Goal: Obtain resource: Download file/media

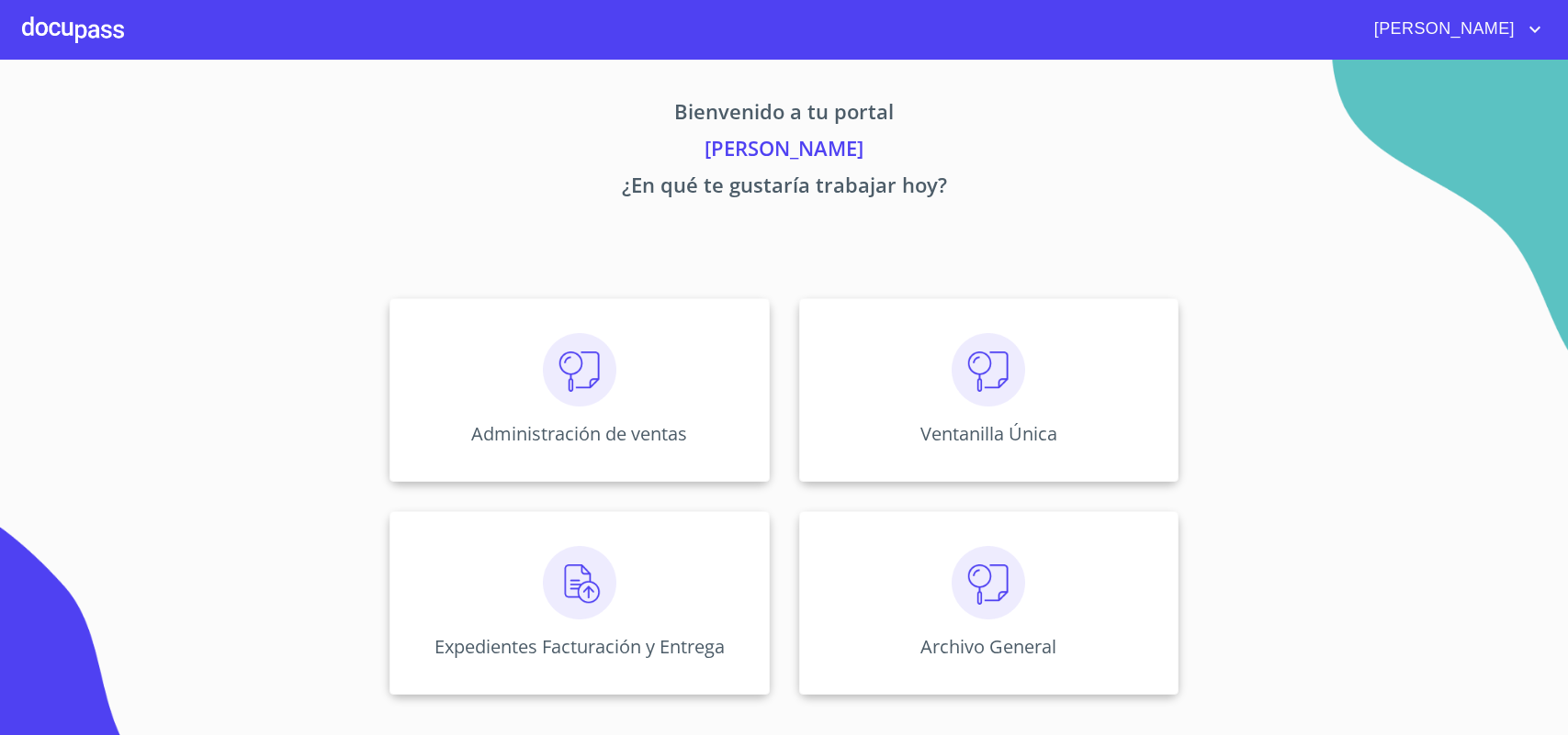
click at [958, 415] on div "Ventanilla Única" at bounding box center [988, 390] width 380 height 183
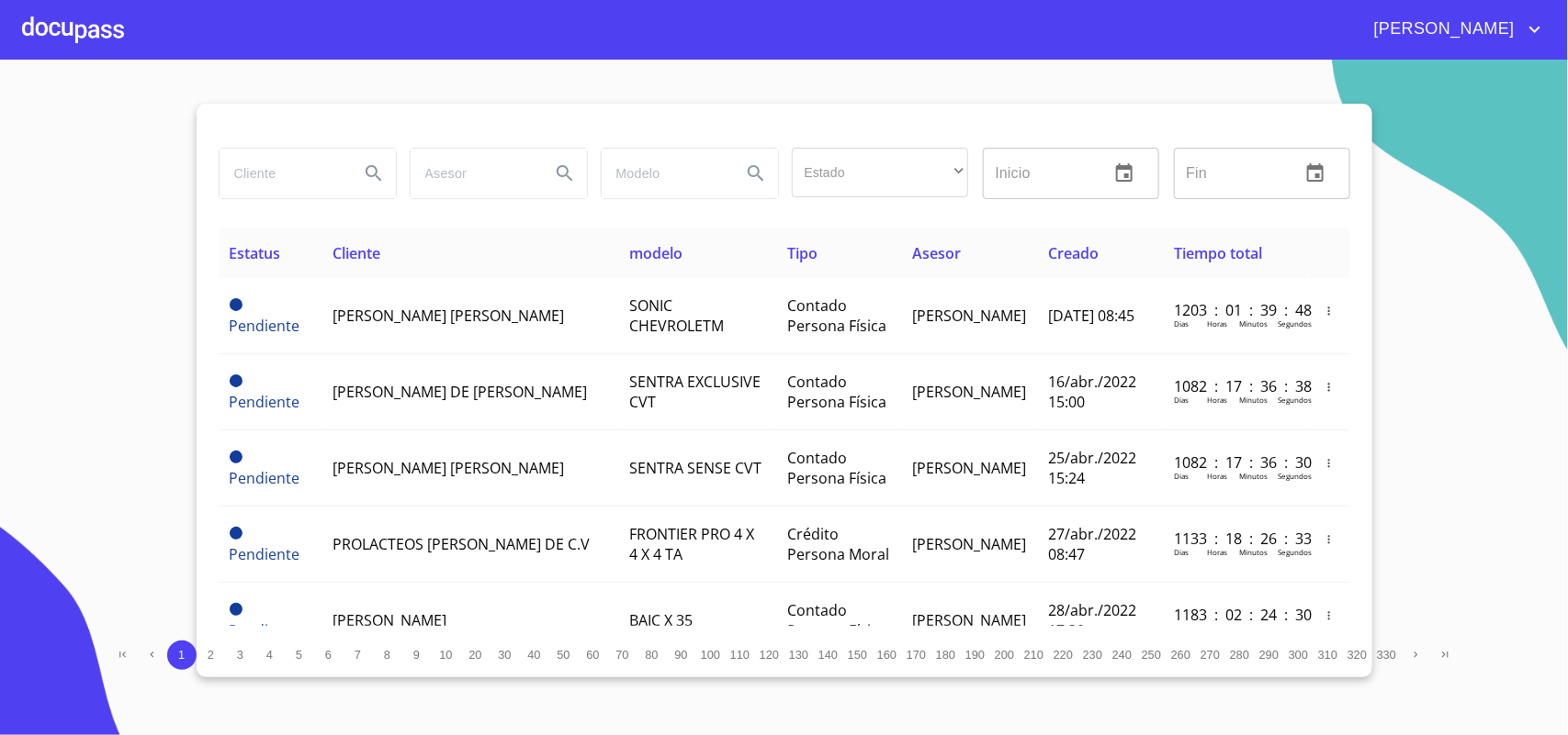
click at [267, 172] on input "search" at bounding box center [281, 173] width 125 height 50
type input "kume"
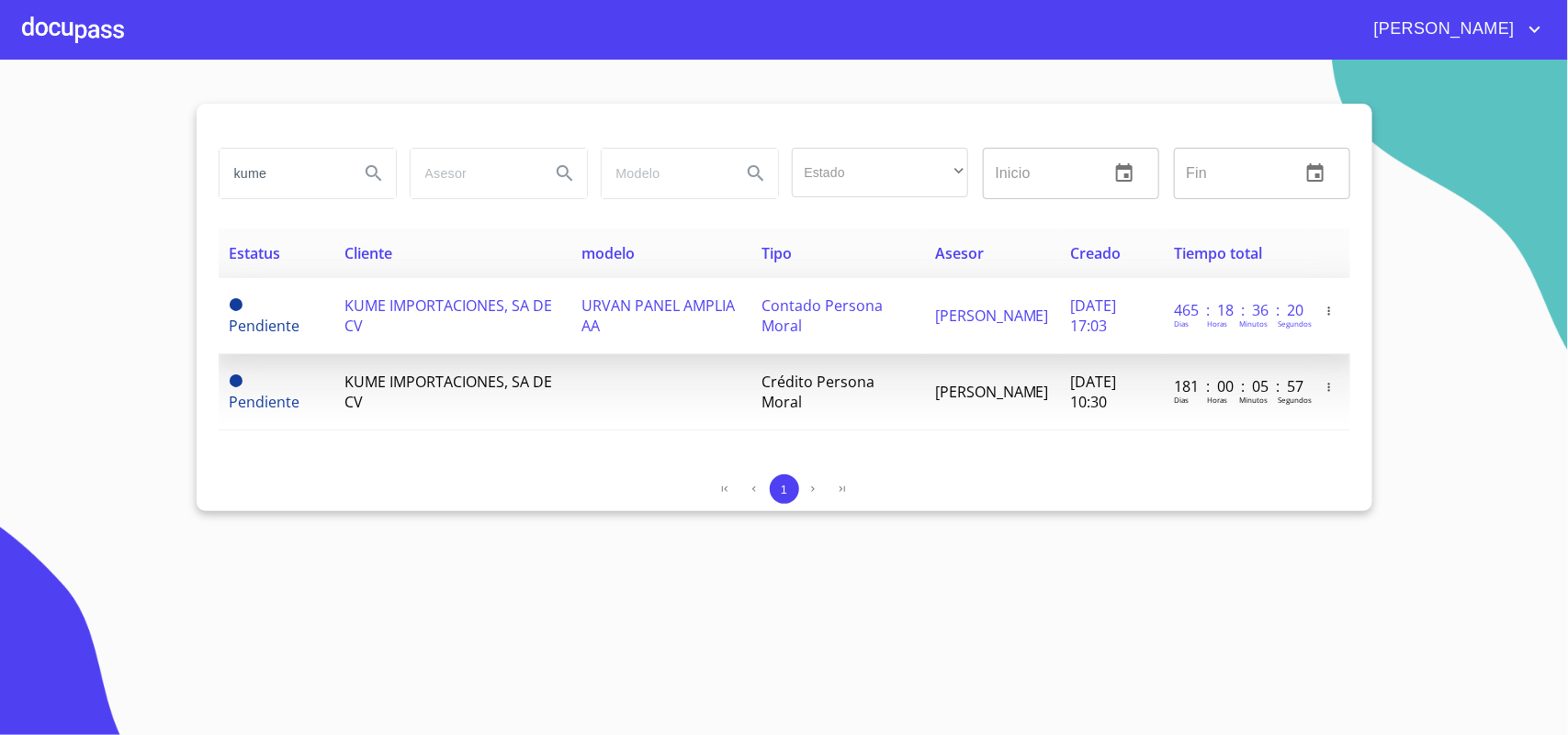
click at [466, 297] on span "KUME IMPORTACIONES, SA DE CV" at bounding box center [449, 316] width 207 height 41
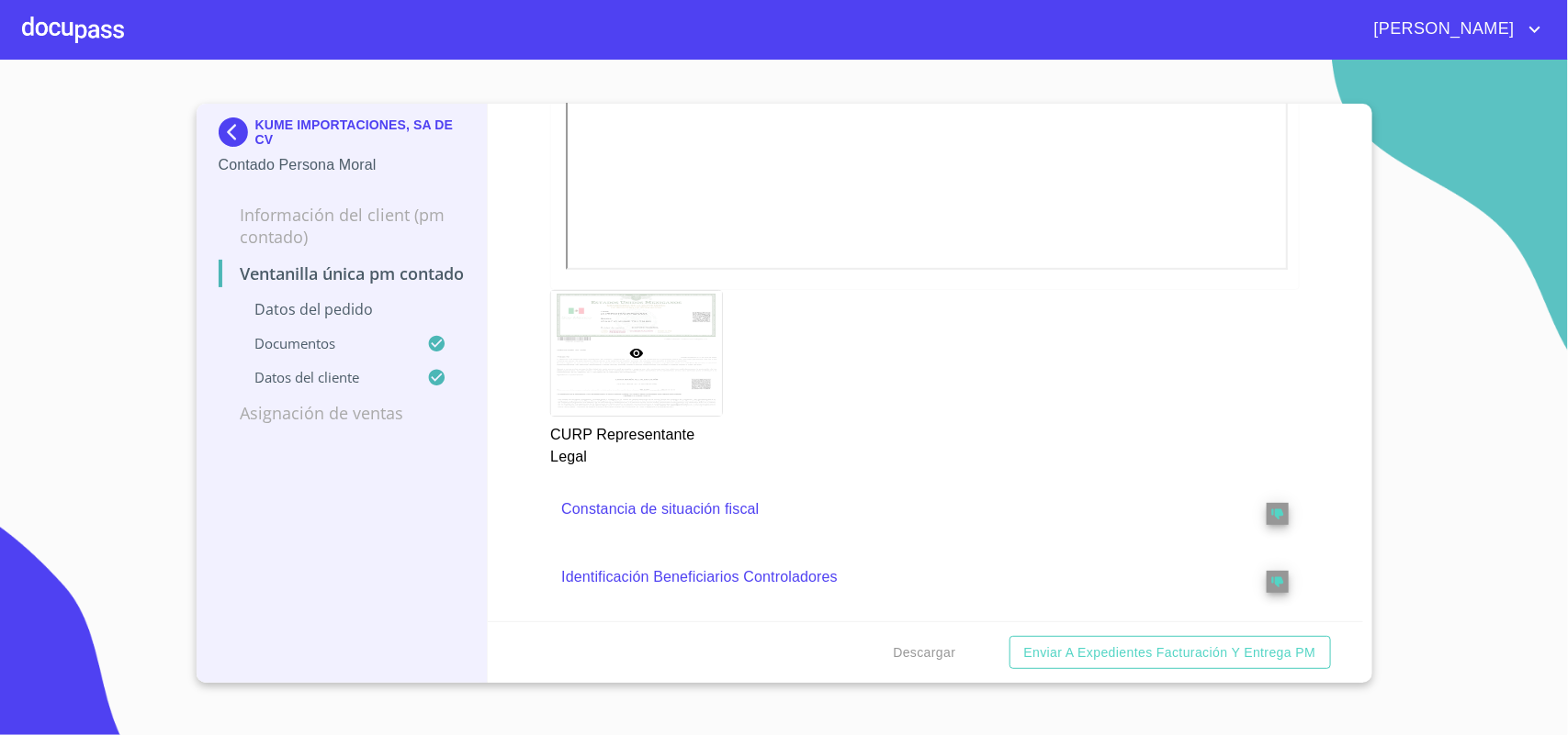
scroll to position [3578, 0]
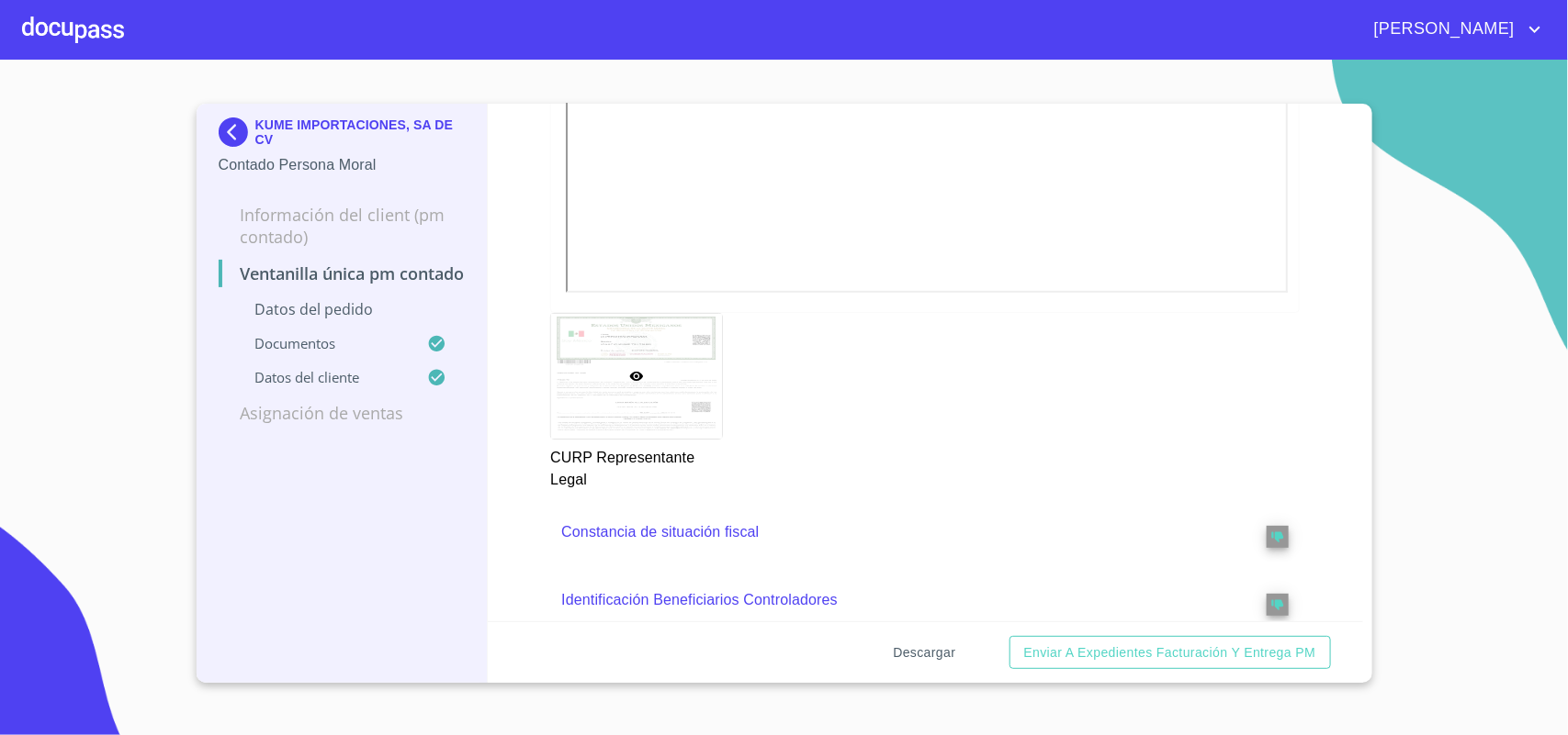
click at [938, 654] on span "Descargar" at bounding box center [923, 652] width 63 height 23
click at [226, 122] on img at bounding box center [236, 132] width 37 height 30
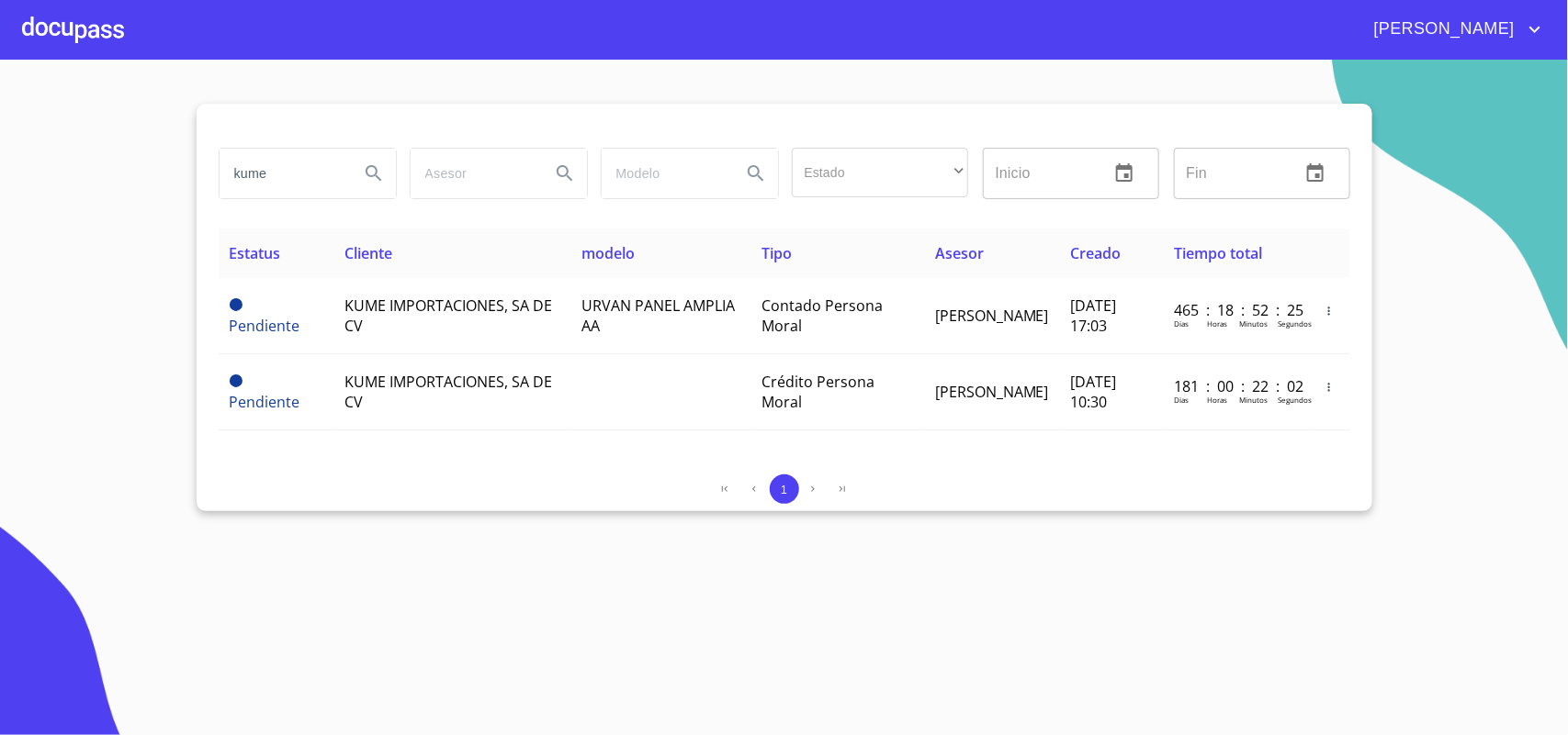
drag, startPoint x: 297, startPoint y: 185, endPoint x: 0, endPoint y: 102, distance: 308.4
click at [0, 113] on section "kume Estado ​ ​ Inicio ​ Fin ​ Estatus Cliente modelo Tipo Asesor Creado Tiempo…" at bounding box center [784, 397] width 1568 height 676
type input "pelsa"
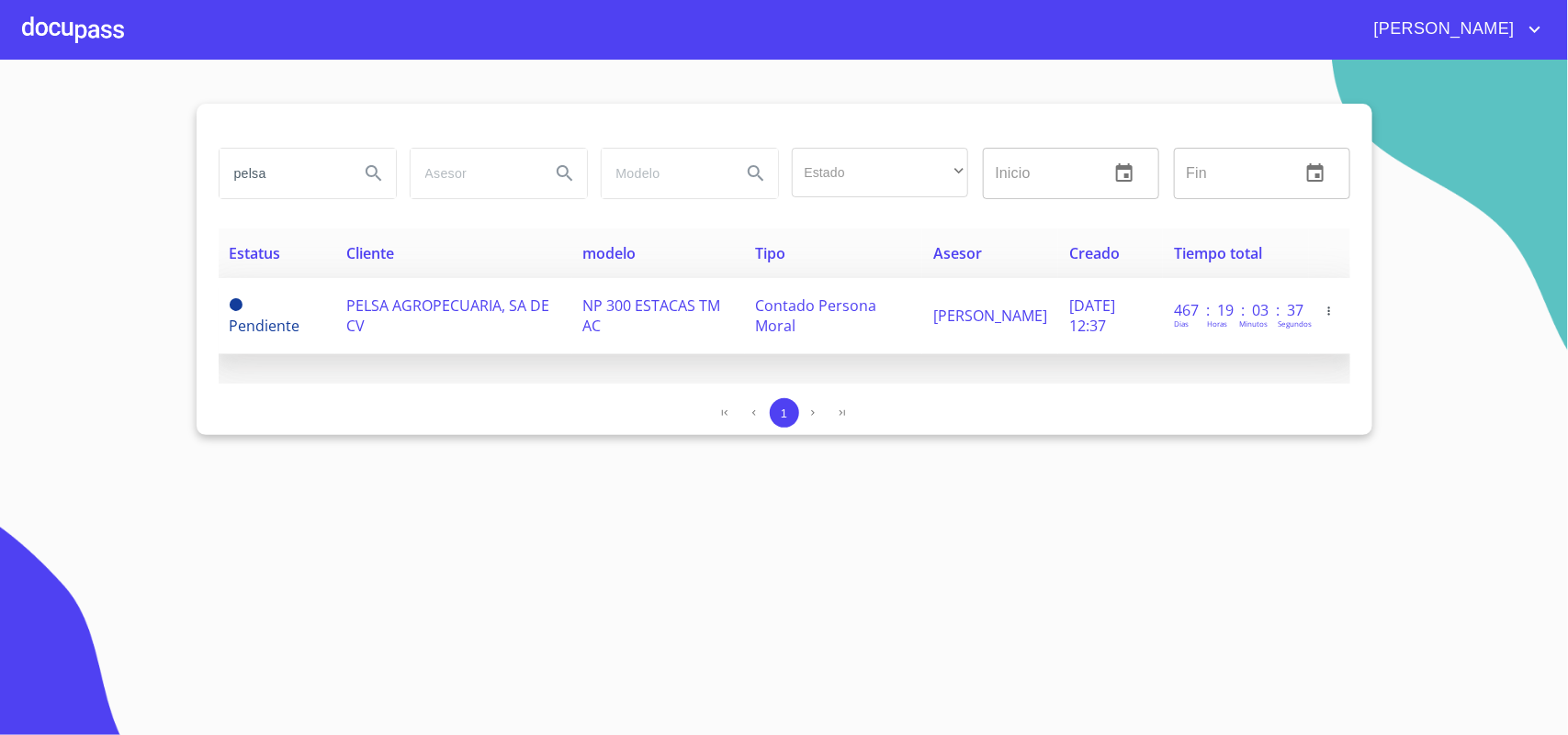
click at [428, 322] on td "PELSA AGROPECUARIA, SA DE CV" at bounding box center [453, 316] width 237 height 77
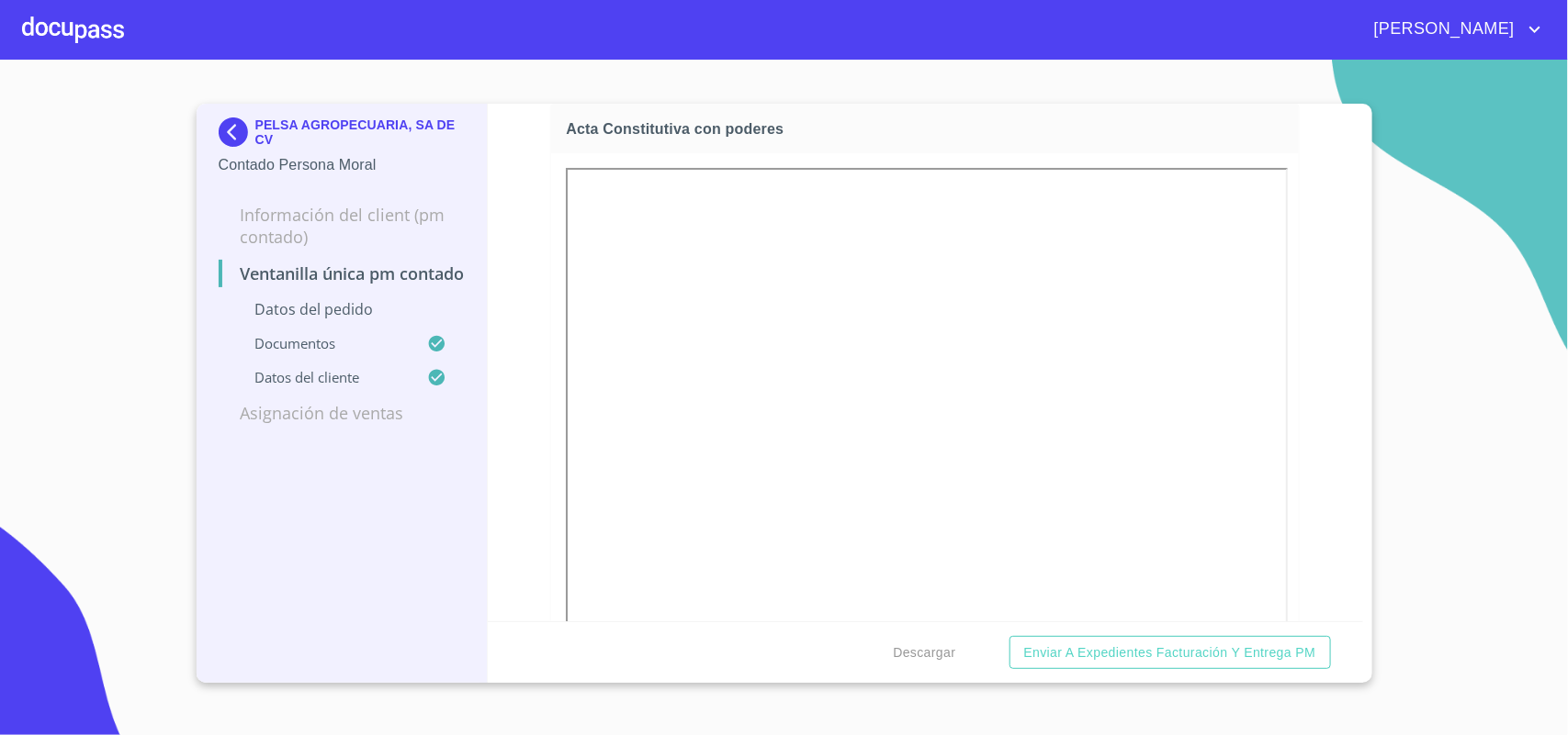
scroll to position [2984, 0]
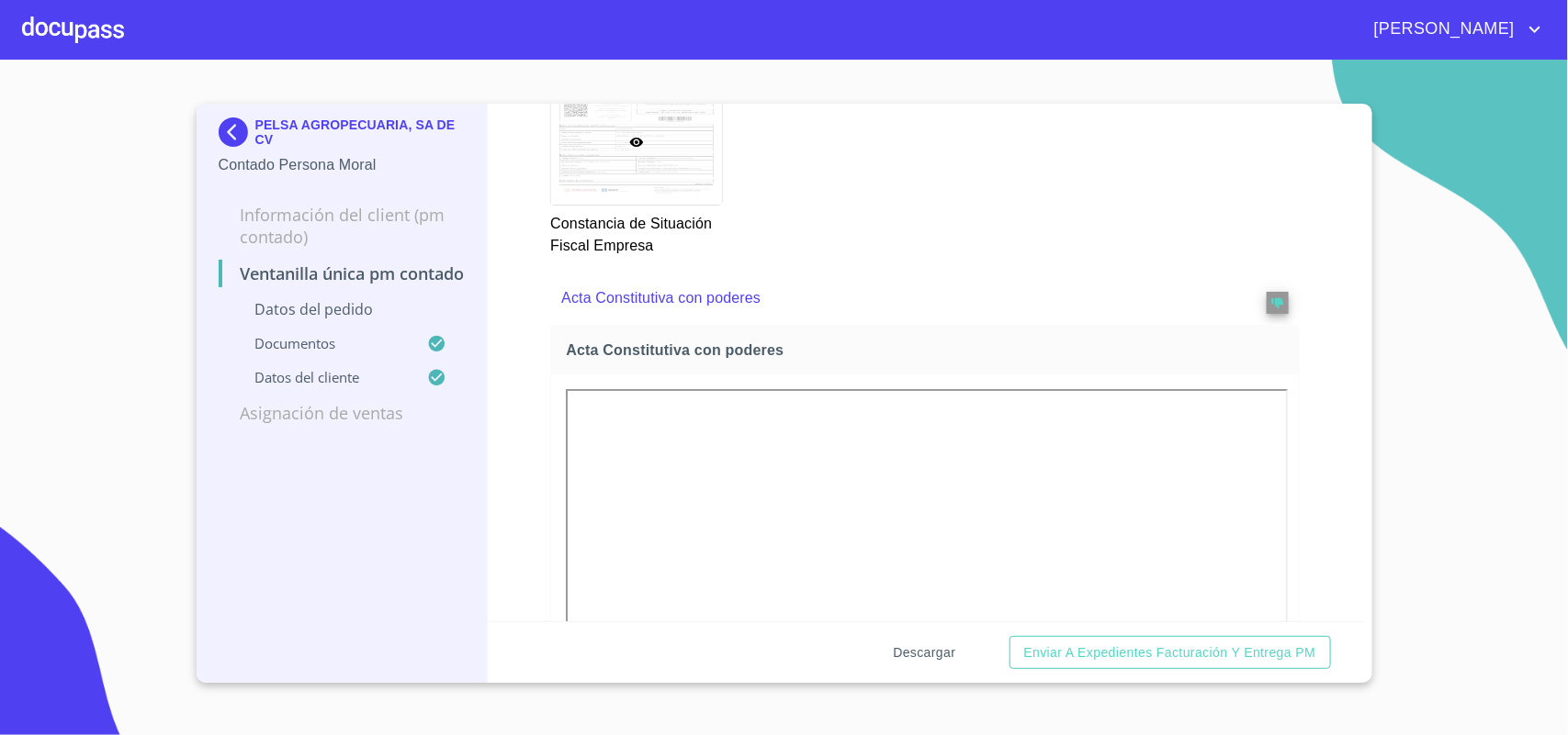
click at [946, 661] on span "Descargar" at bounding box center [923, 652] width 63 height 23
click at [901, 650] on span "Descargar" at bounding box center [923, 652] width 63 height 23
click at [225, 123] on img at bounding box center [236, 132] width 37 height 30
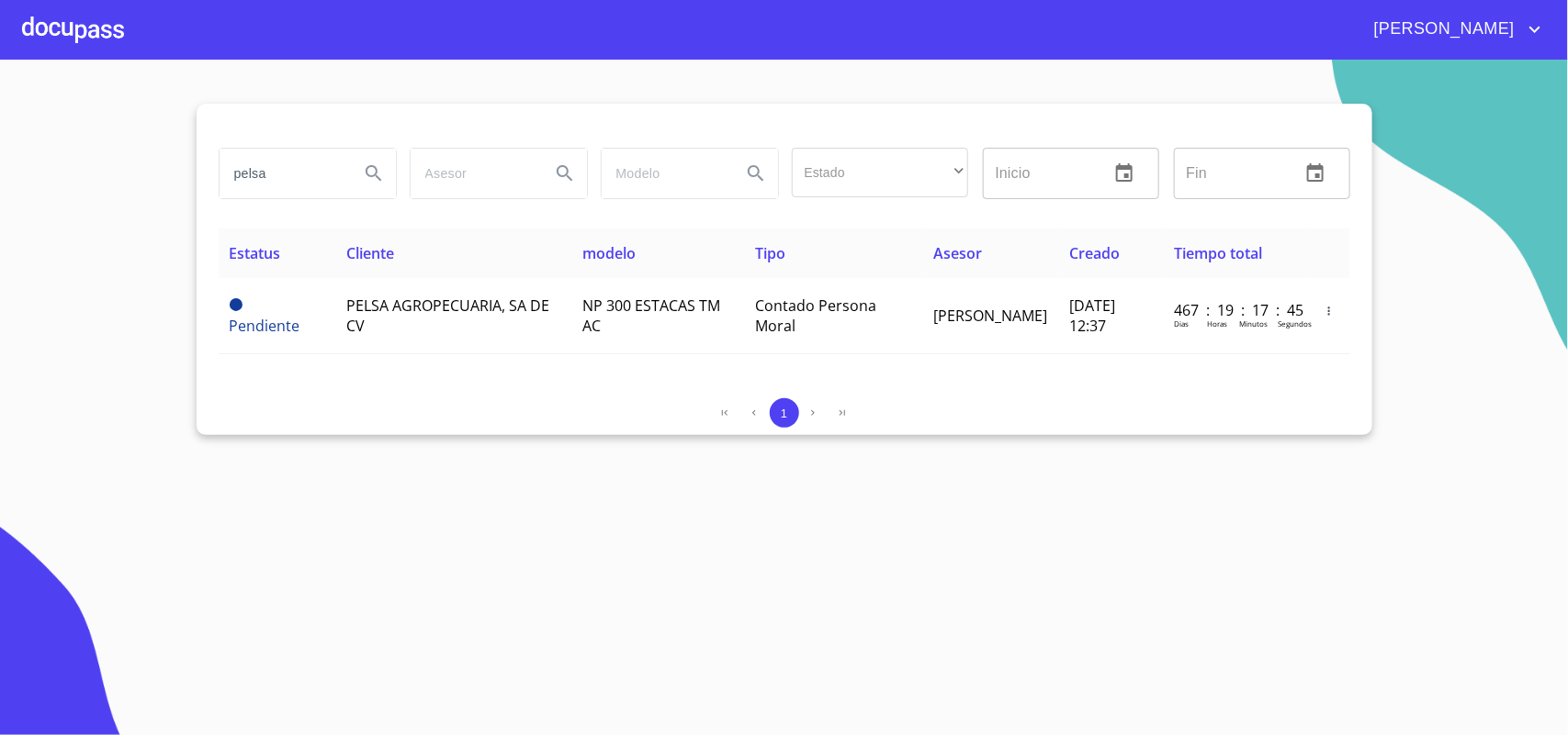
drag, startPoint x: 295, startPoint y: 184, endPoint x: 0, endPoint y: 145, distance: 297.6
click at [0, 148] on section "pelsa Estado ​ ​ Inicio ​ Fin ​ Estatus Cliente modelo Tipo Asesor Creado Tiemp…" at bounding box center [784, 397] width 1568 height 676
type input "TECNISSIMO"
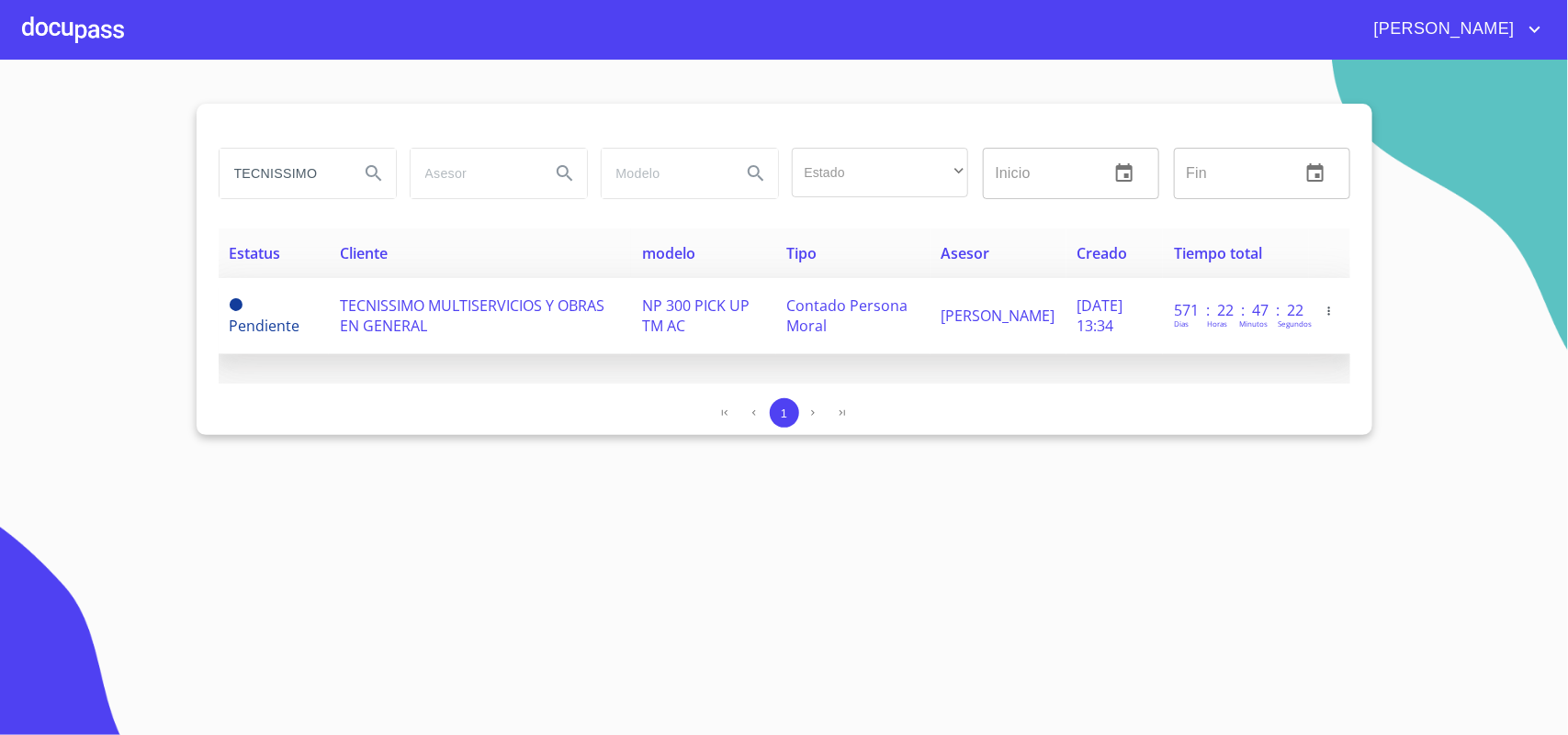
click at [389, 305] on span "TECNISSIMO MULTISERVICIOS Y OBRAS EN GENERAL" at bounding box center [472, 316] width 265 height 41
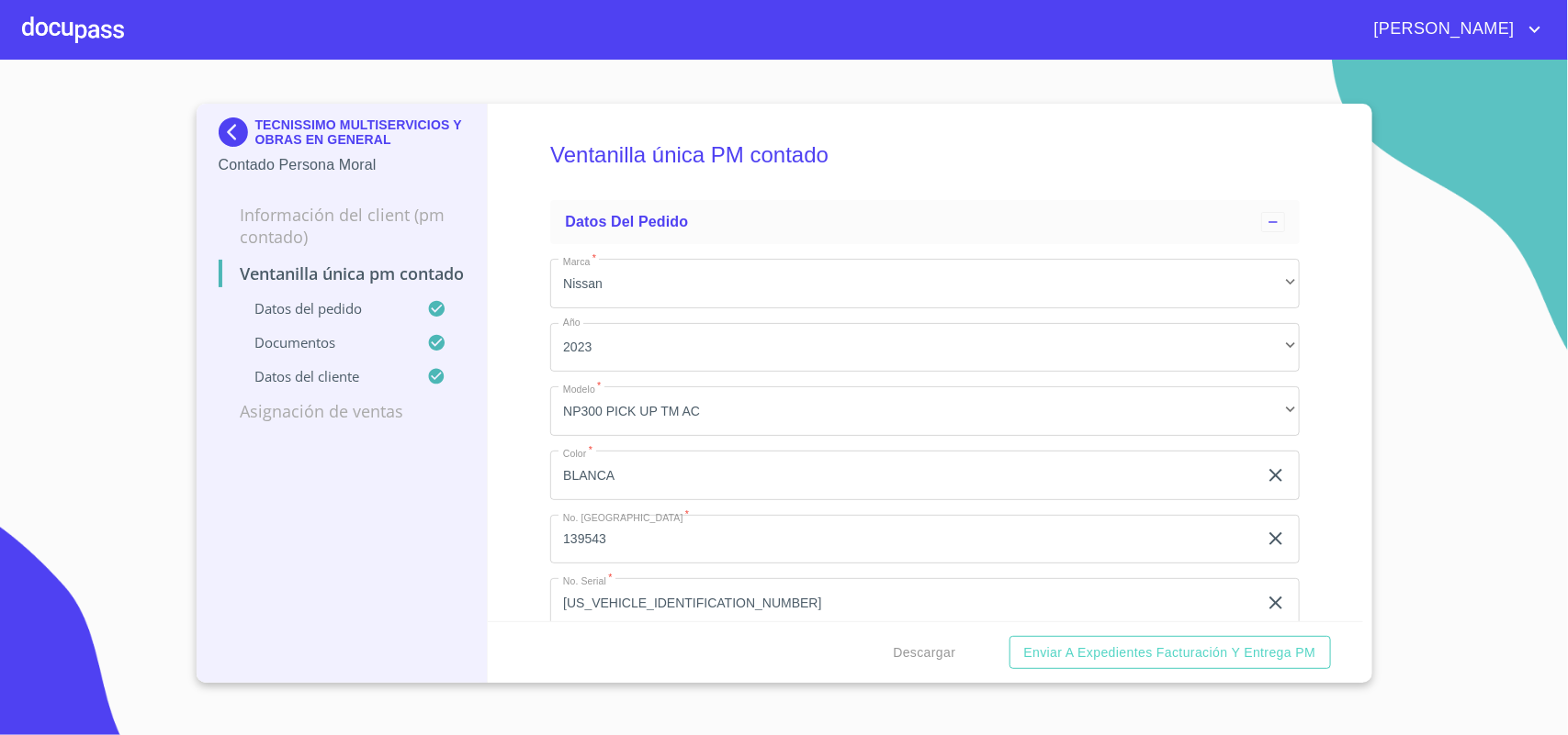
click at [1003, 81] on section "TECNISSIMO MULTISERVICIOS Y OBRAS EN GENERAL Contado Persona Moral Información …" at bounding box center [784, 397] width 1568 height 676
click at [933, 644] on span "Descargar" at bounding box center [923, 652] width 63 height 23
click at [89, 313] on section "TECNISSIMO MULTISERVICIOS Y OBRAS EN GENERAL Contado Persona Moral Información …" at bounding box center [784, 397] width 1568 height 676
click at [241, 118] on img at bounding box center [236, 132] width 37 height 30
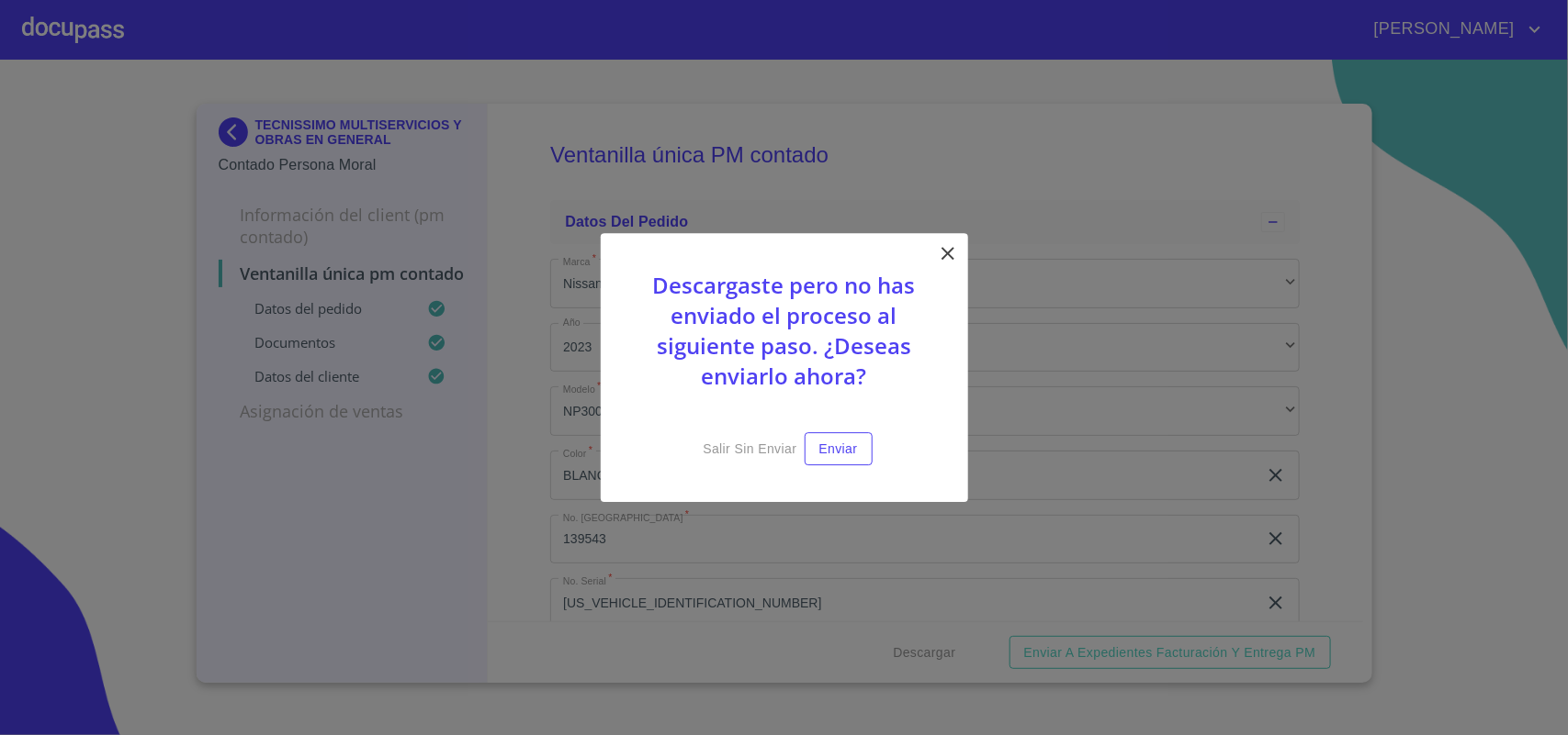
click at [955, 254] on icon at bounding box center [947, 253] width 22 height 22
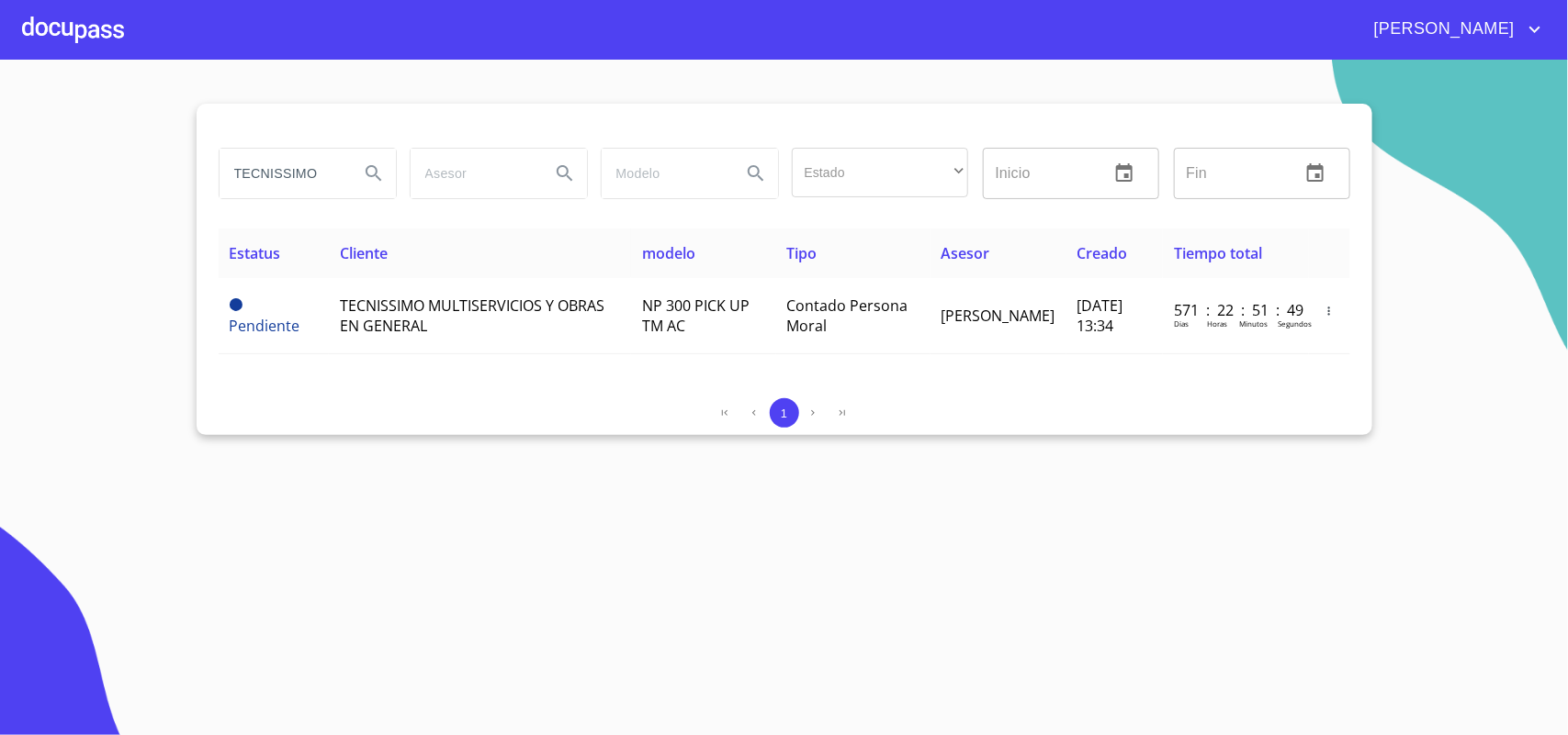
drag, startPoint x: 333, startPoint y: 171, endPoint x: 0, endPoint y: 131, distance: 335.4
click at [0, 131] on section "TECNISSIMO Estado ​ ​ Inicio ​ Fin ​ Estatus Cliente modelo Tipo Asesor Creado …" at bounding box center [784, 397] width 1568 height 676
type input "SERVICIOS TECNICOS Y PRODUCTOS QUIMICOS"
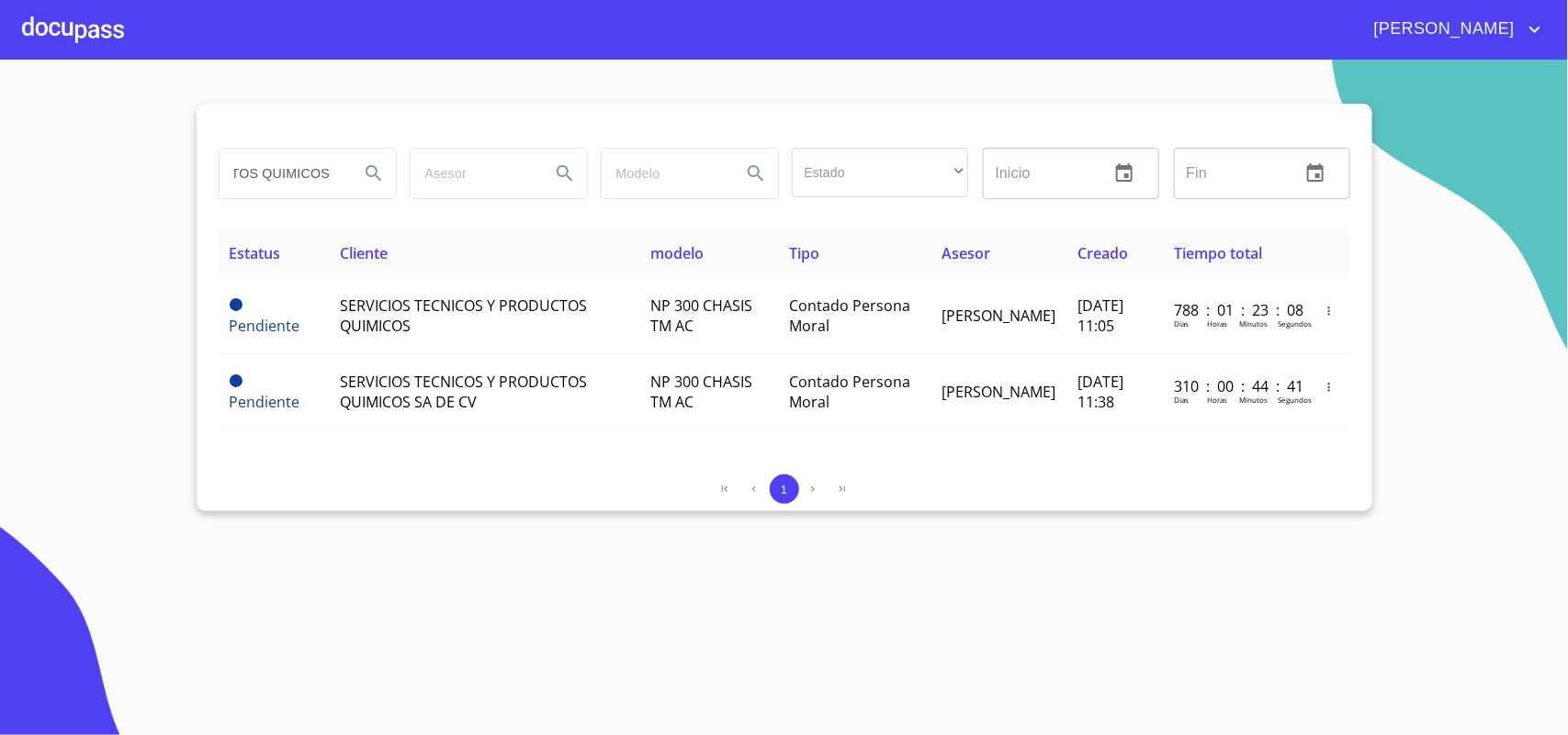
scroll to position [0, 0]
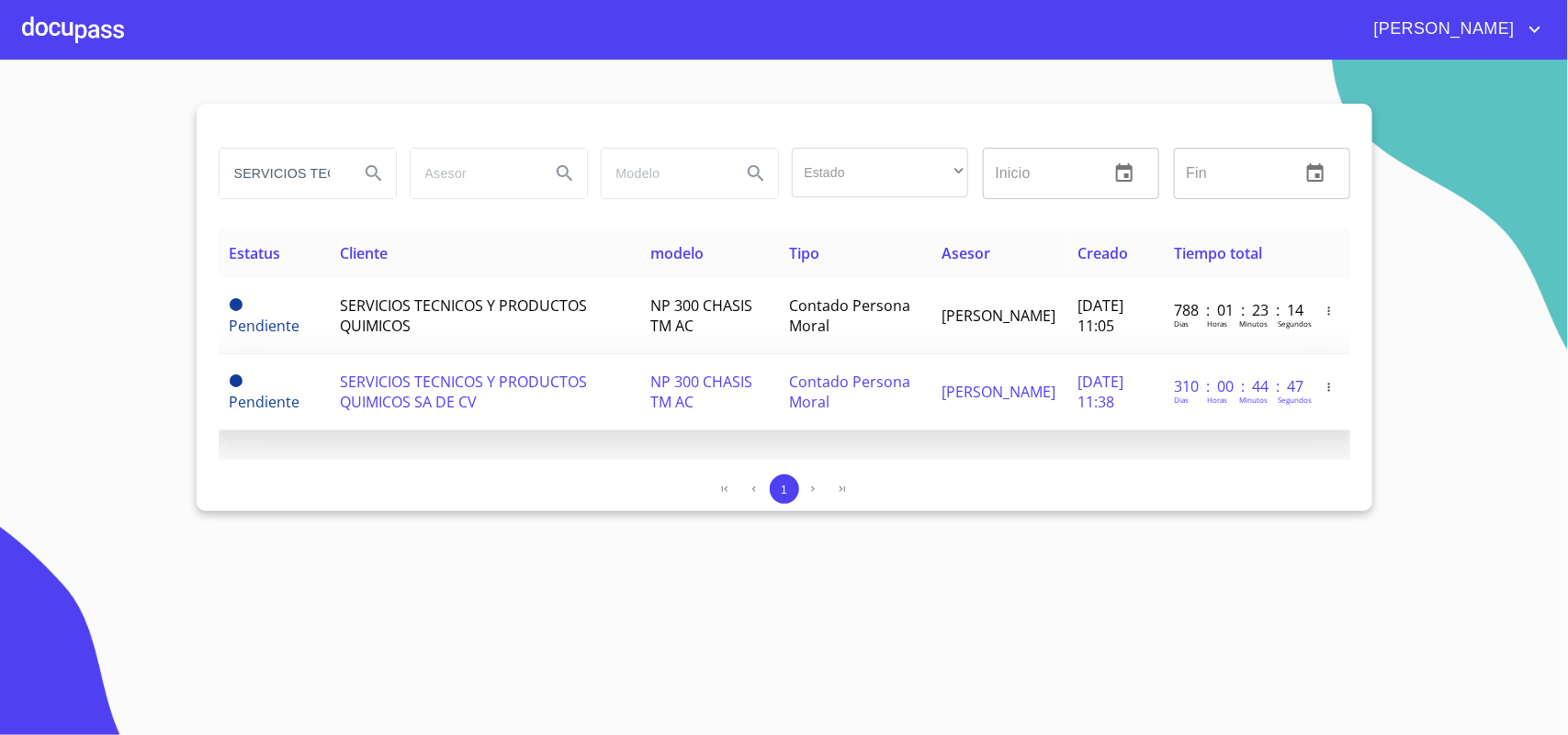
click at [409, 382] on span "SERVICIOS TECNICOS Y PRODUCTOS QUIMICOS SA DE CV" at bounding box center [463, 391] width 247 height 41
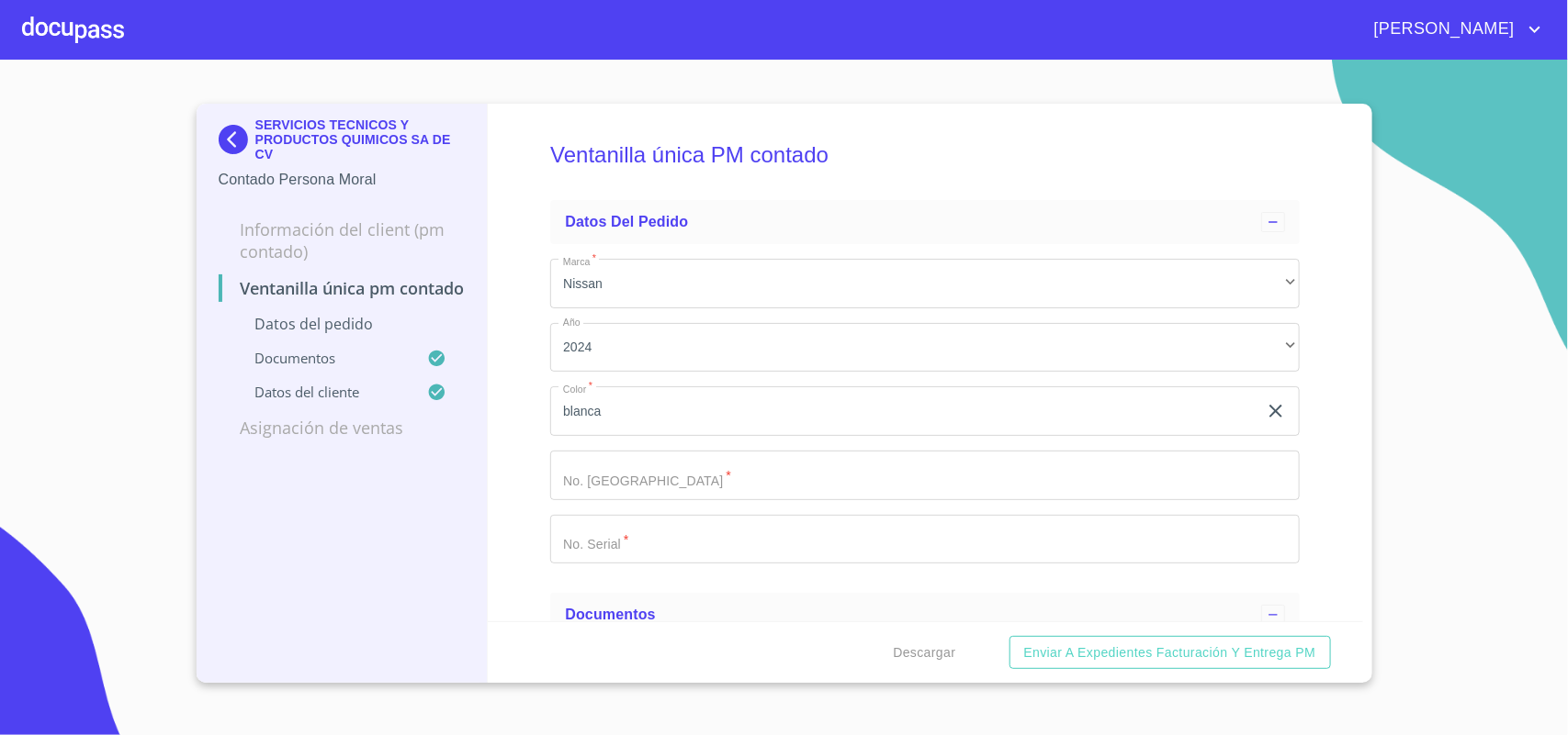
scroll to position [345, 0]
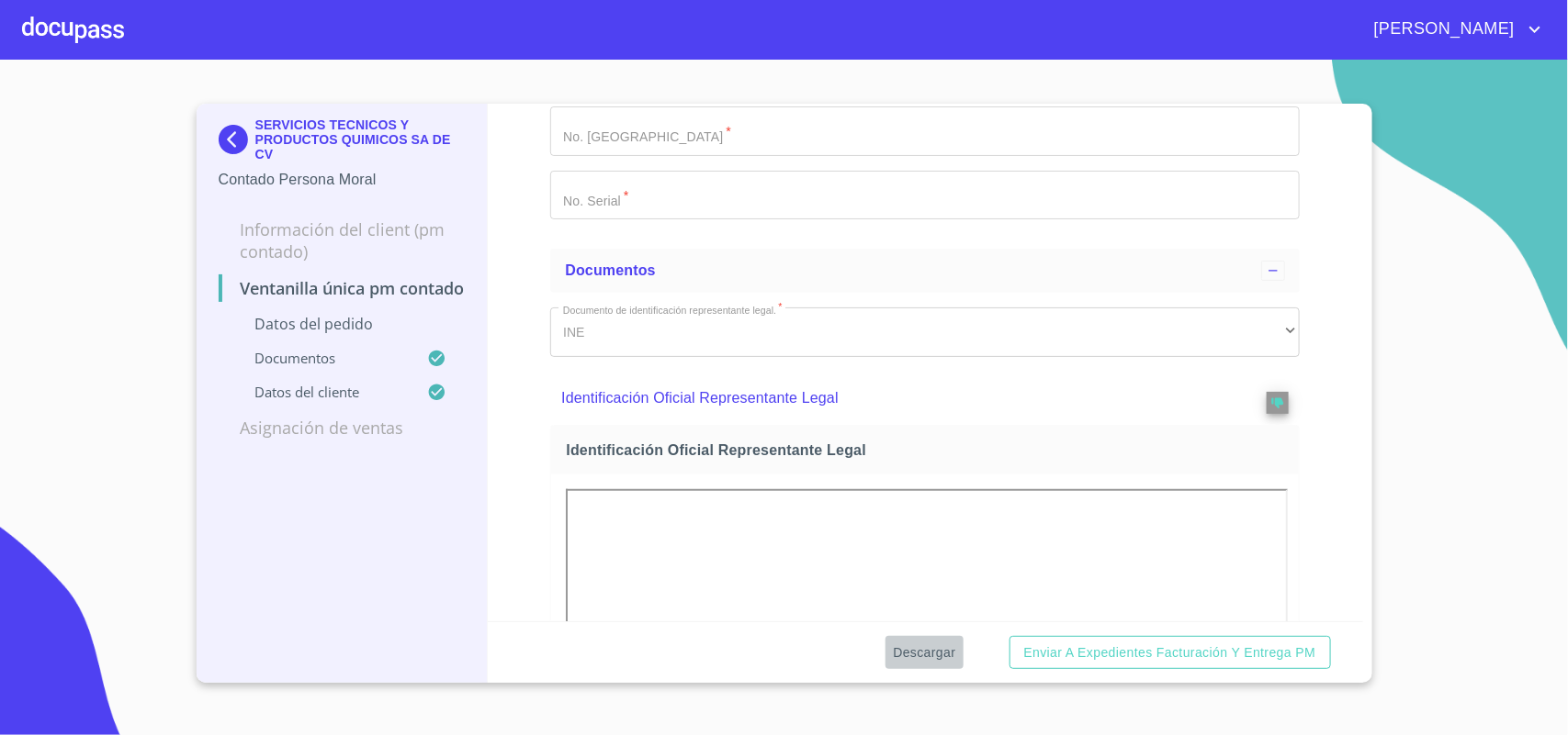
click at [927, 650] on span "Descargar" at bounding box center [923, 652] width 63 height 23
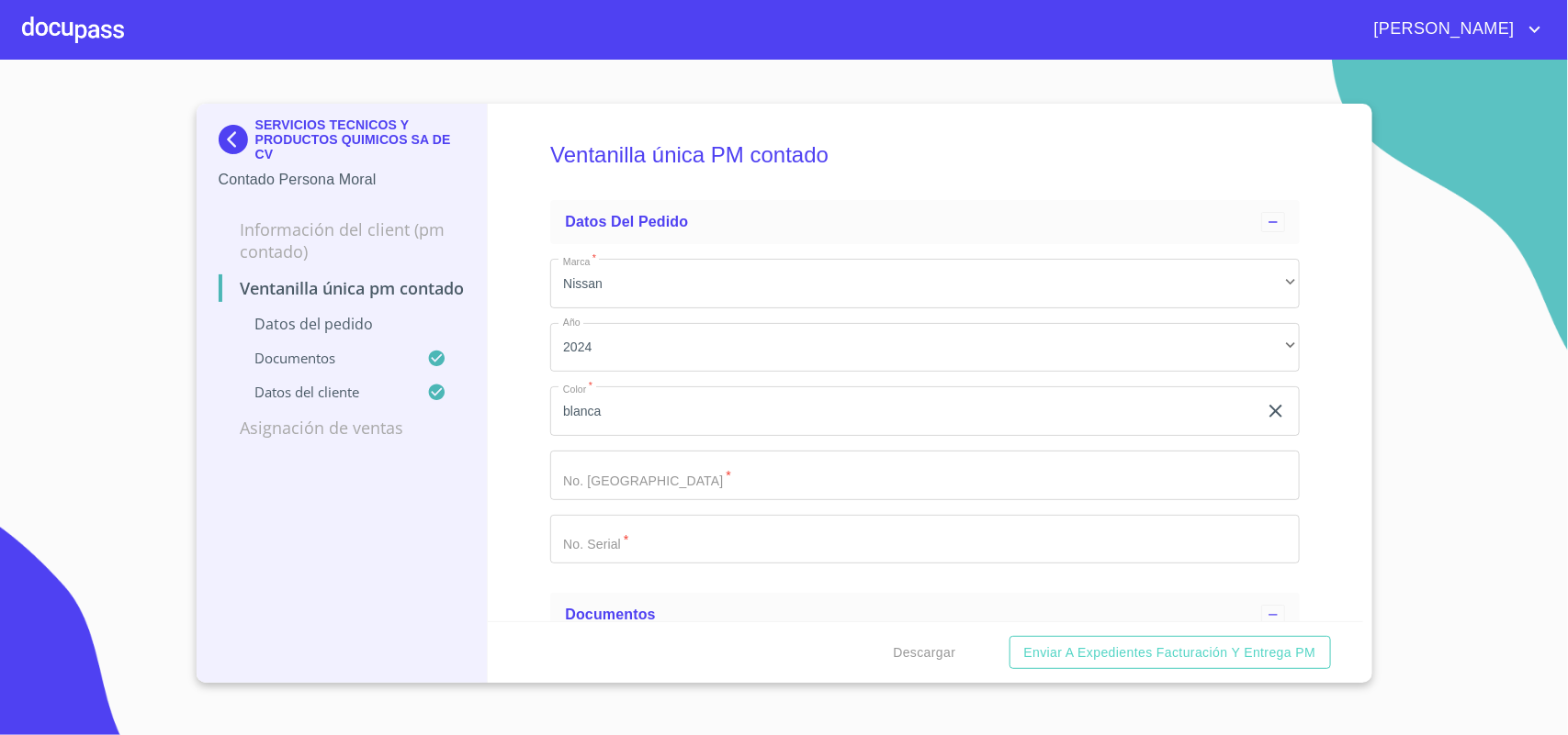
scroll to position [345, 0]
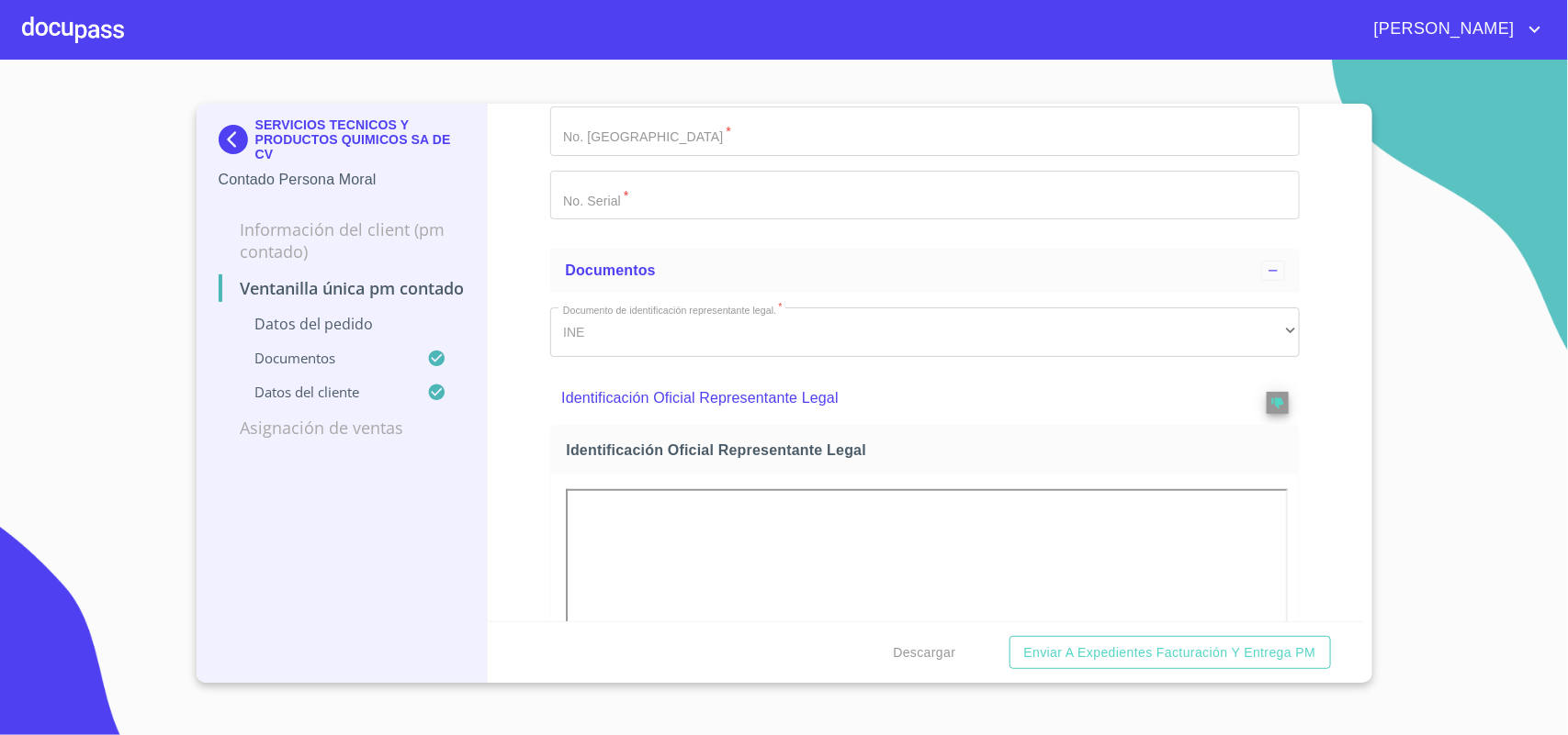
click at [227, 140] on img at bounding box center [236, 139] width 37 height 30
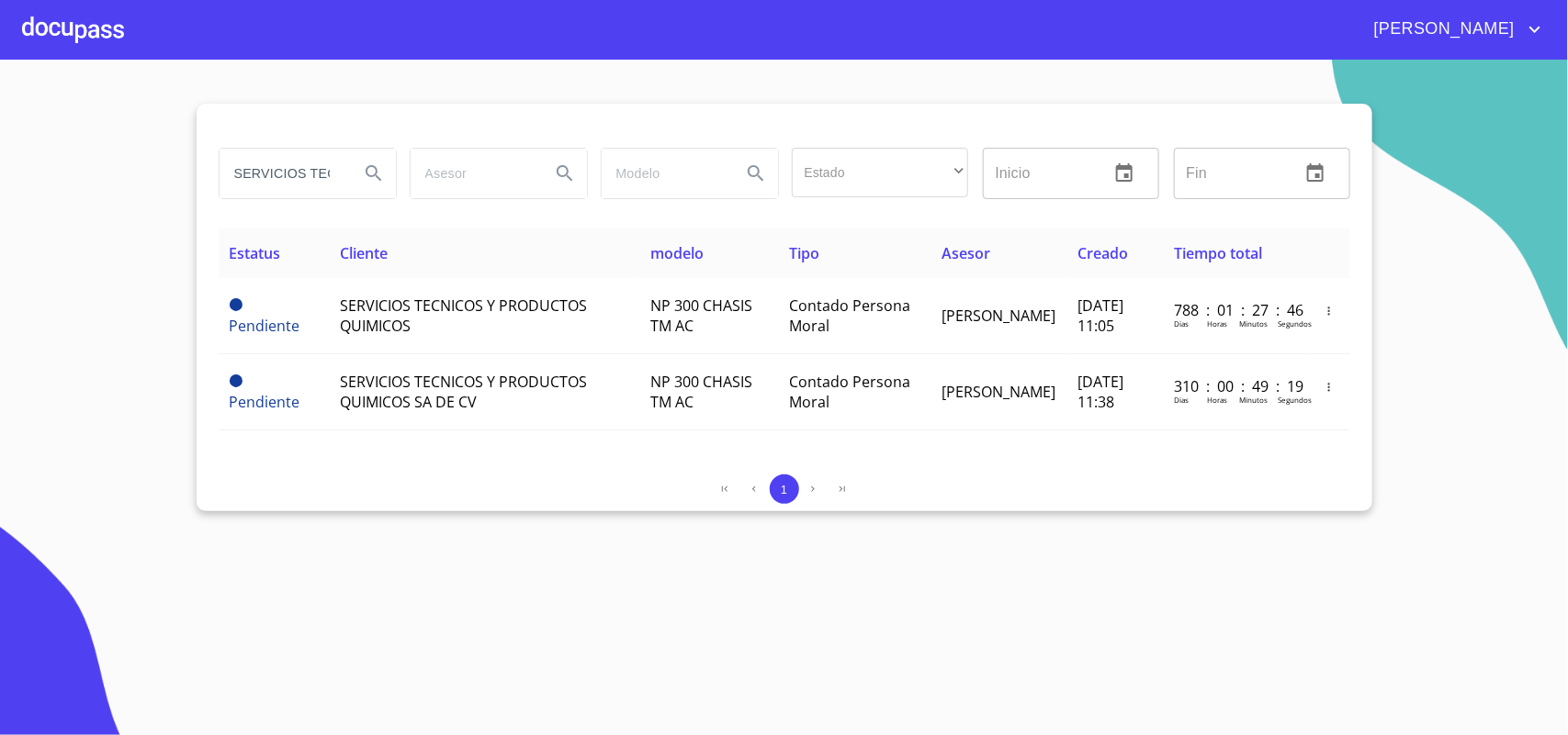
drag, startPoint x: 333, startPoint y: 174, endPoint x: 0, endPoint y: 182, distance: 333.1
click at [0, 180] on section "SERVICIOS TECNICOS Y PRODUCTOS QUIMICOS Estado ​ ​ Inicio ​ Fin ​ Estatus Clien…" at bounding box center [784, 397] width 1568 height 676
drag, startPoint x: 336, startPoint y: 179, endPoint x: 0, endPoint y: 158, distance: 336.7
click at [0, 158] on section "NICOS Y PRODUCTOS QUIMICOS Estado ​ ​ Inicio ​ Fin ​ Estatus Cliente modelo Tip…" at bounding box center [784, 397] width 1568 height 676
type input "CTOS QUIMICOS"
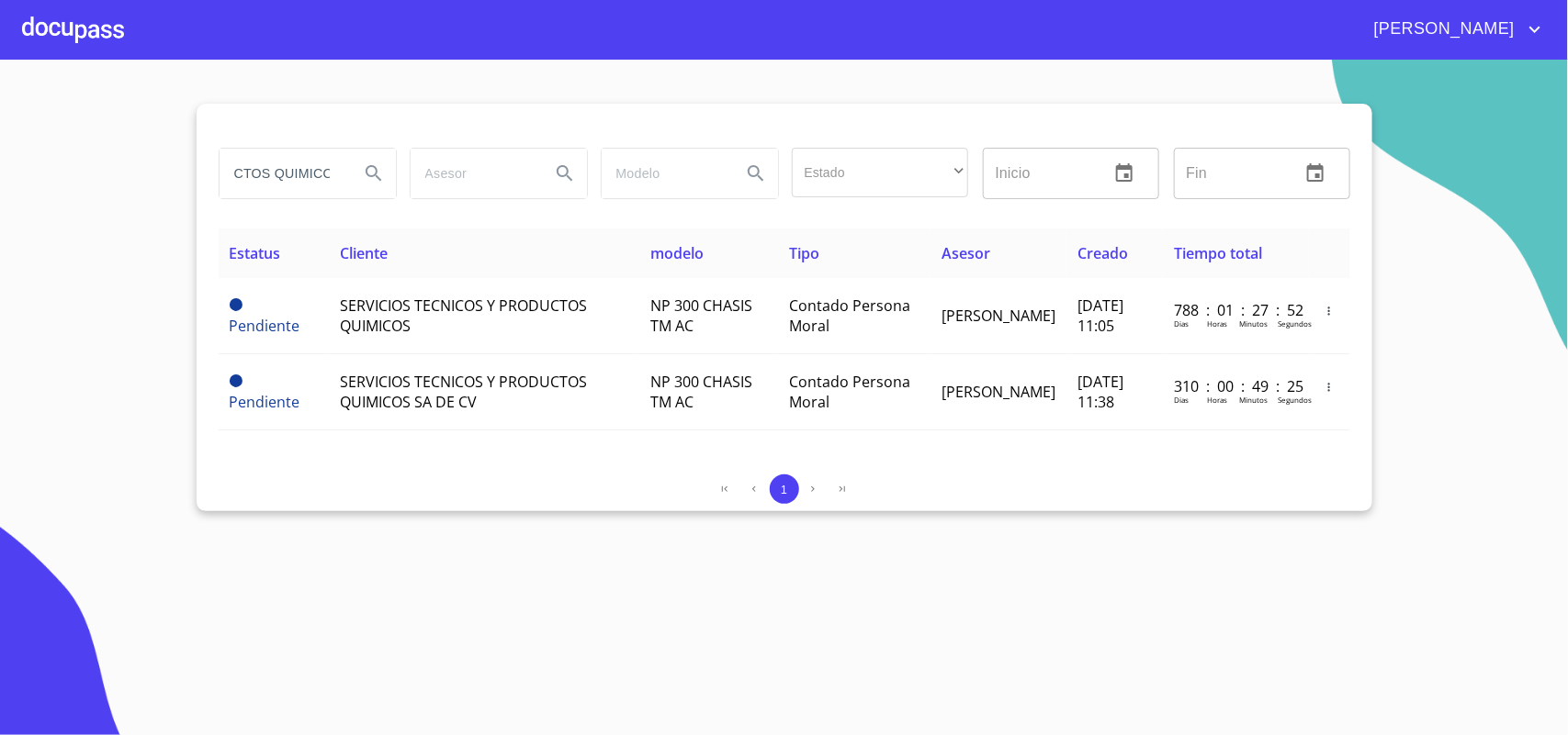
drag, startPoint x: 343, startPoint y: 172, endPoint x: 0, endPoint y: 148, distance: 343.8
click at [0, 148] on section "CTOS QUIMICOS Estado ​ ​ Inicio ​ Fin ​ Estatus Cliente modelo Tipo Asesor Crea…" at bounding box center [784, 397] width 1568 height 676
type input "knd"
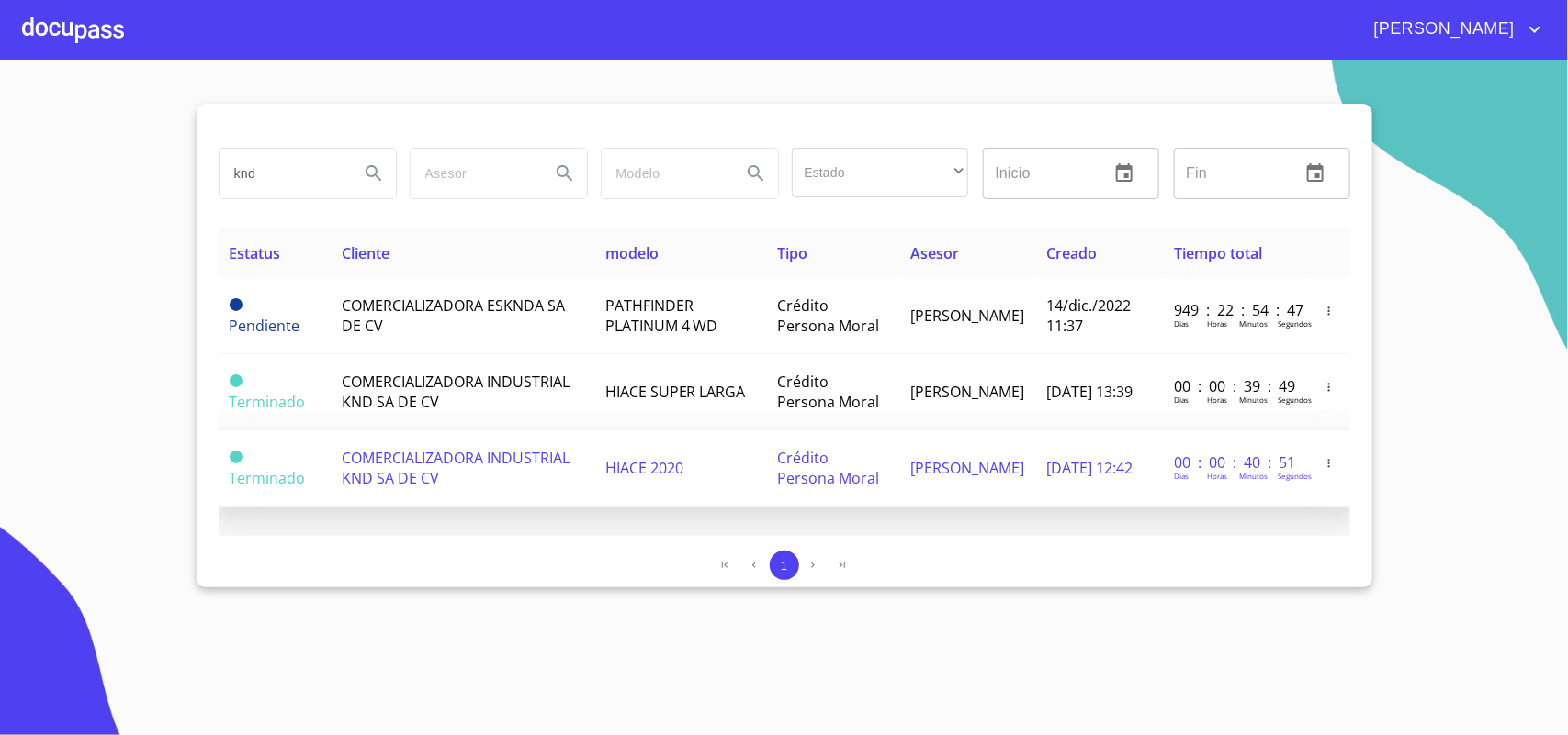
click at [438, 469] on span "COMERCIALIZADORA INDUSTRIAL KND SA DE CV" at bounding box center [455, 468] width 228 height 41
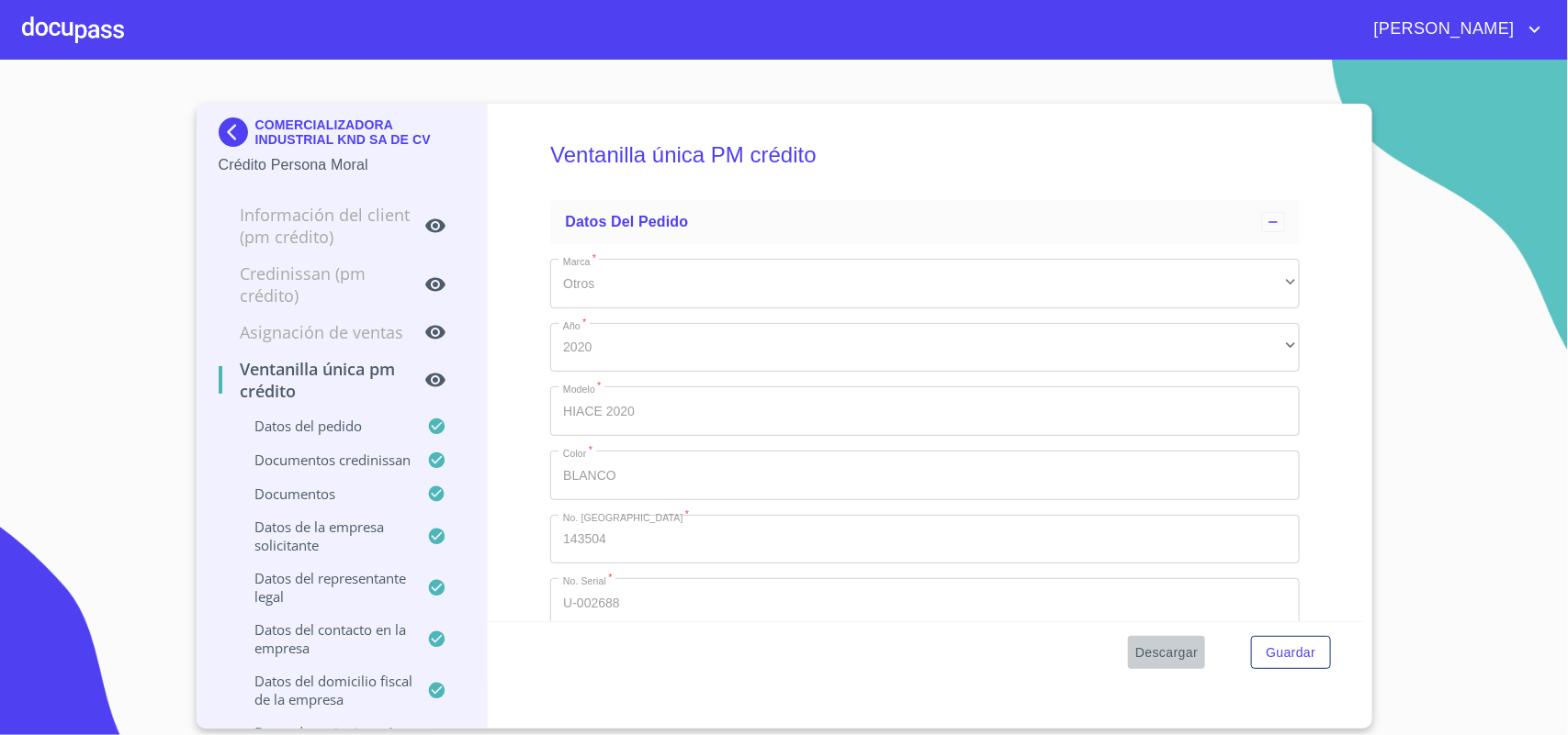
drag, startPoint x: 1151, startPoint y: 644, endPoint x: 1153, endPoint y: 661, distance: 17.1
click at [1153, 661] on span "Descargar" at bounding box center [1166, 652] width 63 height 23
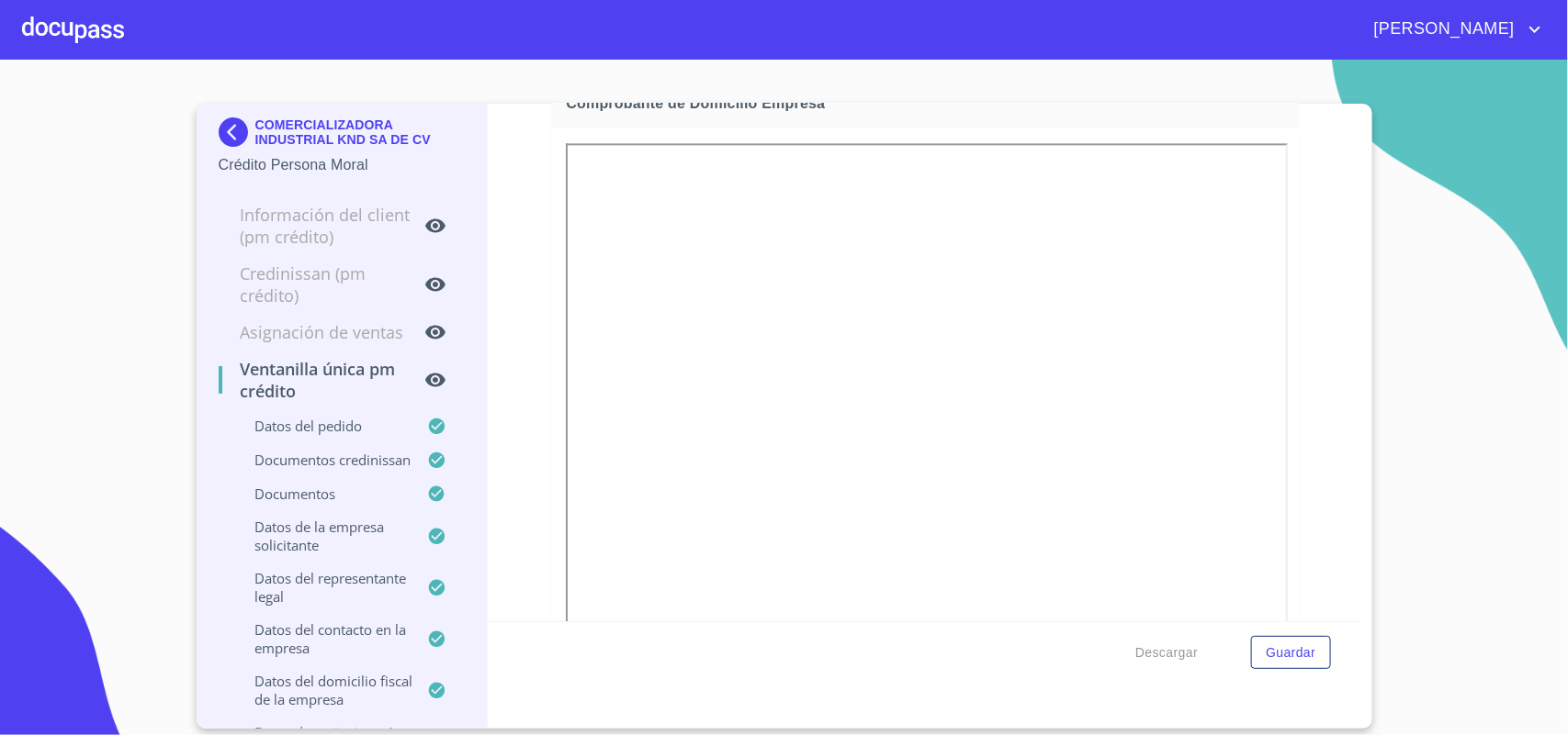
scroll to position [2410, 0]
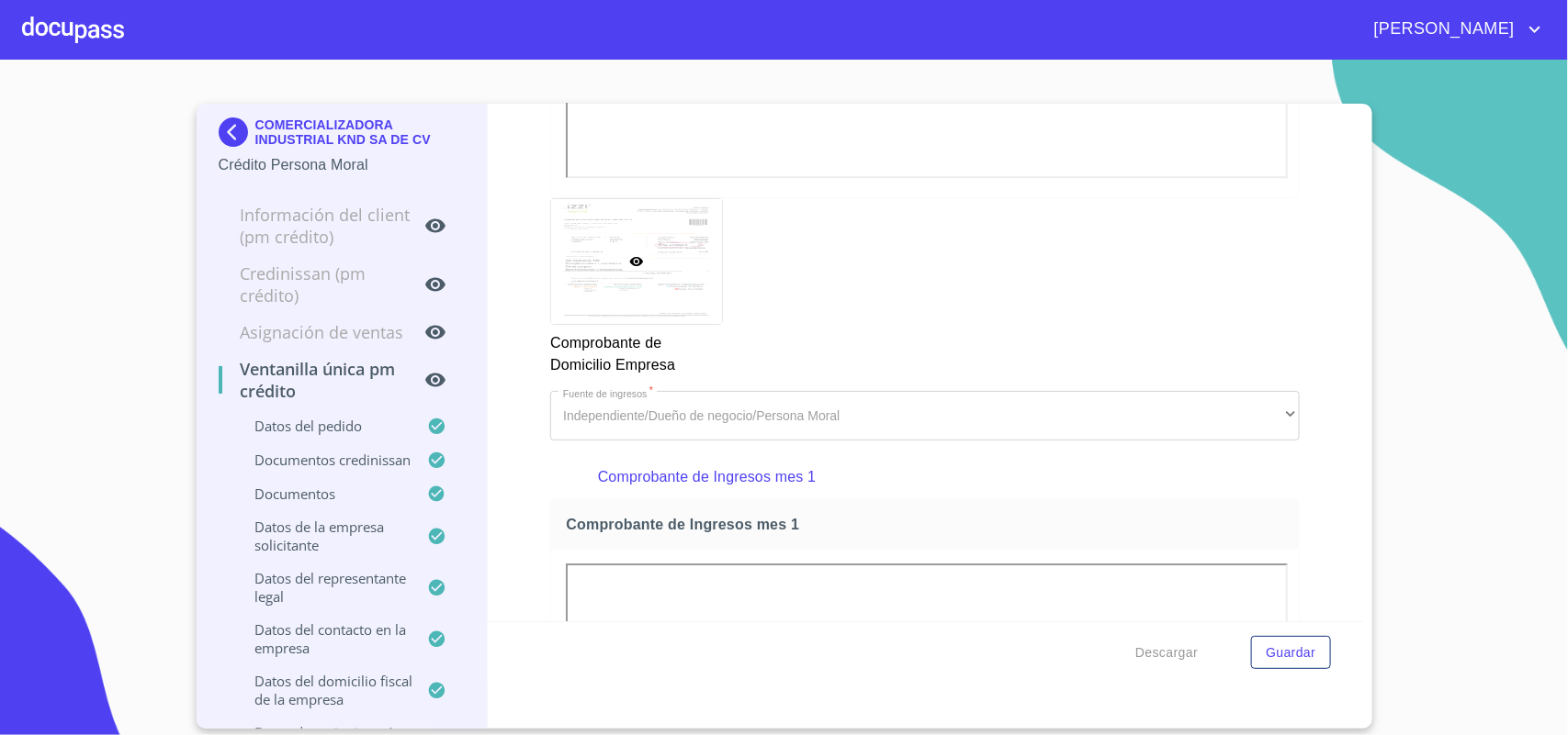
click at [230, 122] on img at bounding box center [236, 132] width 37 height 30
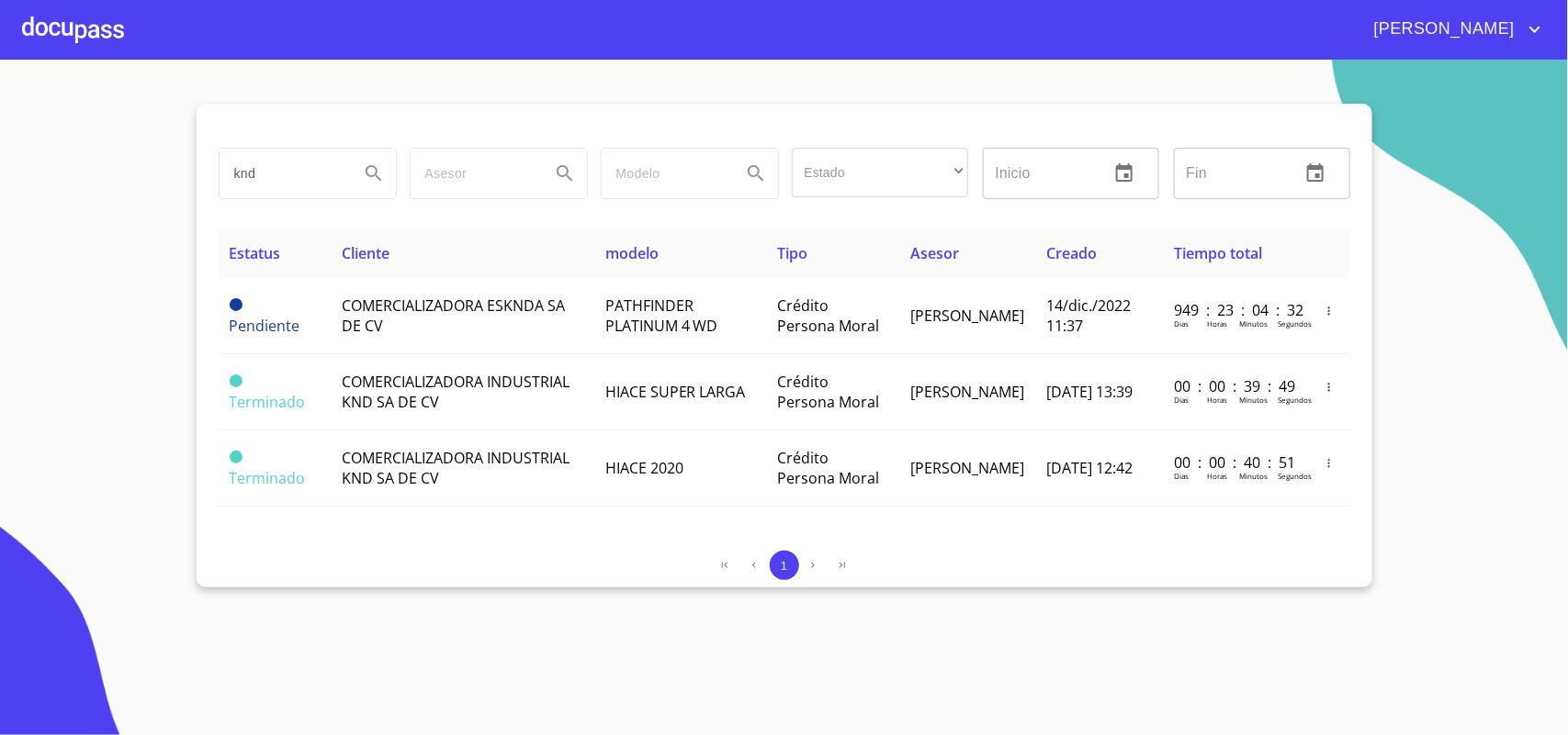
drag, startPoint x: 288, startPoint y: 172, endPoint x: 5, endPoint y: 158, distance: 283.3
click at [15, 158] on section "knd Estado ​ ​ Inicio ​ Fin ​ Estatus Cliente modelo Tipo Asesor Creado Tiempo …" at bounding box center [784, 397] width 1568 height 676
type input "KABOOM"
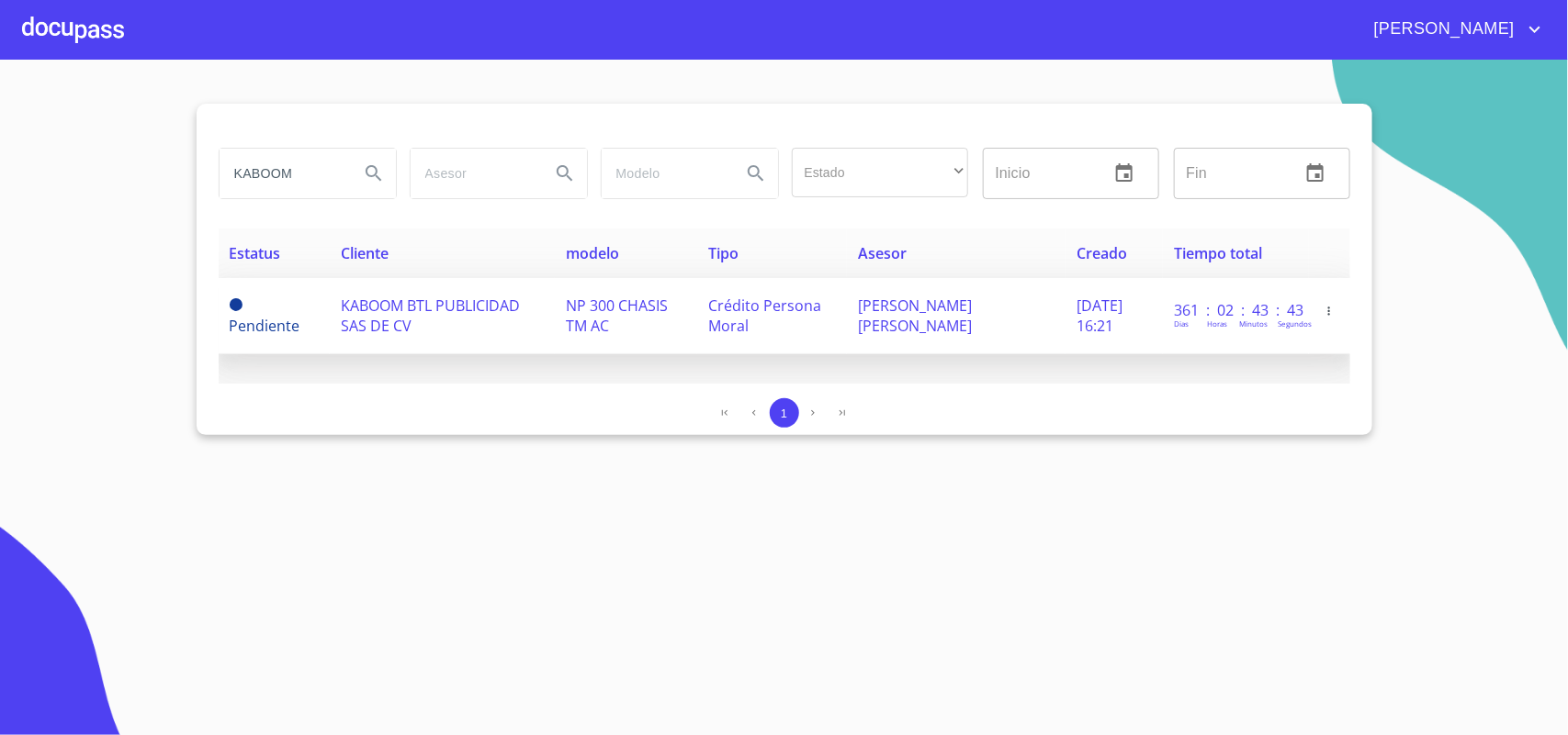
click at [396, 301] on span "KABOOM BTL PUBLICIDAD SAS DE CV" at bounding box center [430, 316] width 179 height 41
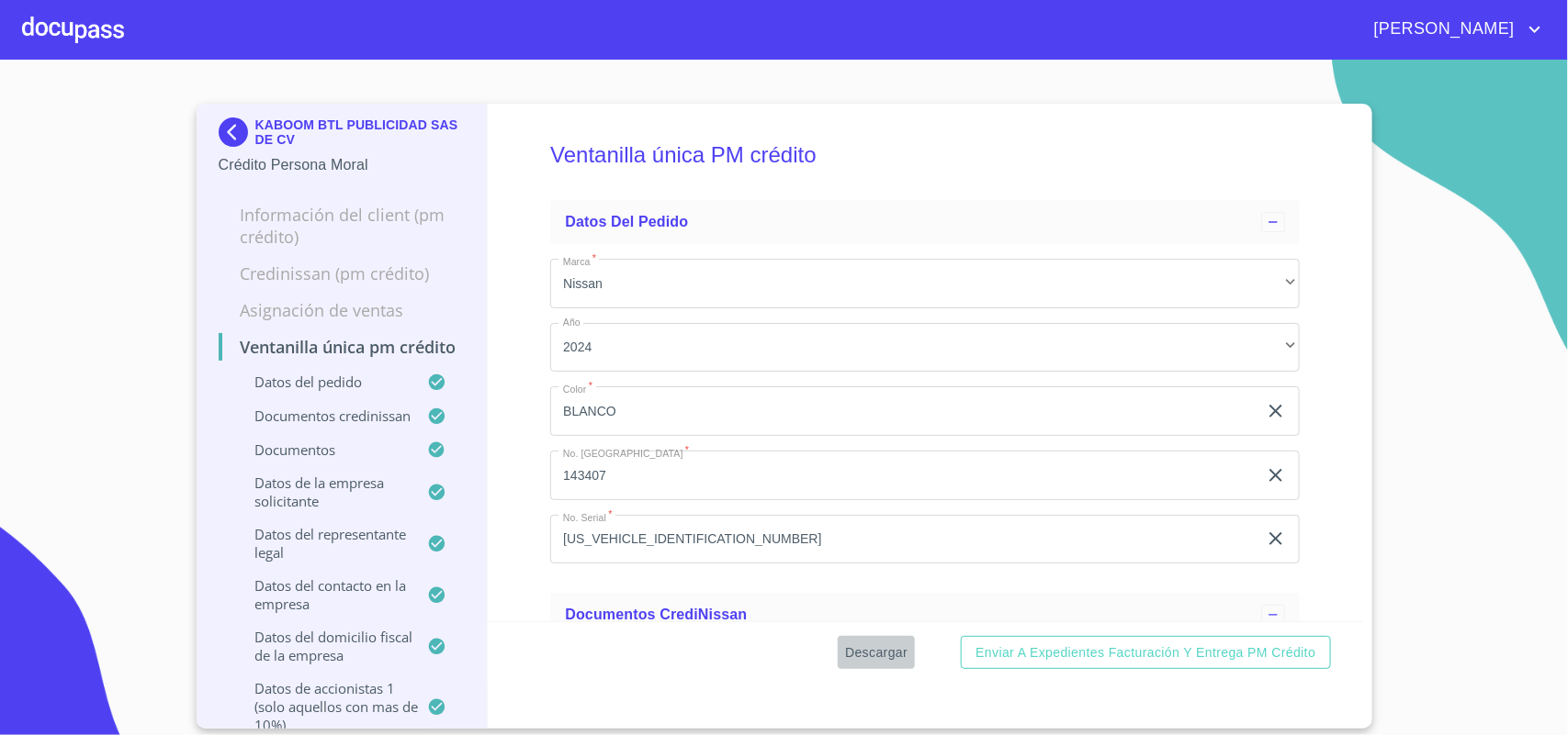
click at [871, 652] on span "Descargar" at bounding box center [876, 652] width 63 height 23
click at [235, 134] on img at bounding box center [236, 132] width 37 height 30
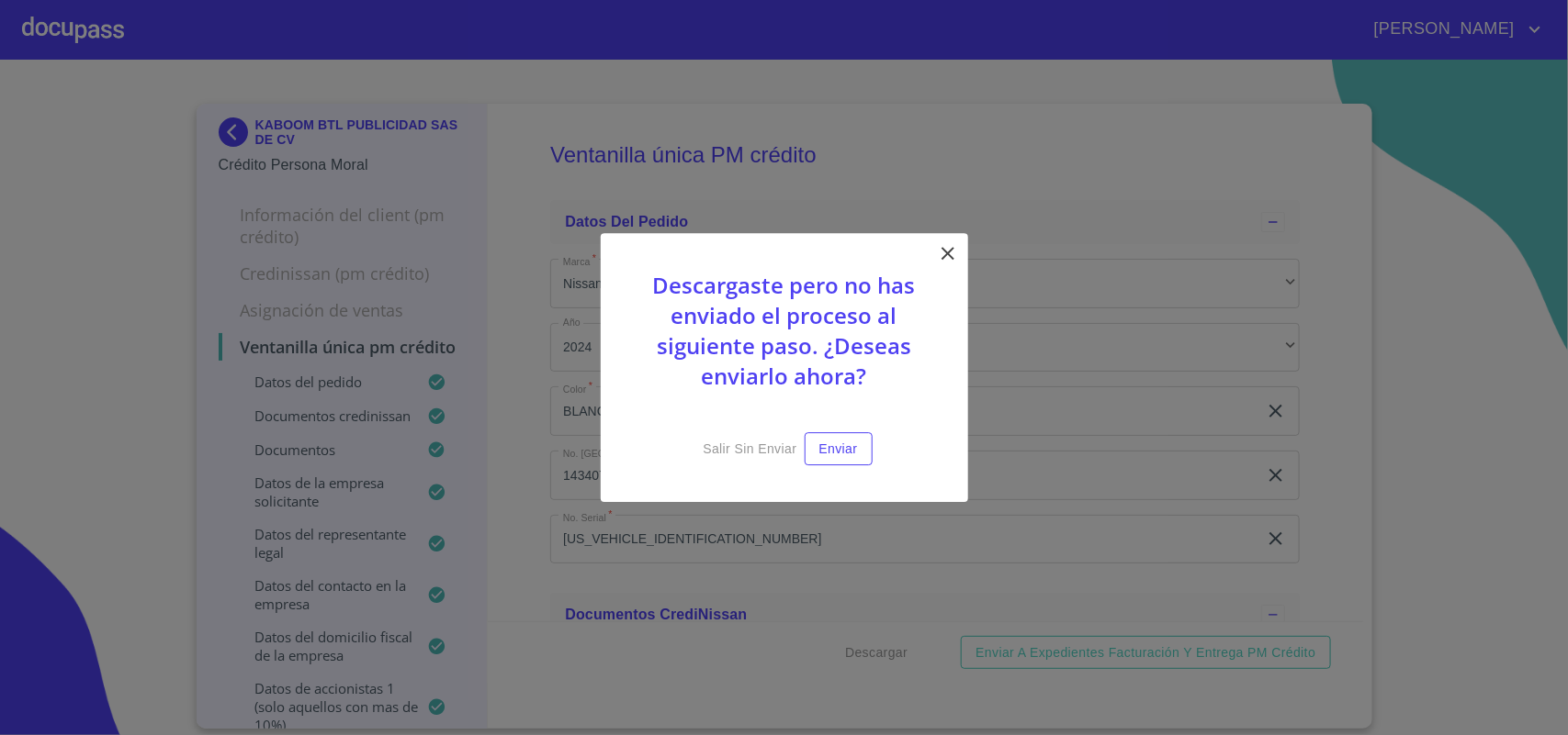
click at [950, 242] on icon at bounding box center [947, 253] width 22 height 22
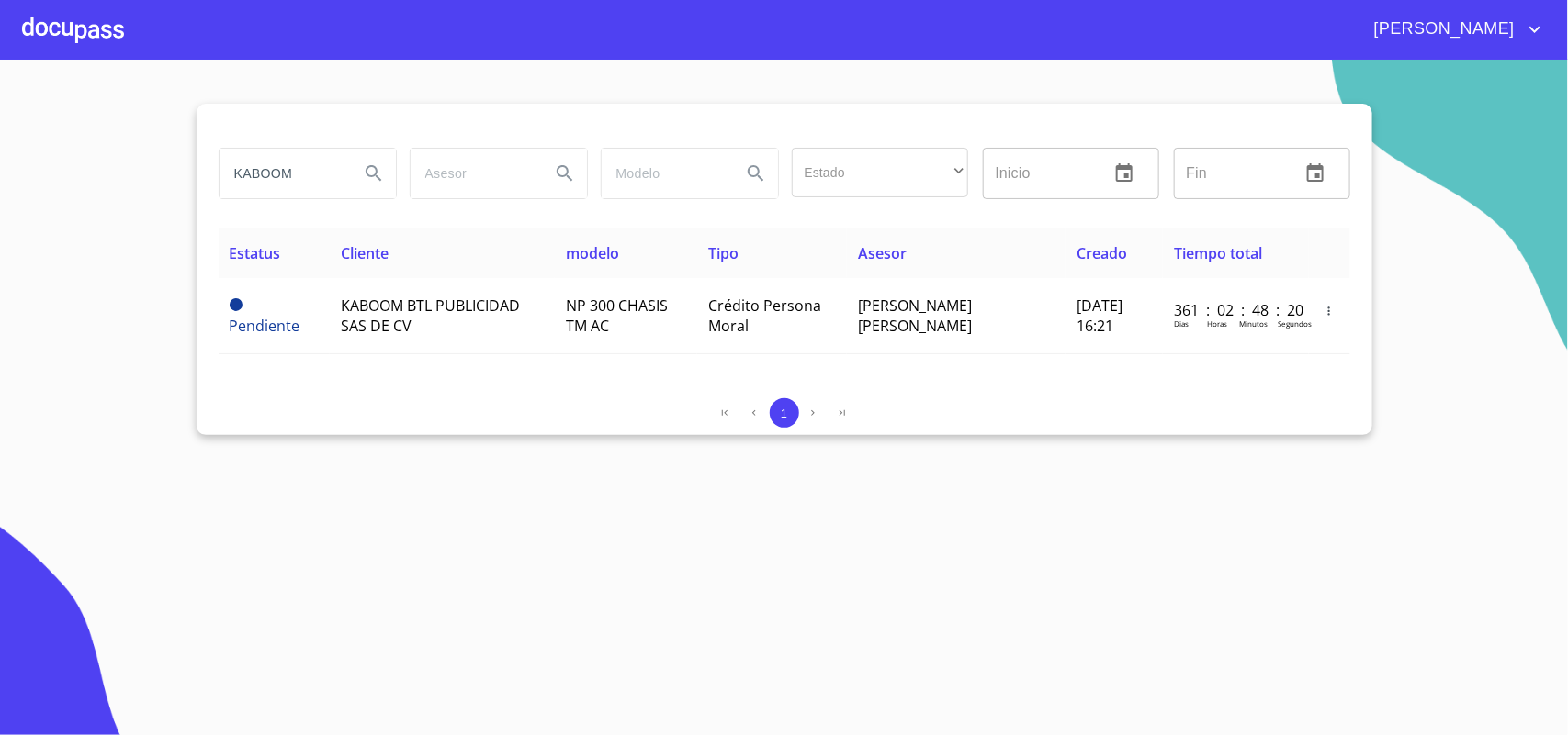
drag, startPoint x: 331, startPoint y: 186, endPoint x: 0, endPoint y: 137, distance: 334.6
click at [0, 137] on section "KABOOM Estado ​ ​ Inicio ​ Fin ​ Estatus Cliente modelo Tipo Asesor Creado Tiem…" at bounding box center [784, 397] width 1568 height 676
type input "MEDELLIN CHIPPING"
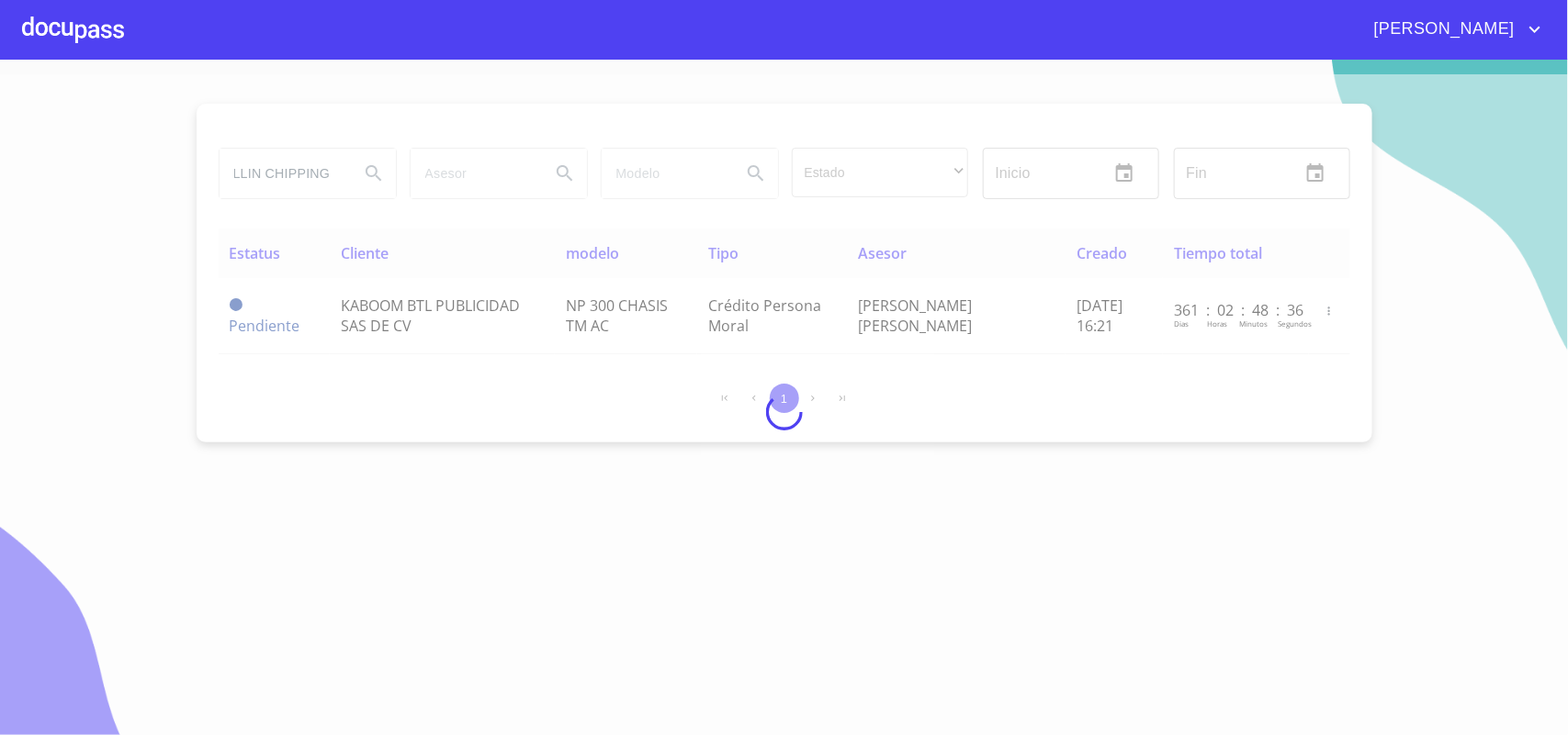
scroll to position [0, 0]
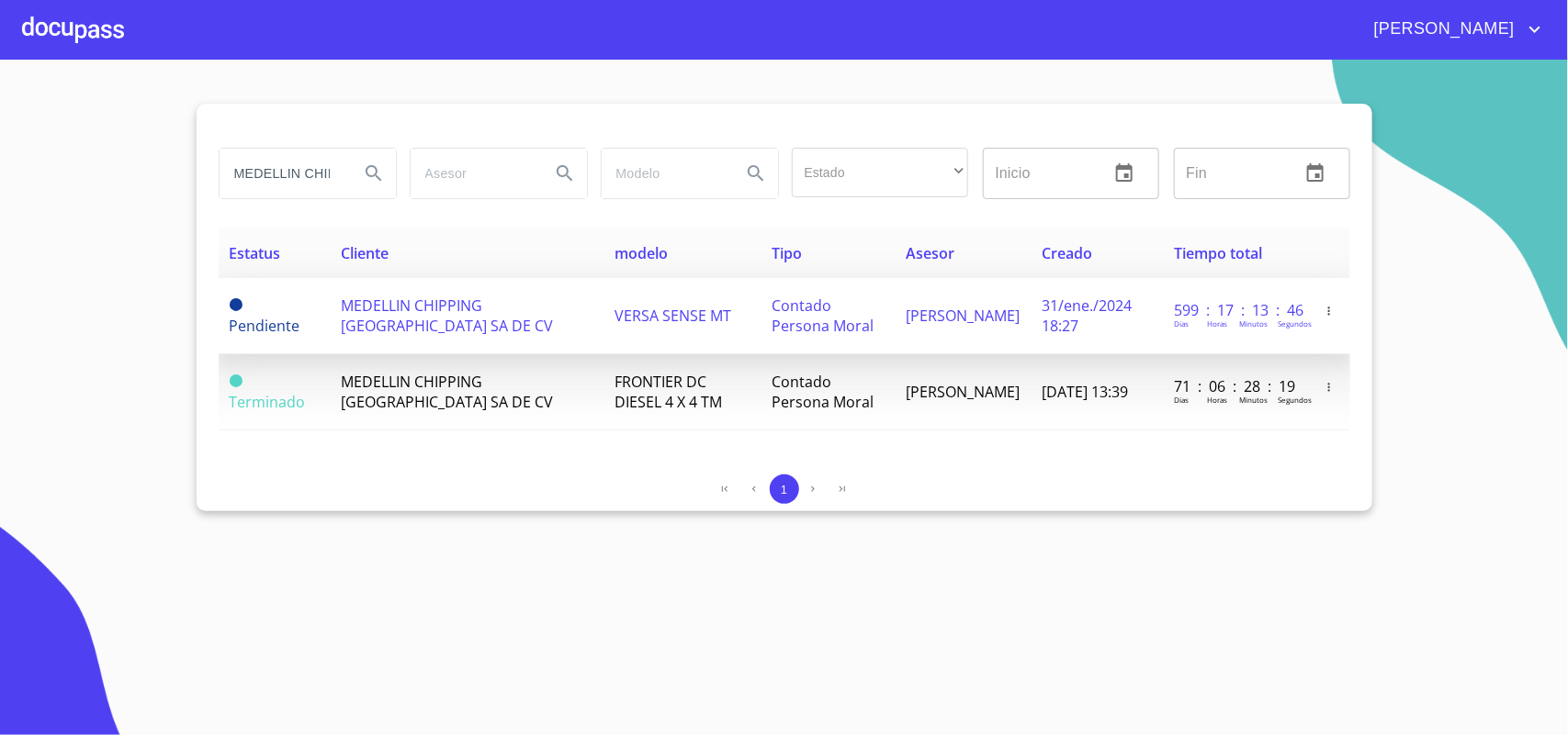
click at [395, 309] on span "MEDELLIN CHIPPING MEXICO SA DE CV" at bounding box center [446, 316] width 212 height 41
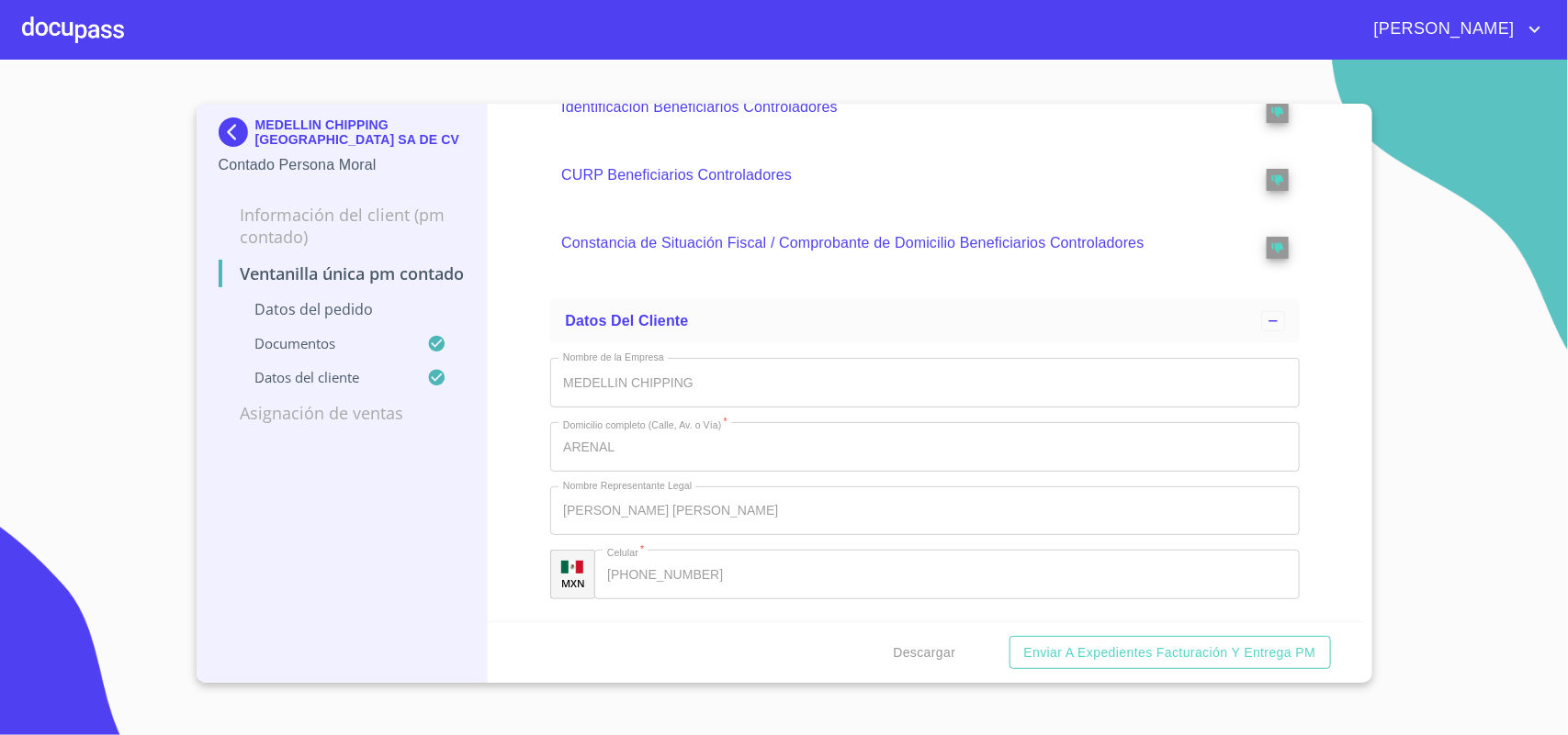
scroll to position [4046, 0]
click at [942, 659] on span "Descargar" at bounding box center [923, 652] width 63 height 23
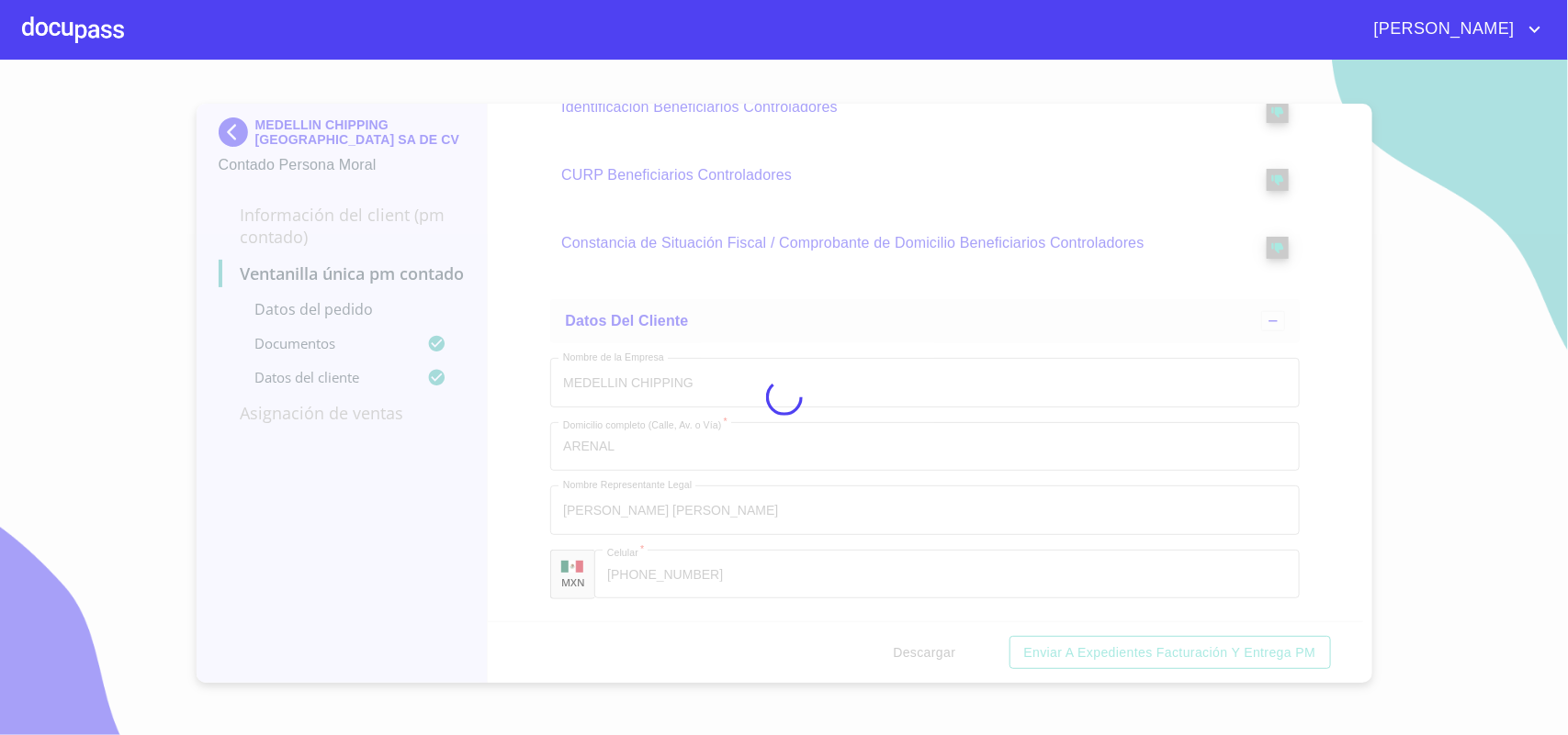
scroll to position [4225, 0]
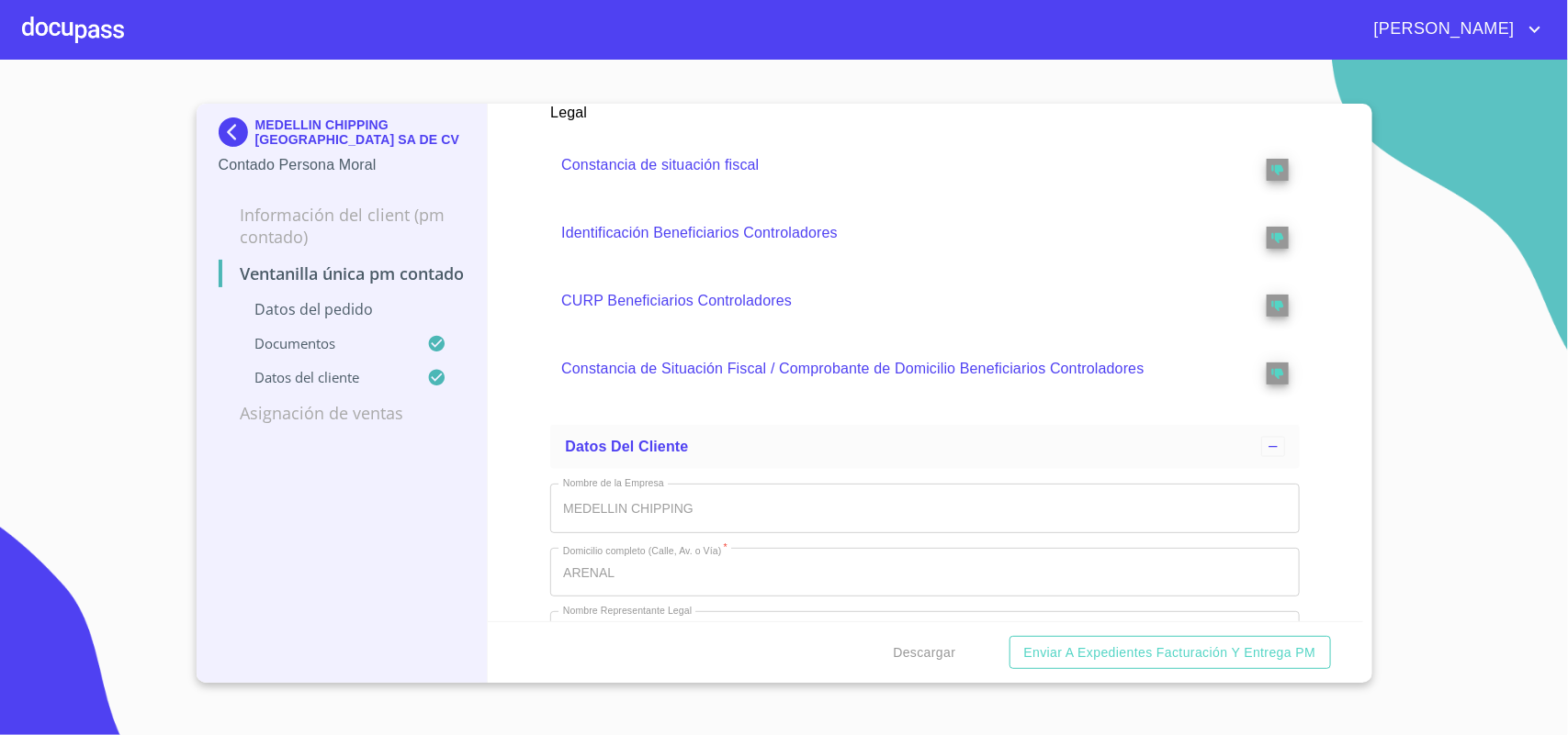
scroll to position [4803, 0]
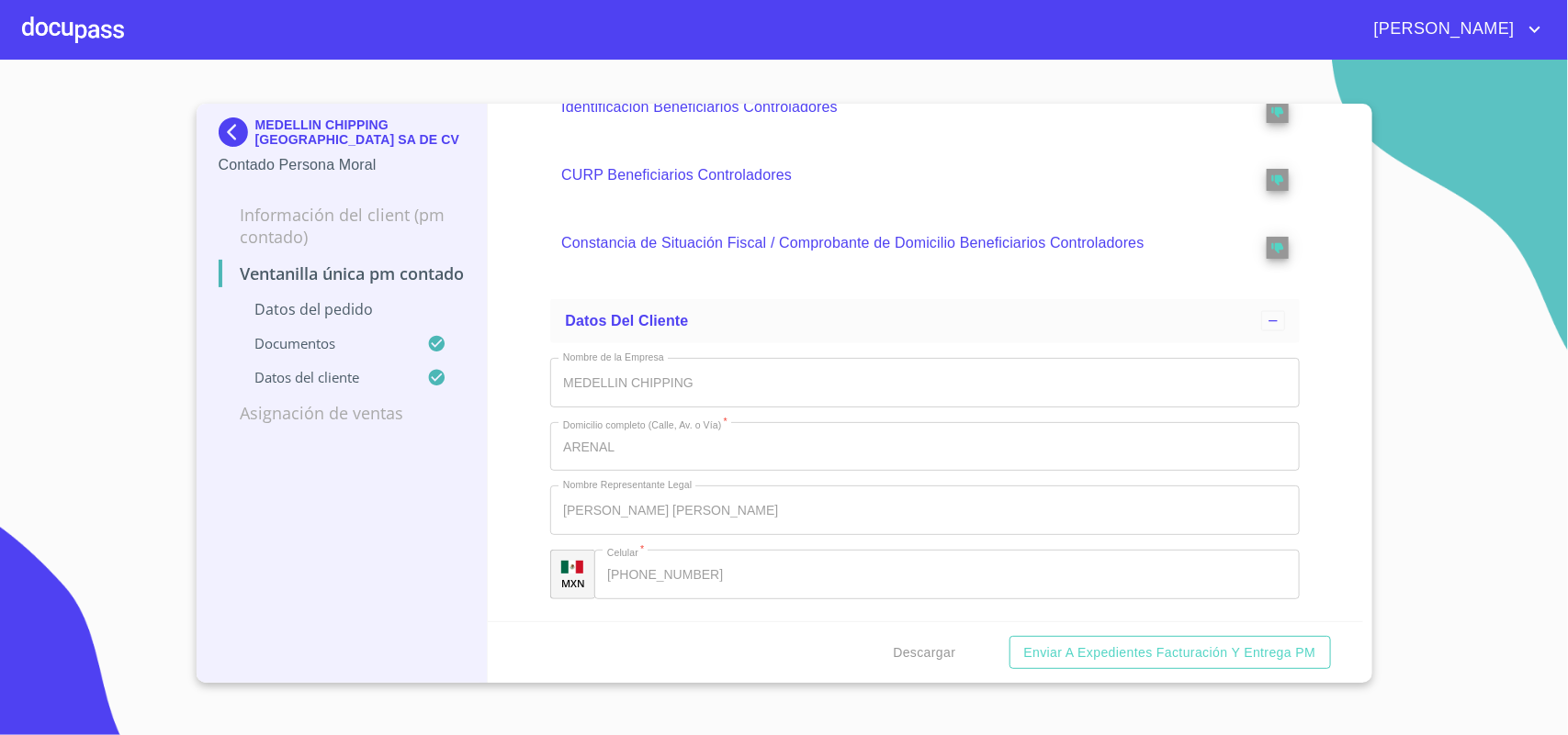
click at [234, 135] on img at bounding box center [236, 132] width 37 height 30
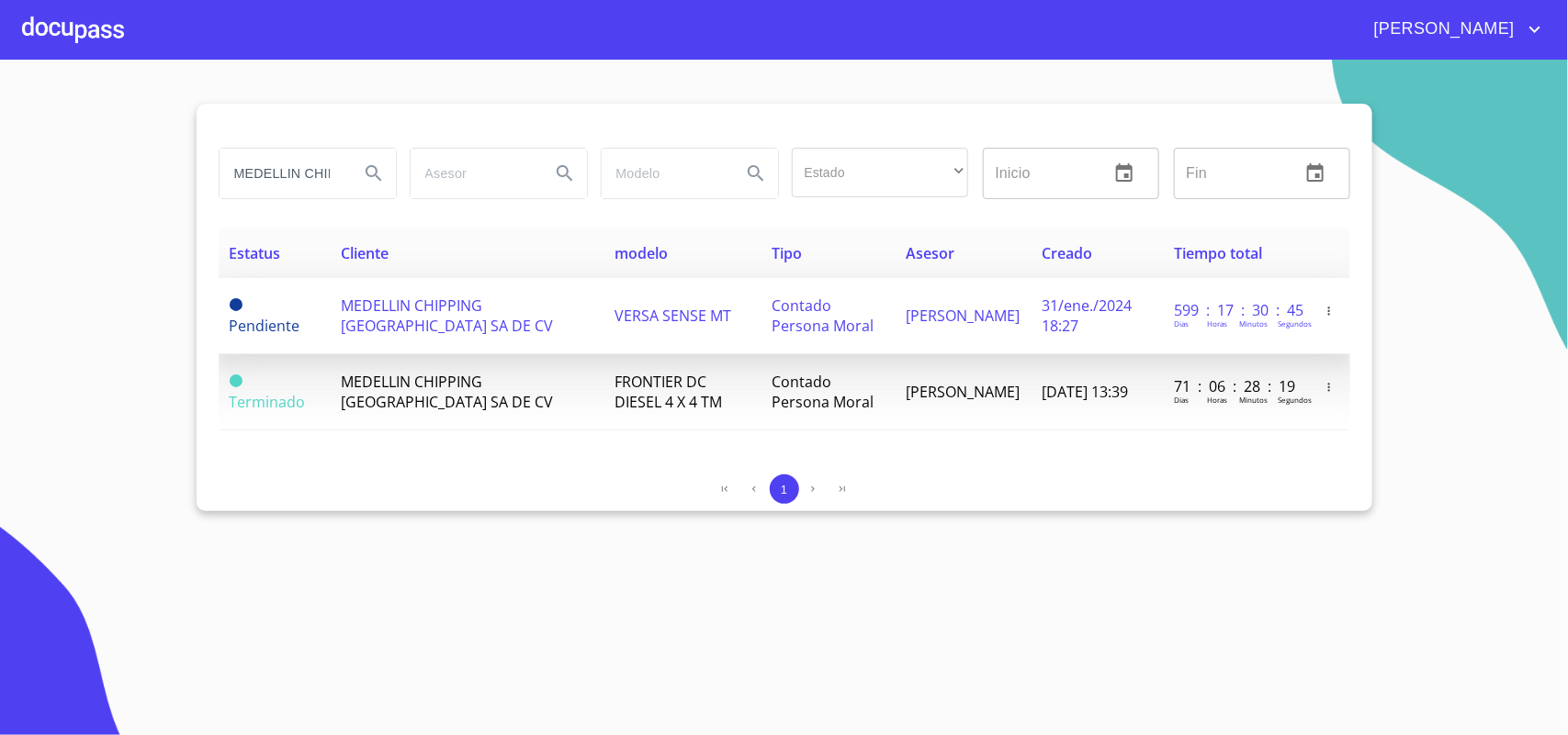
click at [399, 312] on span "MEDELLIN CHIPPING [GEOGRAPHIC_DATA] SA DE CV" at bounding box center [446, 316] width 212 height 41
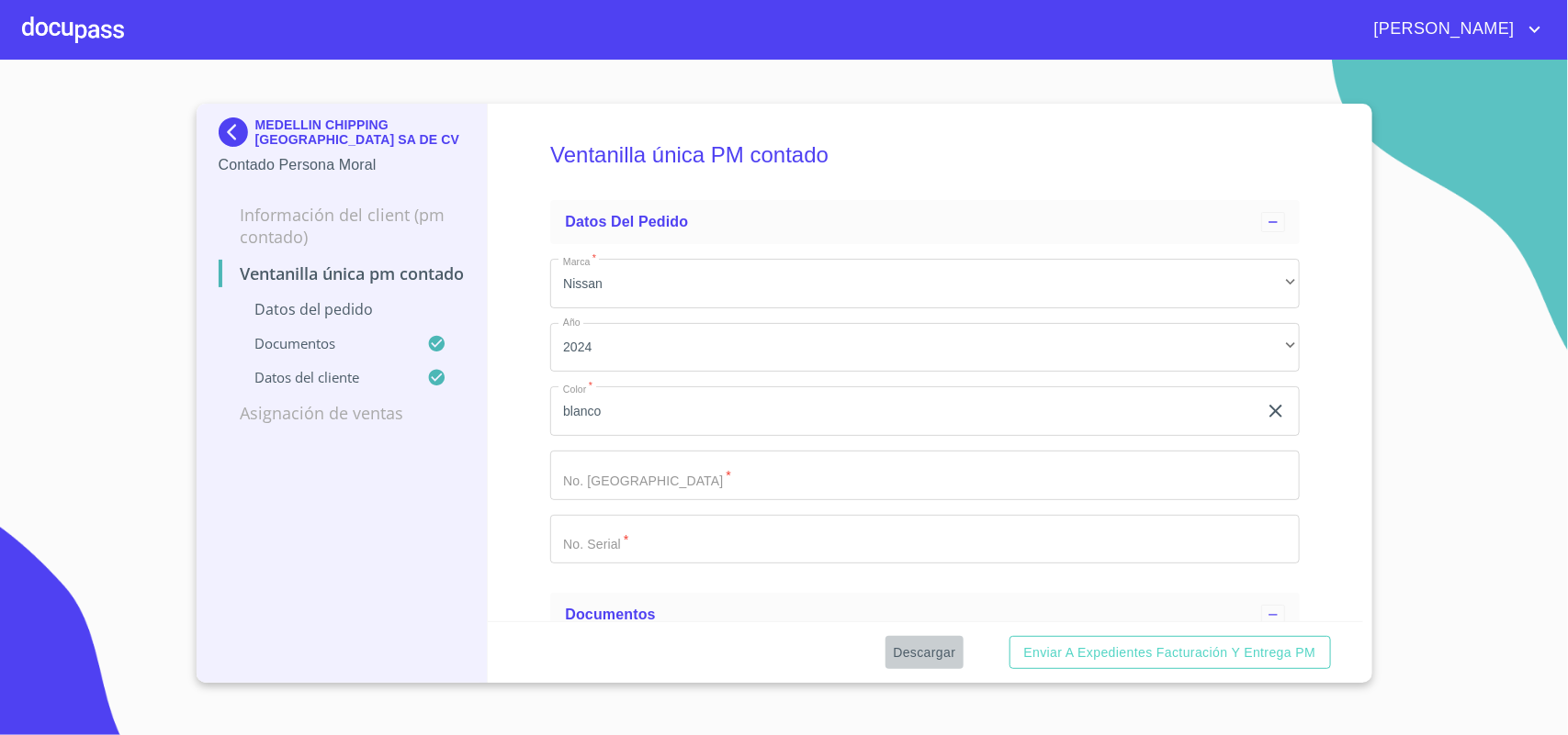
click at [923, 653] on span "Descargar" at bounding box center [923, 652] width 63 height 23
click at [230, 122] on img at bounding box center [236, 132] width 37 height 30
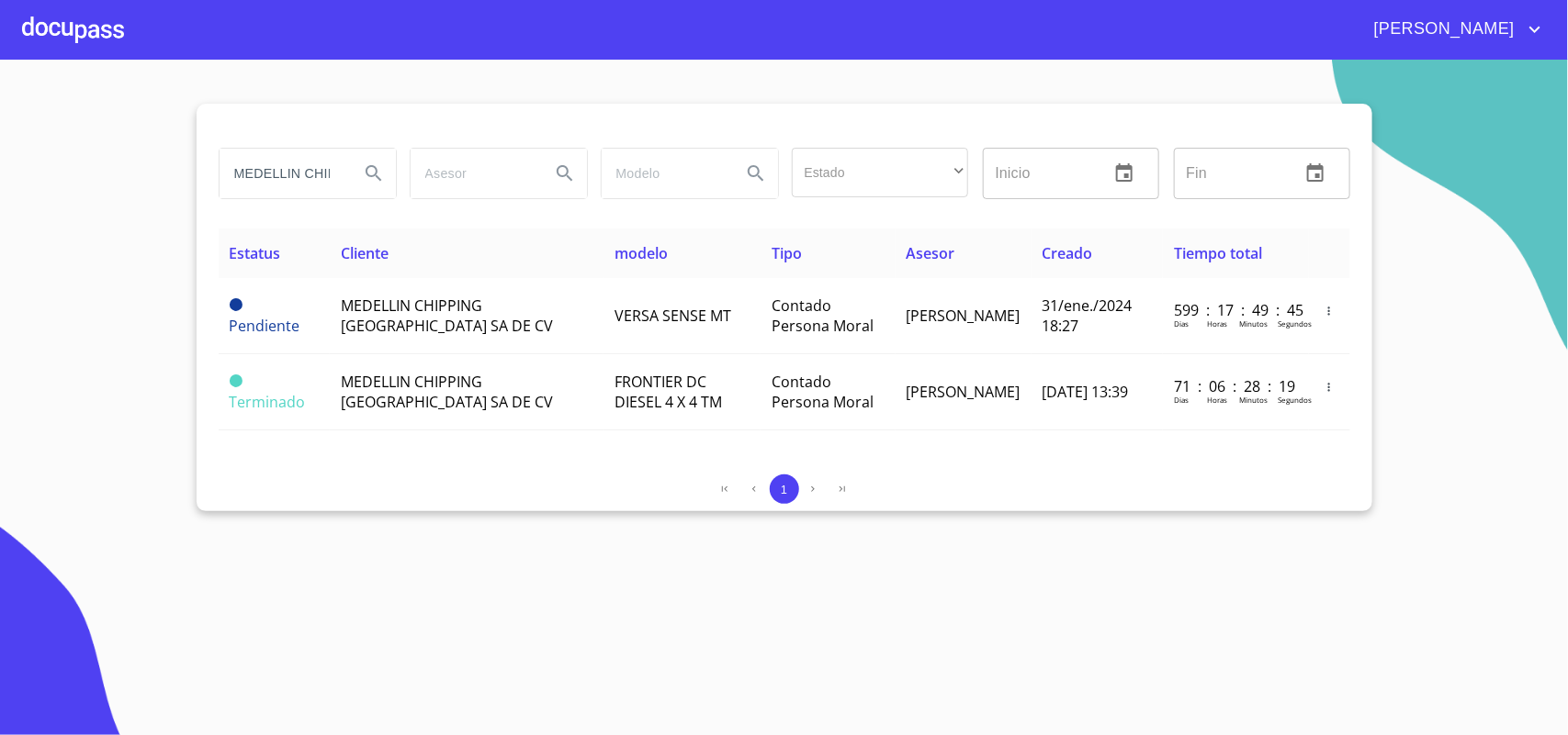
drag, startPoint x: 324, startPoint y: 174, endPoint x: 97, endPoint y: 185, distance: 227.3
click at [97, 185] on section "MEDELLIN CHIPPING Estado ​ ​ Inicio ​ Fin ​ Estatus Cliente modelo Tipo Asesor …" at bounding box center [784, 397] width 1568 height 676
drag, startPoint x: 338, startPoint y: 170, endPoint x: 0, endPoint y: 130, distance: 340.4
click at [0, 130] on section "N CHIPPING Estado ​ ​ Inicio ​ Fin ​ Estatus Cliente modelo Tipo Asesor Creado …" at bounding box center [784, 397] width 1568 height 676
type input "ready mix"
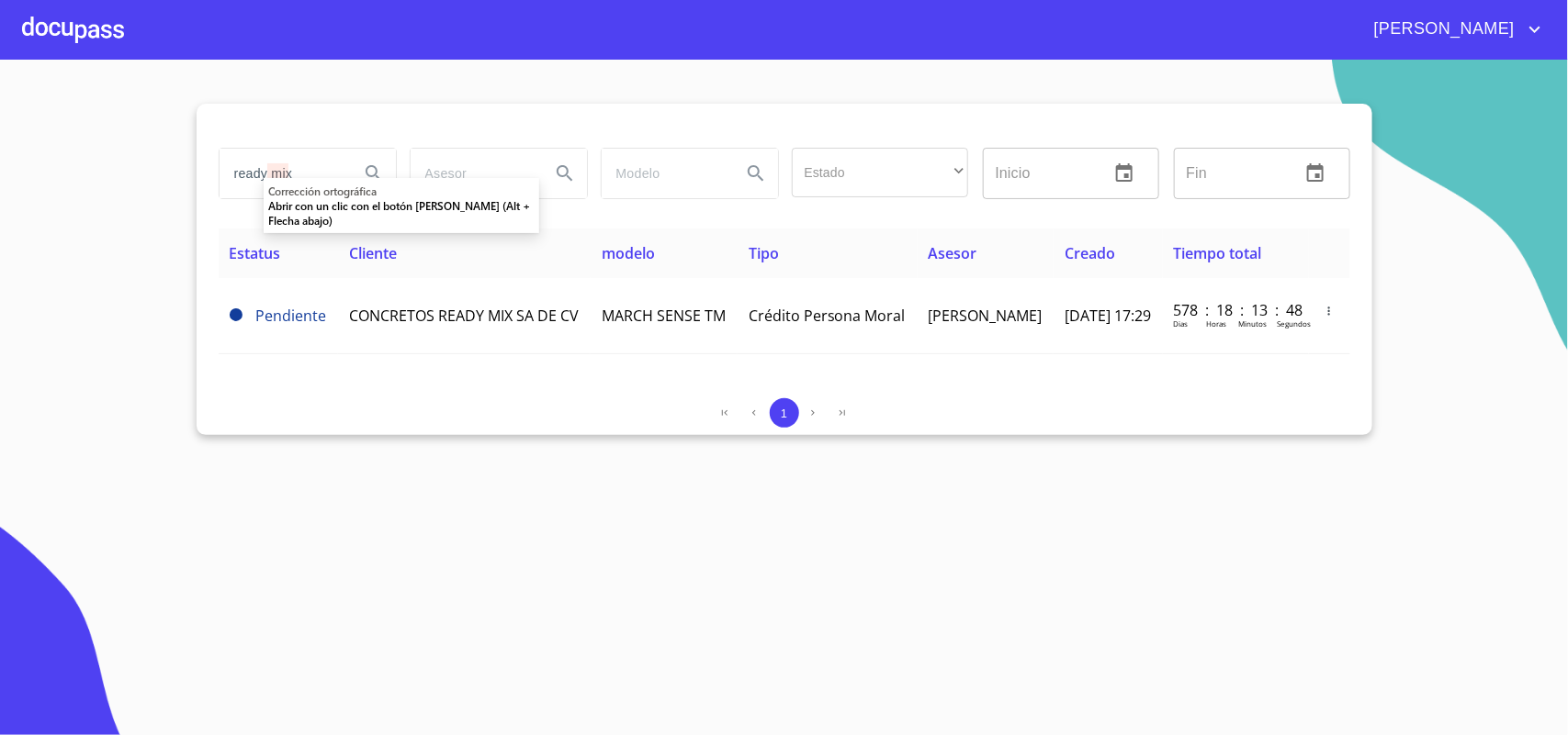
click at [408, 322] on td "CONCRETOS READY MIX SA DE CV" at bounding box center [464, 316] width 253 height 77
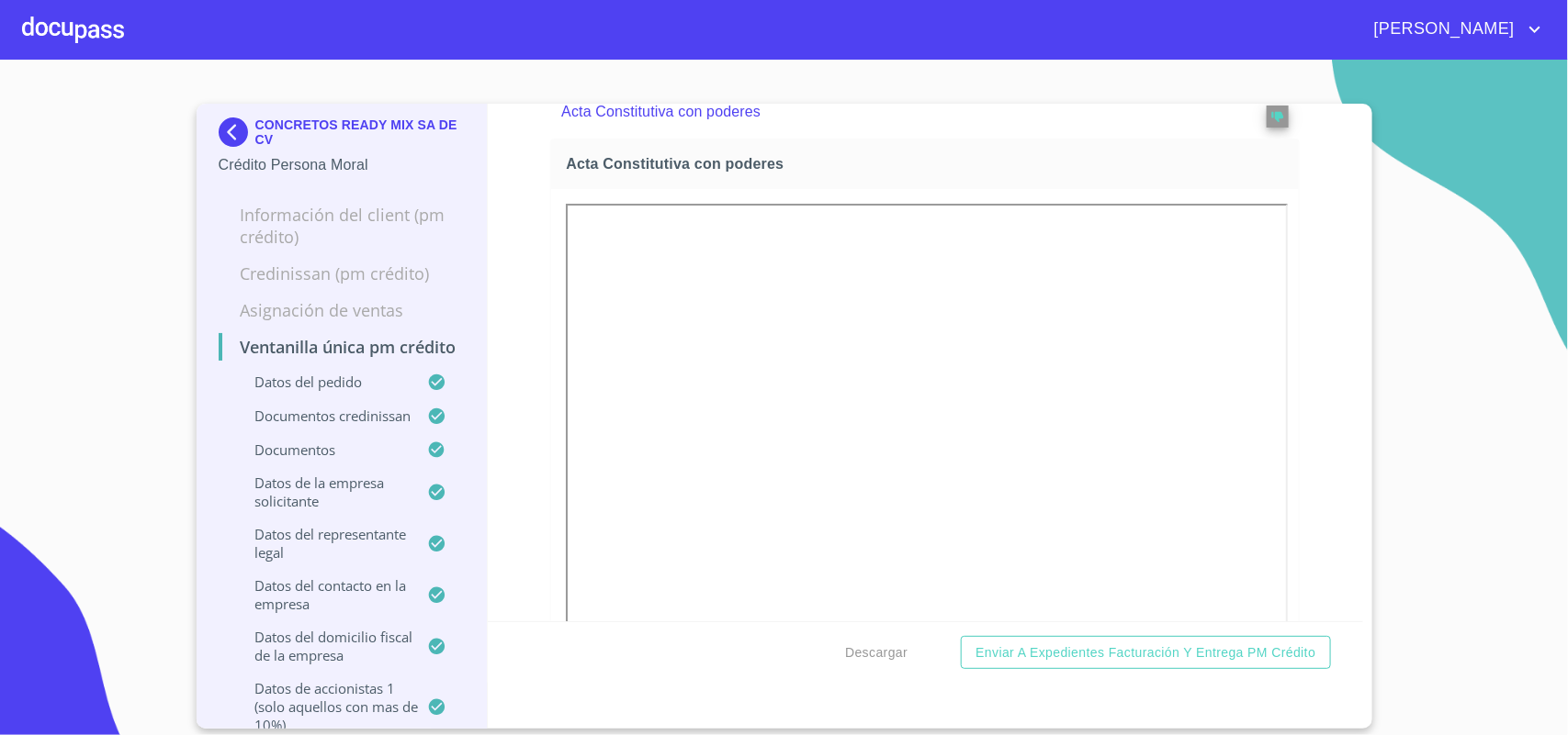
scroll to position [6082, 0]
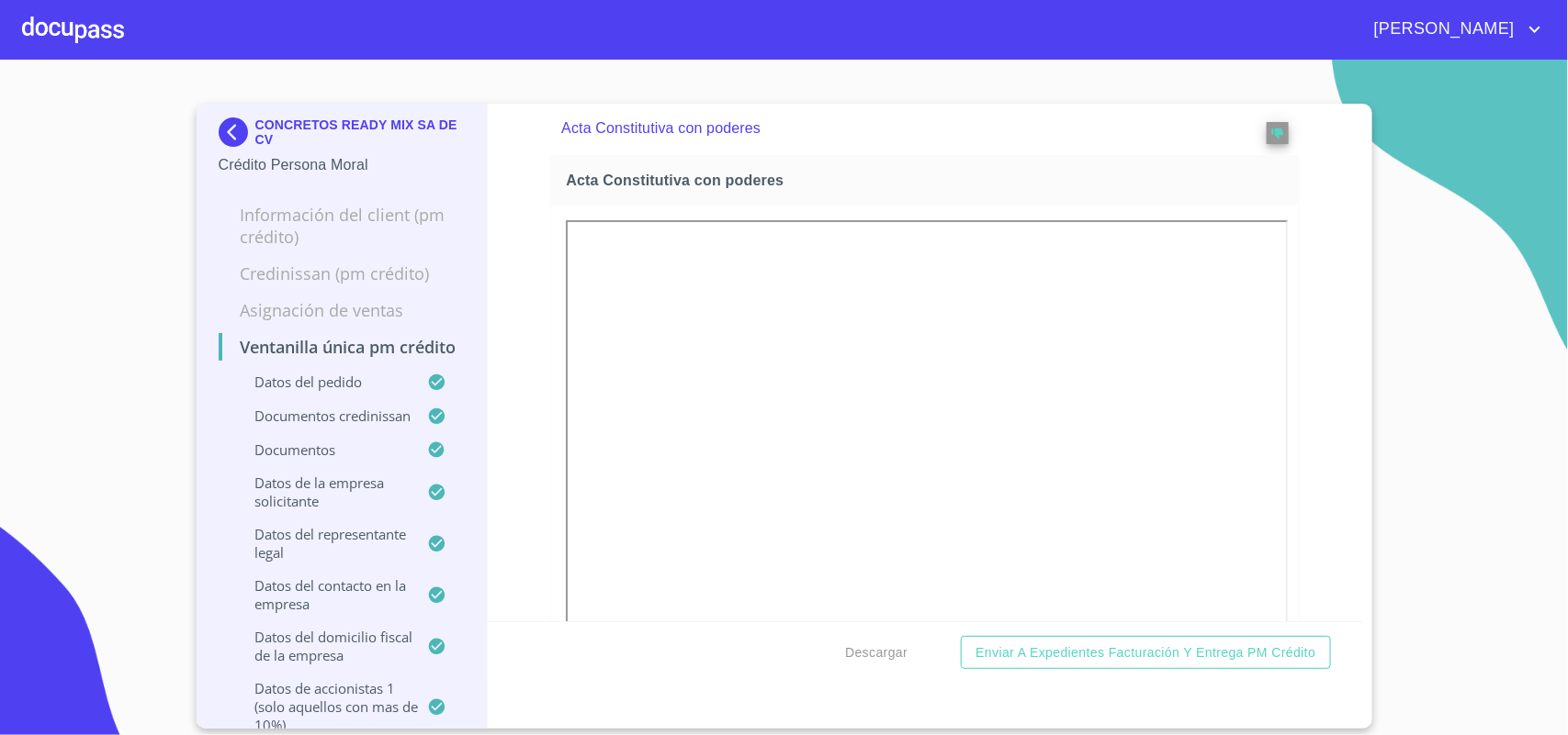
click at [229, 120] on img at bounding box center [236, 132] width 37 height 30
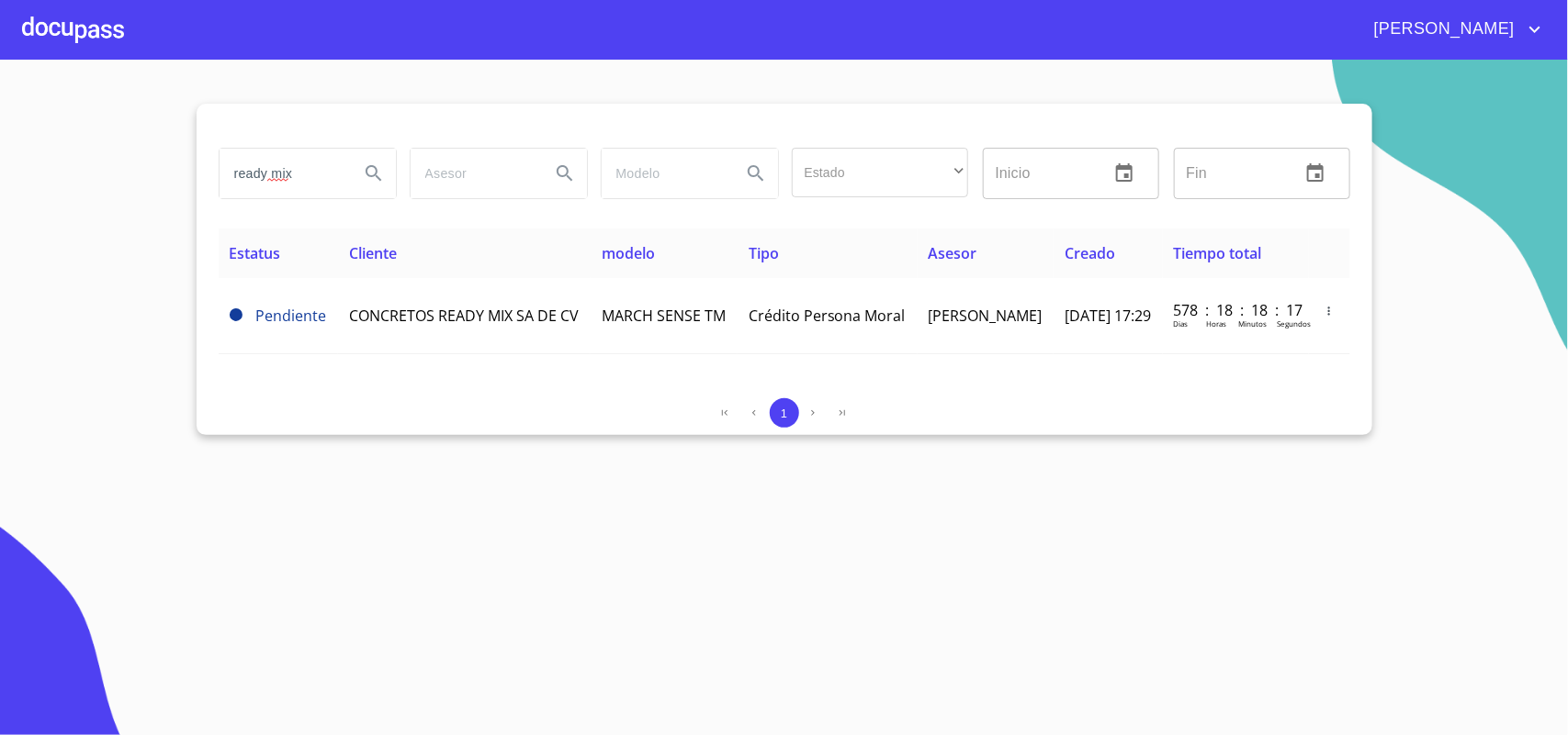
click at [120, 183] on section "ready mix Estado ​ ​ Inicio ​ Fin ​ Estatus Cliente modelo Tipo Asesor Creado T…" at bounding box center [784, 397] width 1568 height 676
type input "FINANCIERA ATLAS"
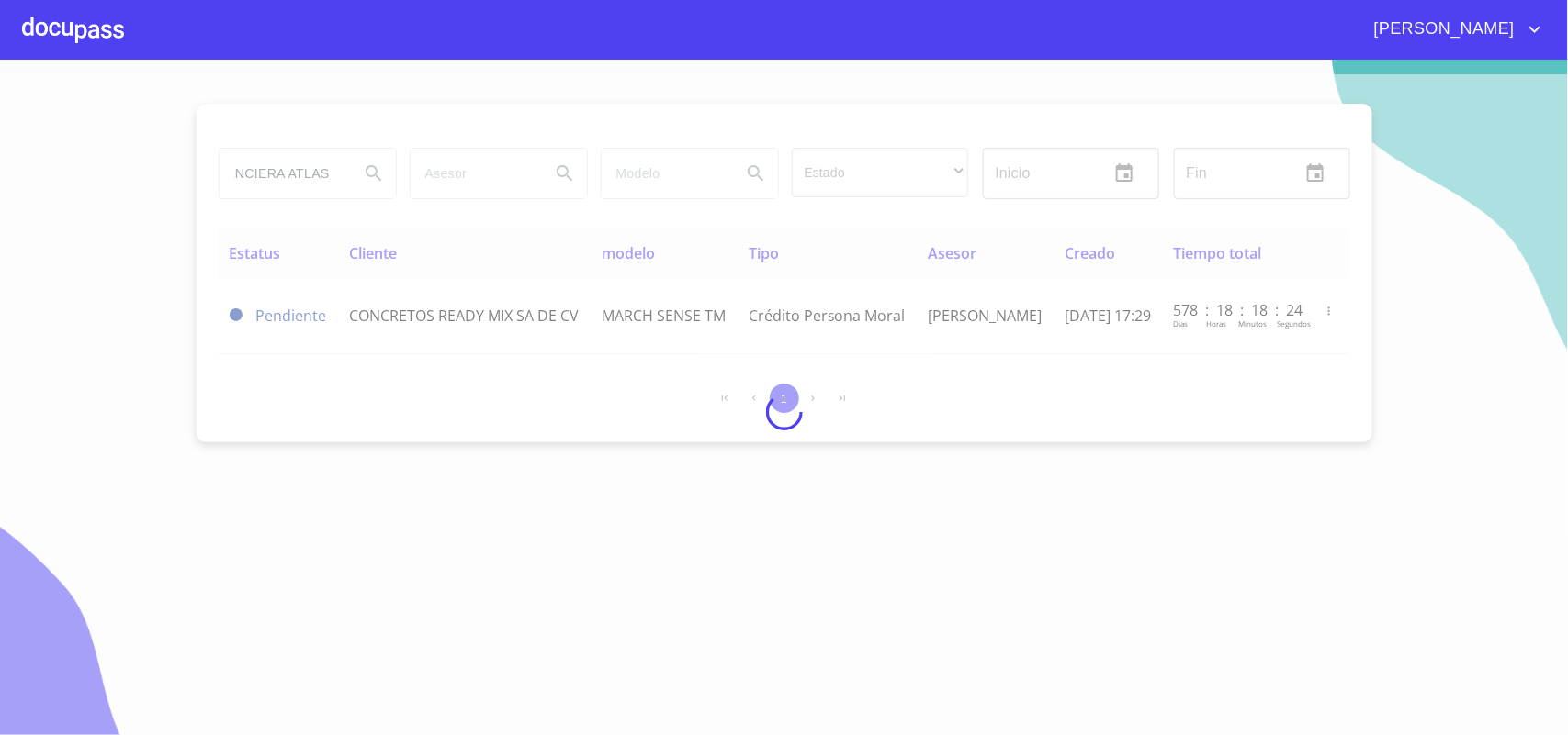
scroll to position [0, 0]
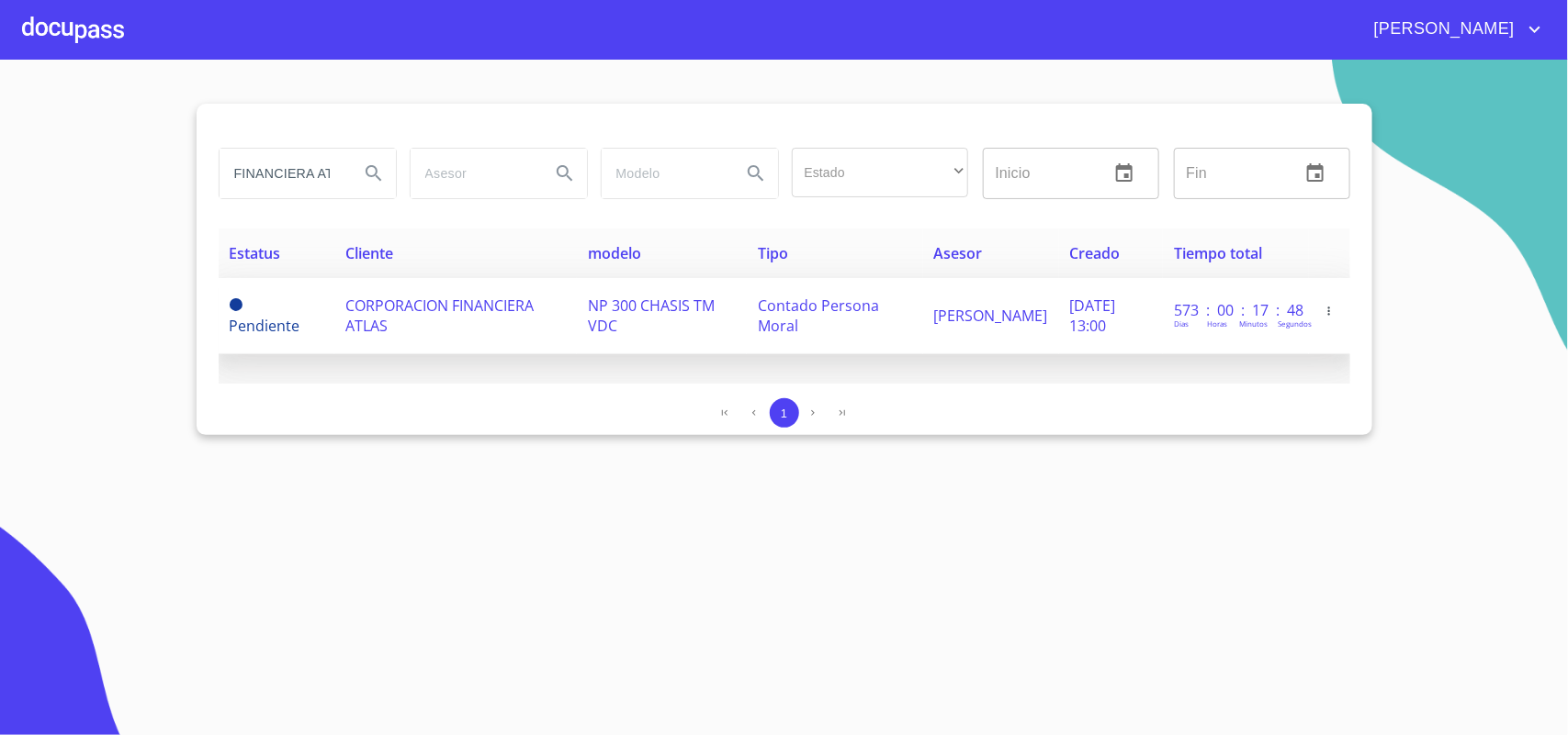
click at [417, 304] on span "CORPORACION FINANCIERA ATLAS" at bounding box center [439, 316] width 188 height 41
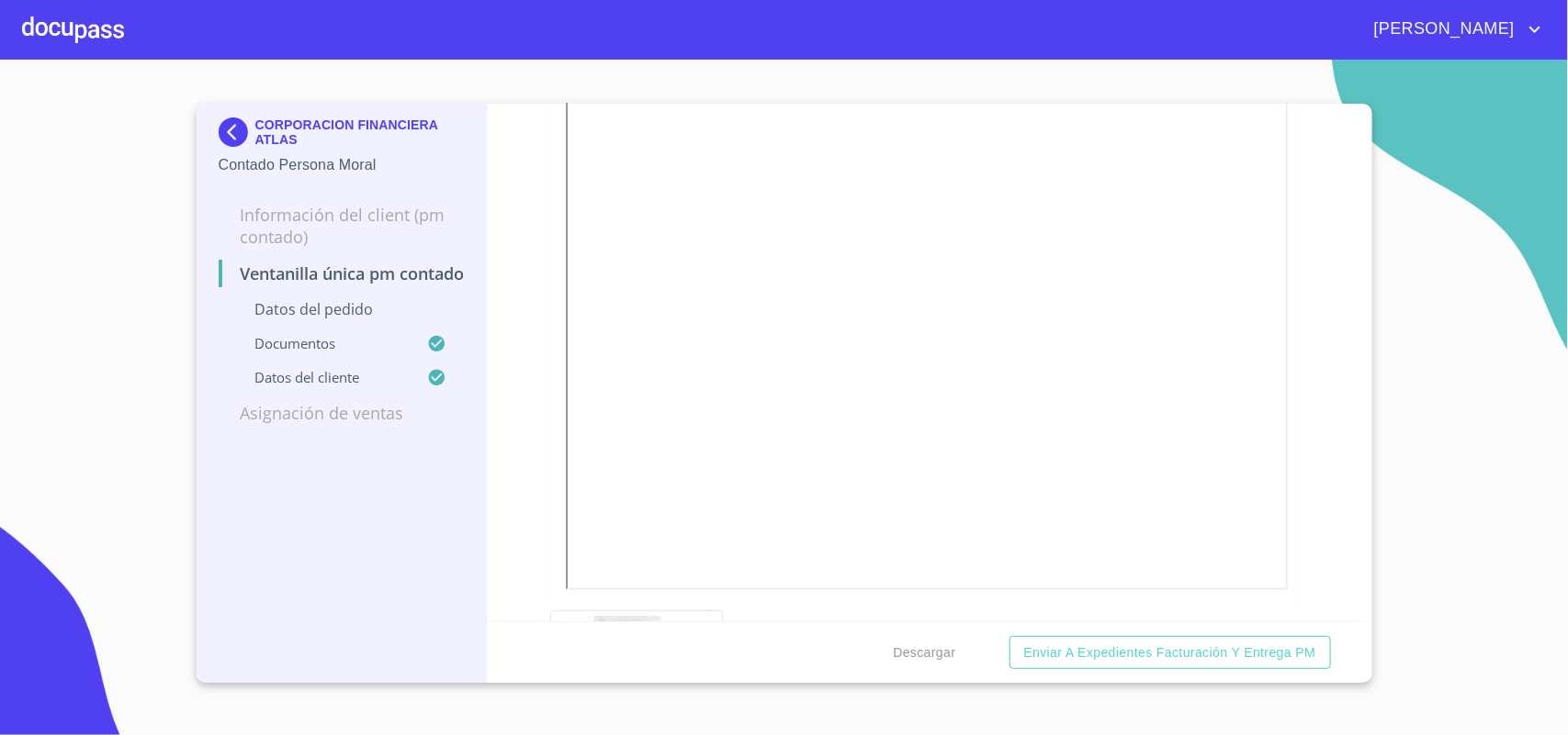
scroll to position [804, 0]
click at [897, 649] on span "Descargar" at bounding box center [923, 652] width 63 height 23
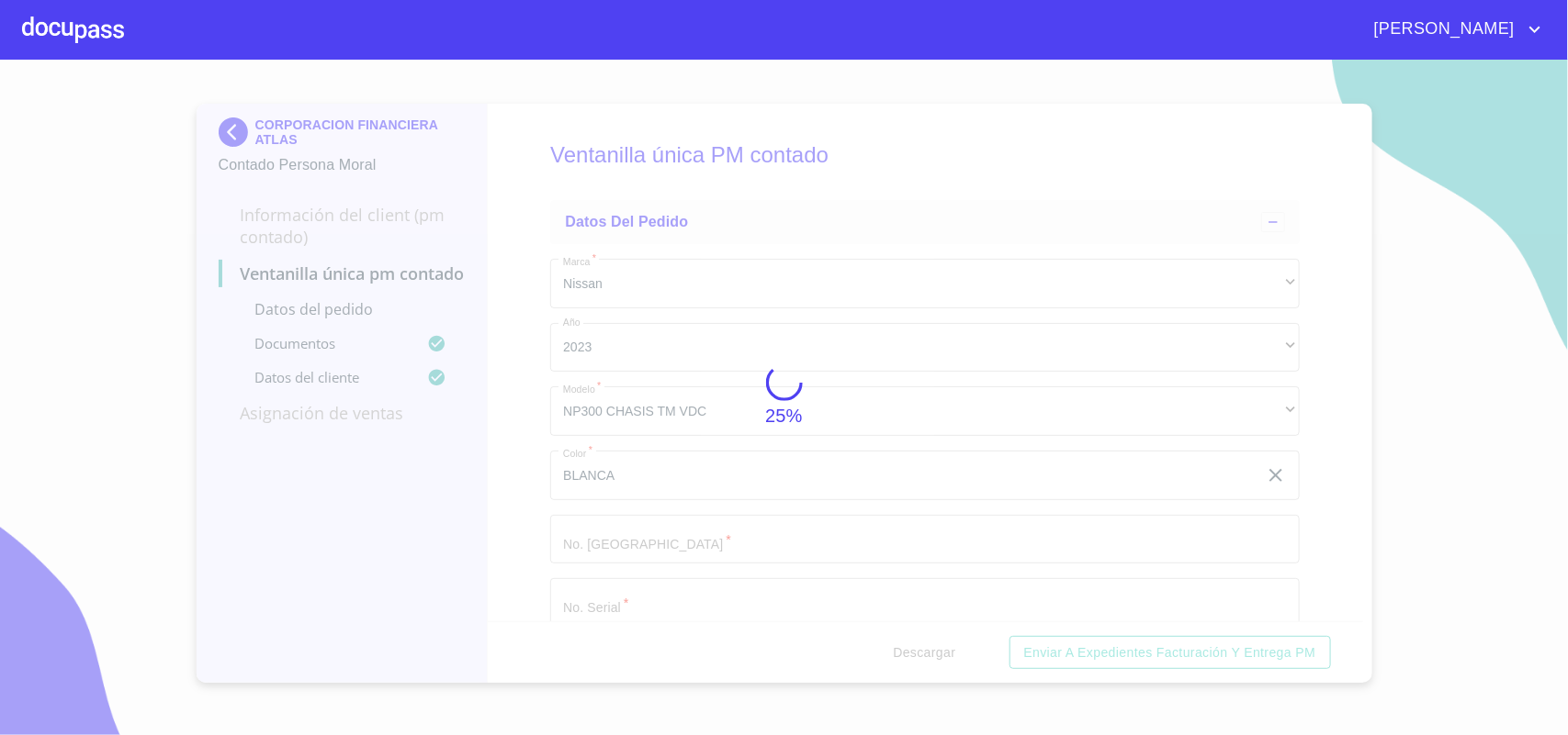
scroll to position [804, 0]
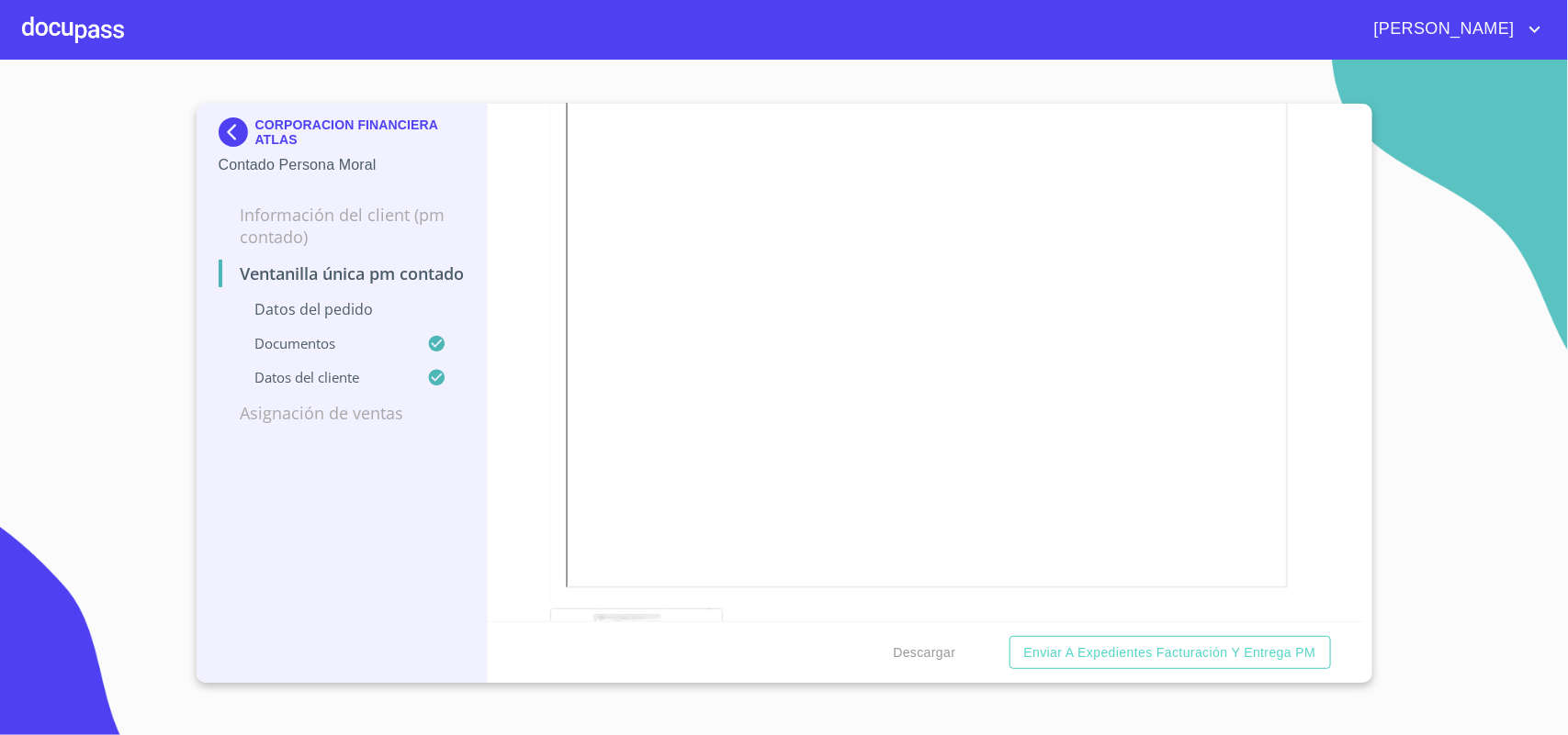
click at [235, 126] on img at bounding box center [236, 132] width 37 height 30
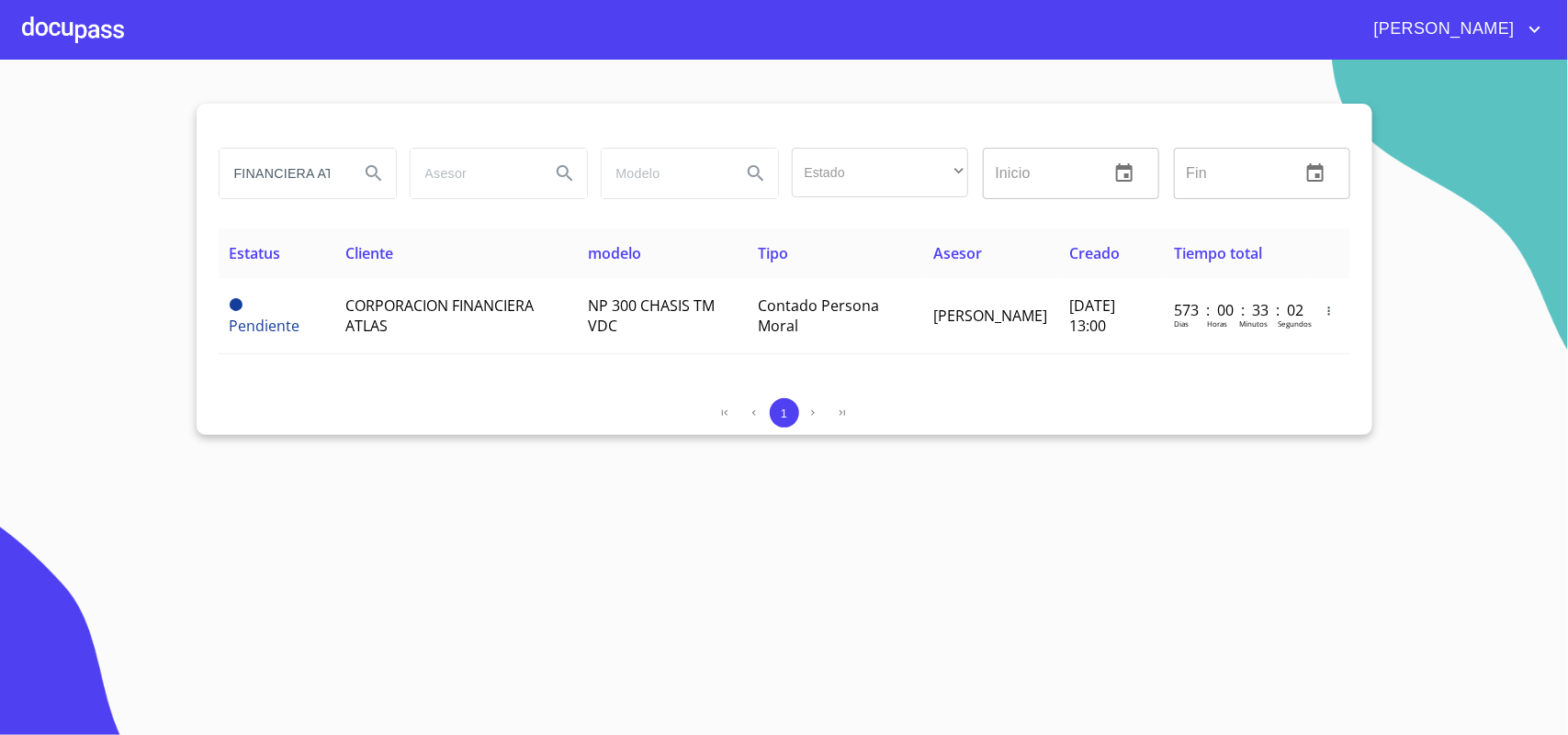
drag, startPoint x: 331, startPoint y: 174, endPoint x: 0, endPoint y: 154, distance: 331.6
click at [0, 154] on section "FINANCIERA ATLAS Estado ​ ​ Inicio ​ Fin ​ Estatus Cliente modelo Tipo Asesor C…" at bounding box center [784, 397] width 1568 height 676
drag, startPoint x: 291, startPoint y: 157, endPoint x: 2, endPoint y: 154, distance: 289.0
click at [2, 154] on section "LAS Estado ​ ​ Inicio ​ Fin ​ Estatus Cliente modelo Tipo Asesor Creado Tiempo …" at bounding box center [784, 397] width 1568 height 676
type input "OCEAN TOYS"
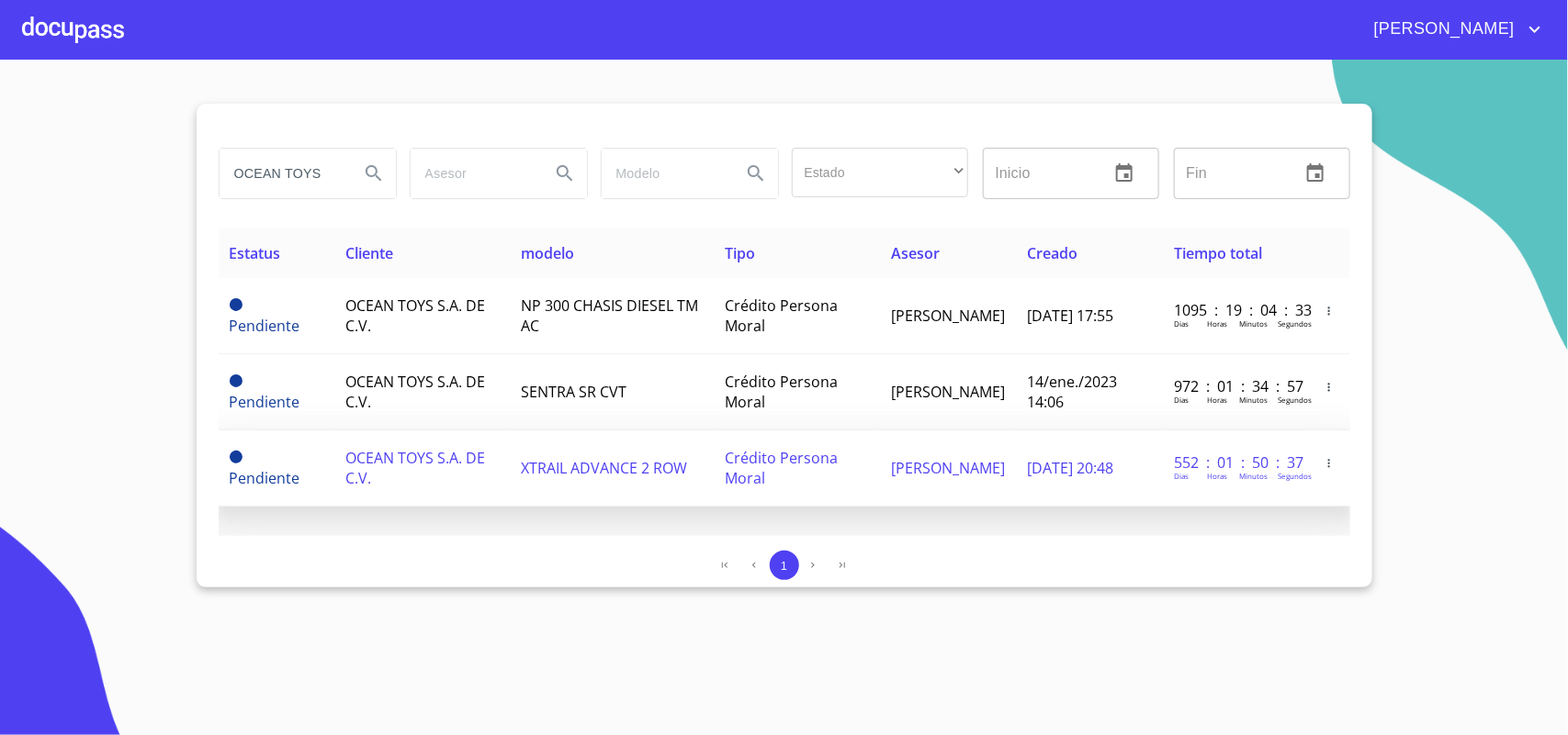
click at [417, 462] on span "OCEAN TOYS S.A. DE C.V." at bounding box center [415, 468] width 139 height 41
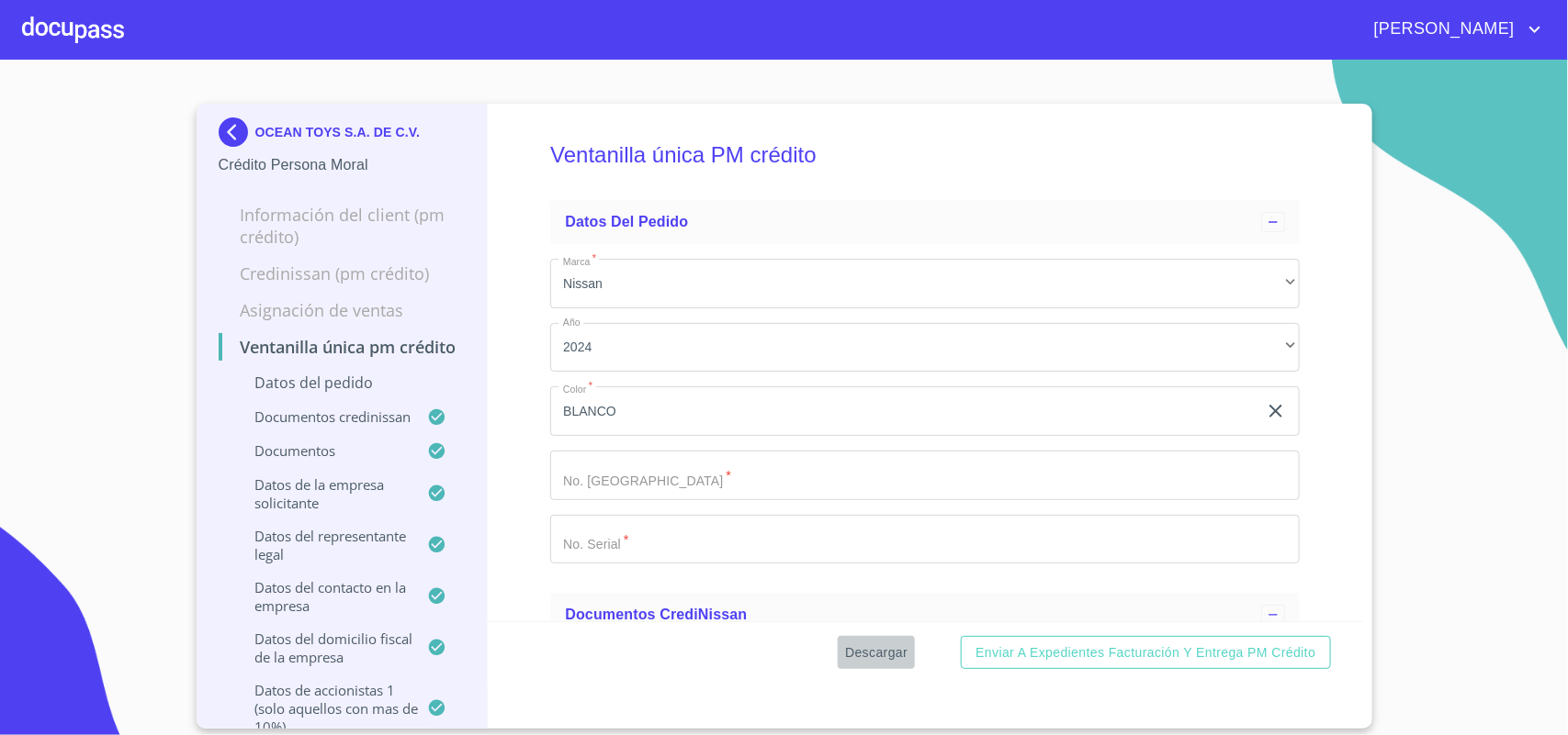
click at [882, 649] on span "Descargar" at bounding box center [876, 652] width 63 height 23
click at [236, 130] on img at bounding box center [236, 132] width 37 height 30
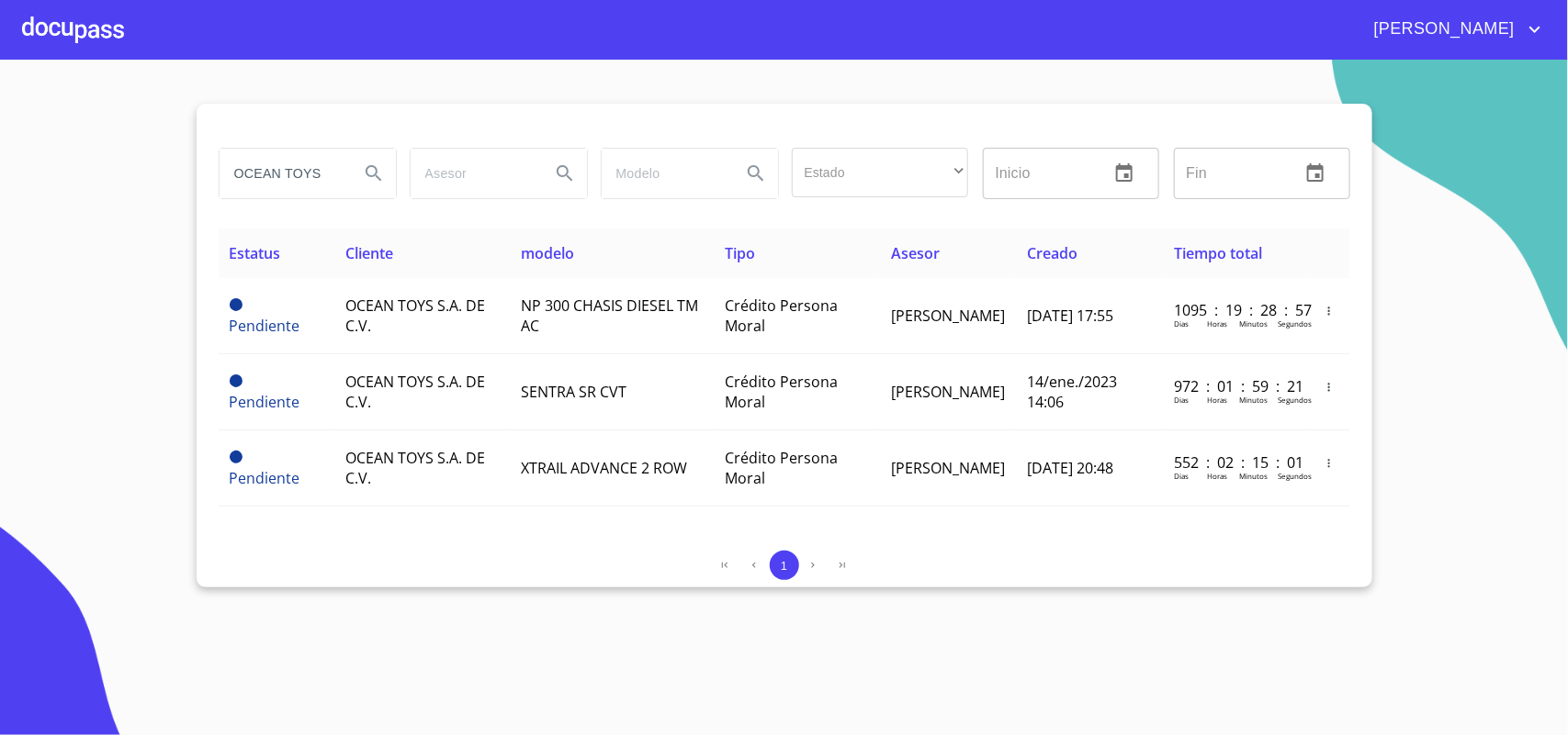
click at [337, 183] on input "OCEAN TOYS" at bounding box center [281, 173] width 125 height 50
drag, startPoint x: 335, startPoint y: 176, endPoint x: 139, endPoint y: 160, distance: 196.7
click at [139, 160] on section "OCEAN TOYS Estado ​ ​ Inicio ​ Fin ​ Estatus Cliente modelo Tipo Asesor Creado …" at bounding box center [784, 397] width 1568 height 676
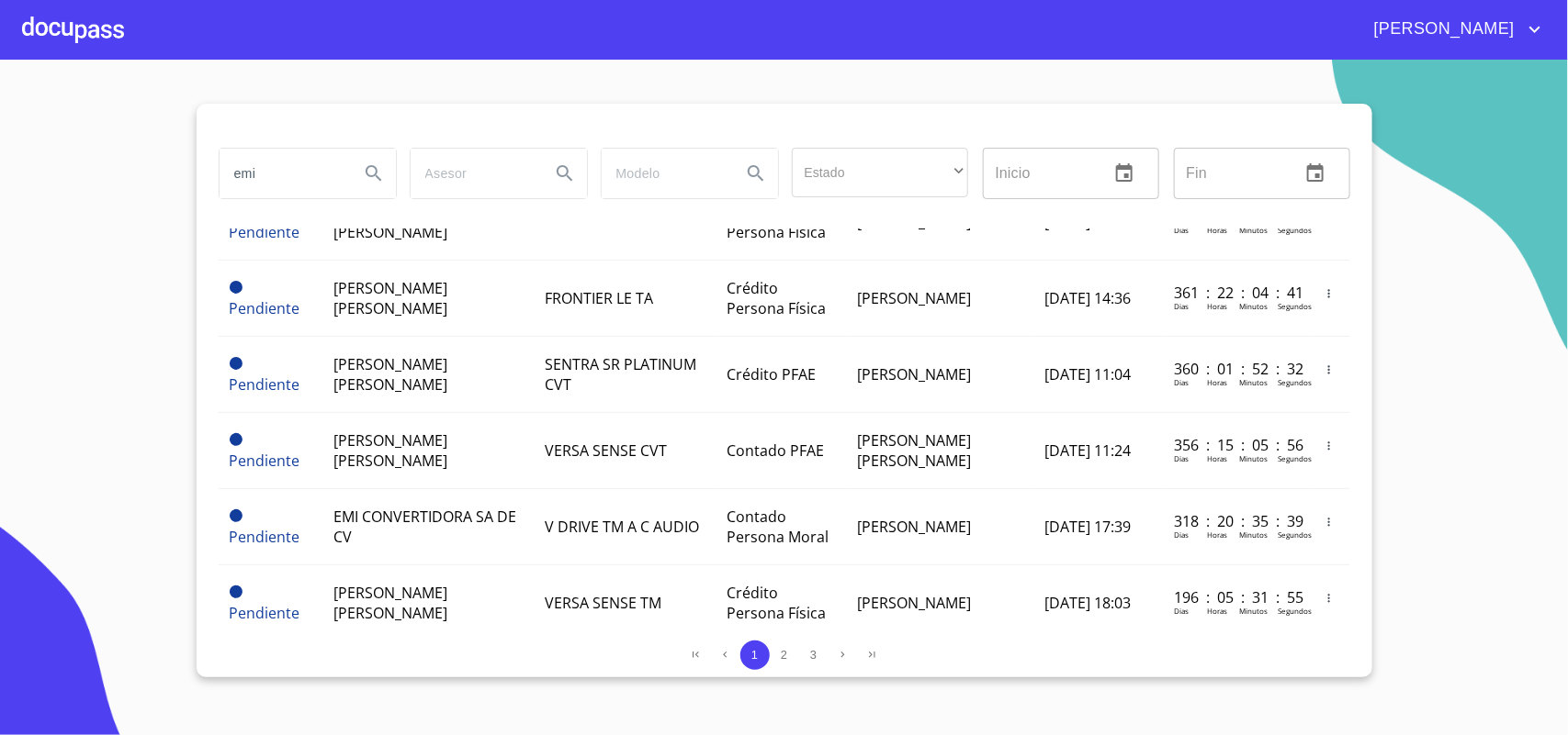
scroll to position [1592, 0]
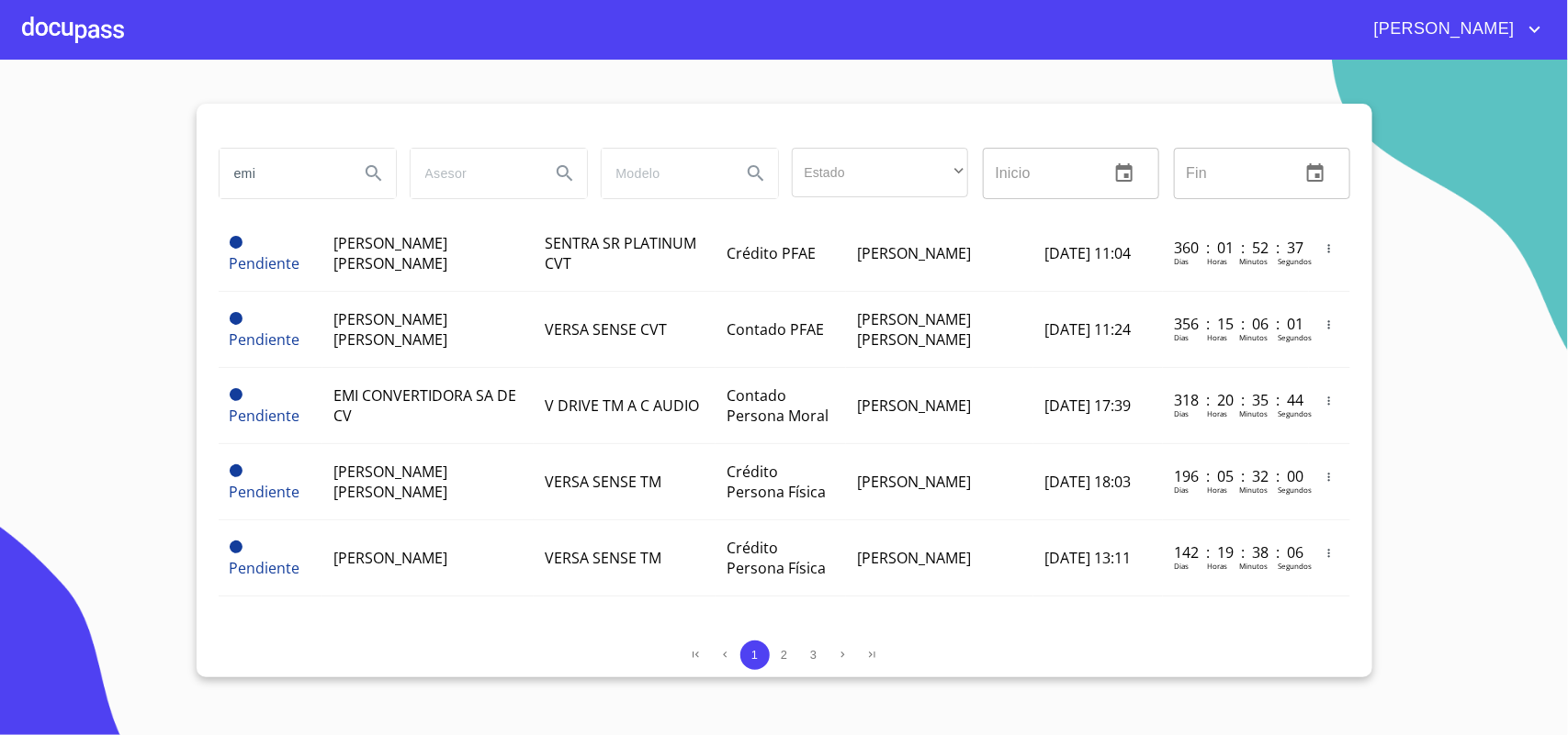
drag, startPoint x: 226, startPoint y: 166, endPoint x: 134, endPoint y: 158, distance: 92.3
click at [134, 158] on section "emi Estado ​ ​ Inicio ​ Fin ​ Estatus Cliente modelo Tipo Asesor Creado Tiempo …" at bounding box center [784, 397] width 1568 height 676
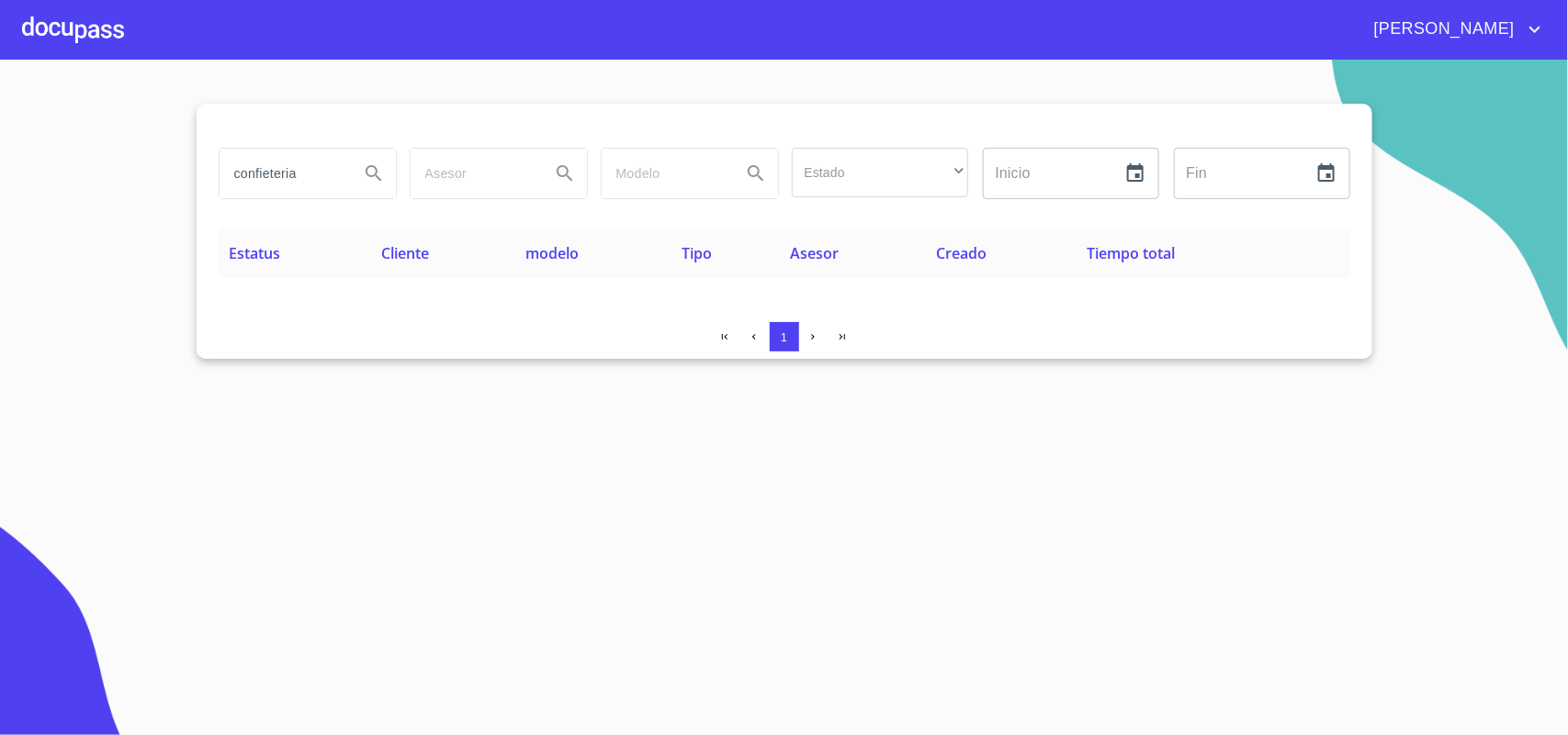
scroll to position [0, 0]
drag, startPoint x: 124, startPoint y: 160, endPoint x: 0, endPoint y: 160, distance: 124.0
click at [0, 160] on section "confieteria Estado ​ ​ Inicio ​ Fin ​ Estatus Cliente modelo Tipo Asesor Creado…" at bounding box center [784, 397] width 1568 height 676
type input "MUEBLES PARA OFICINA"
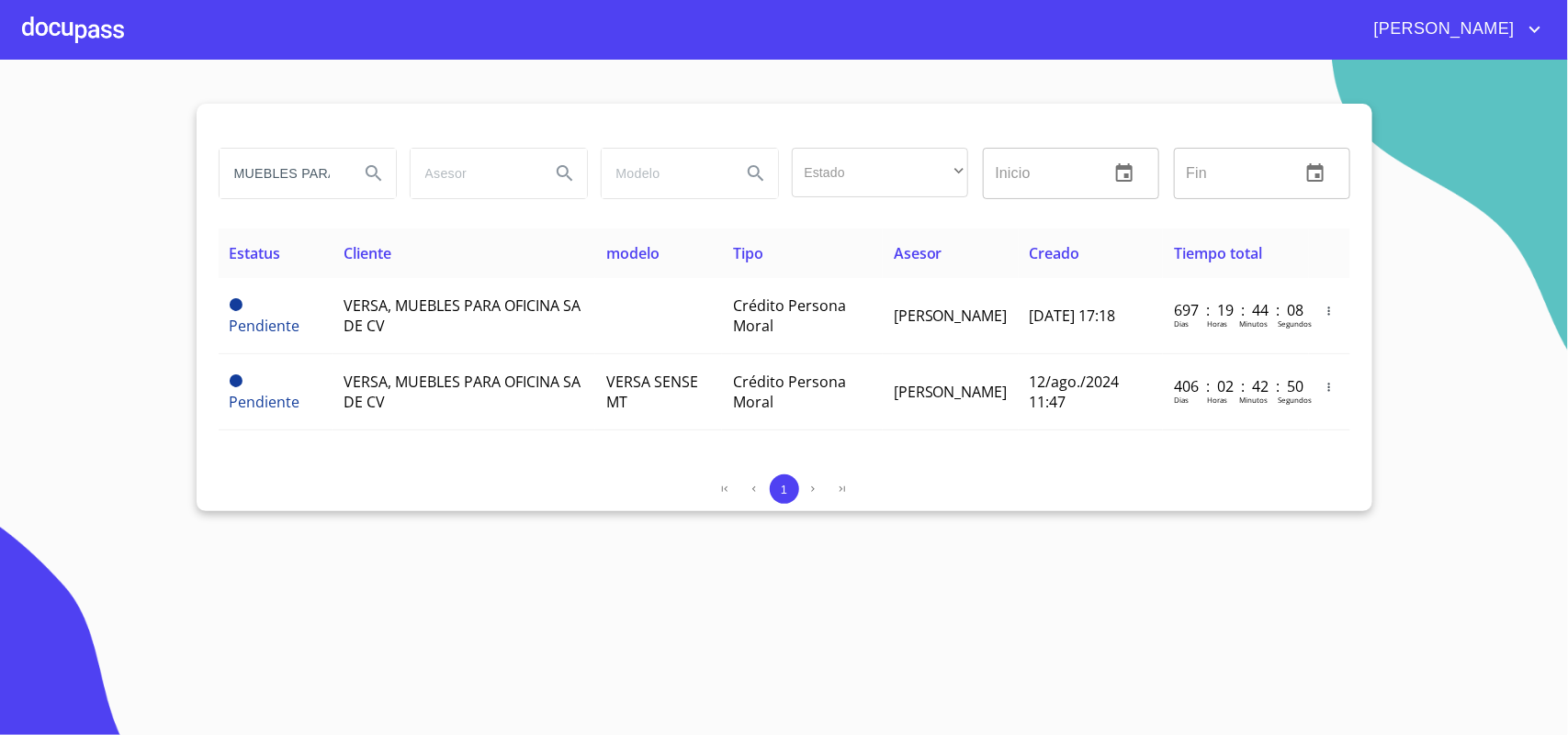
drag, startPoint x: 343, startPoint y: 177, endPoint x: 30, endPoint y: 142, distance: 315.0
click at [30, 142] on section "MUEBLES PARA OFICINA Estado ​ ​ Inicio ​ Fin ​ Estatus Cliente modelo Tipo Ases…" at bounding box center [784, 397] width 1568 height 676
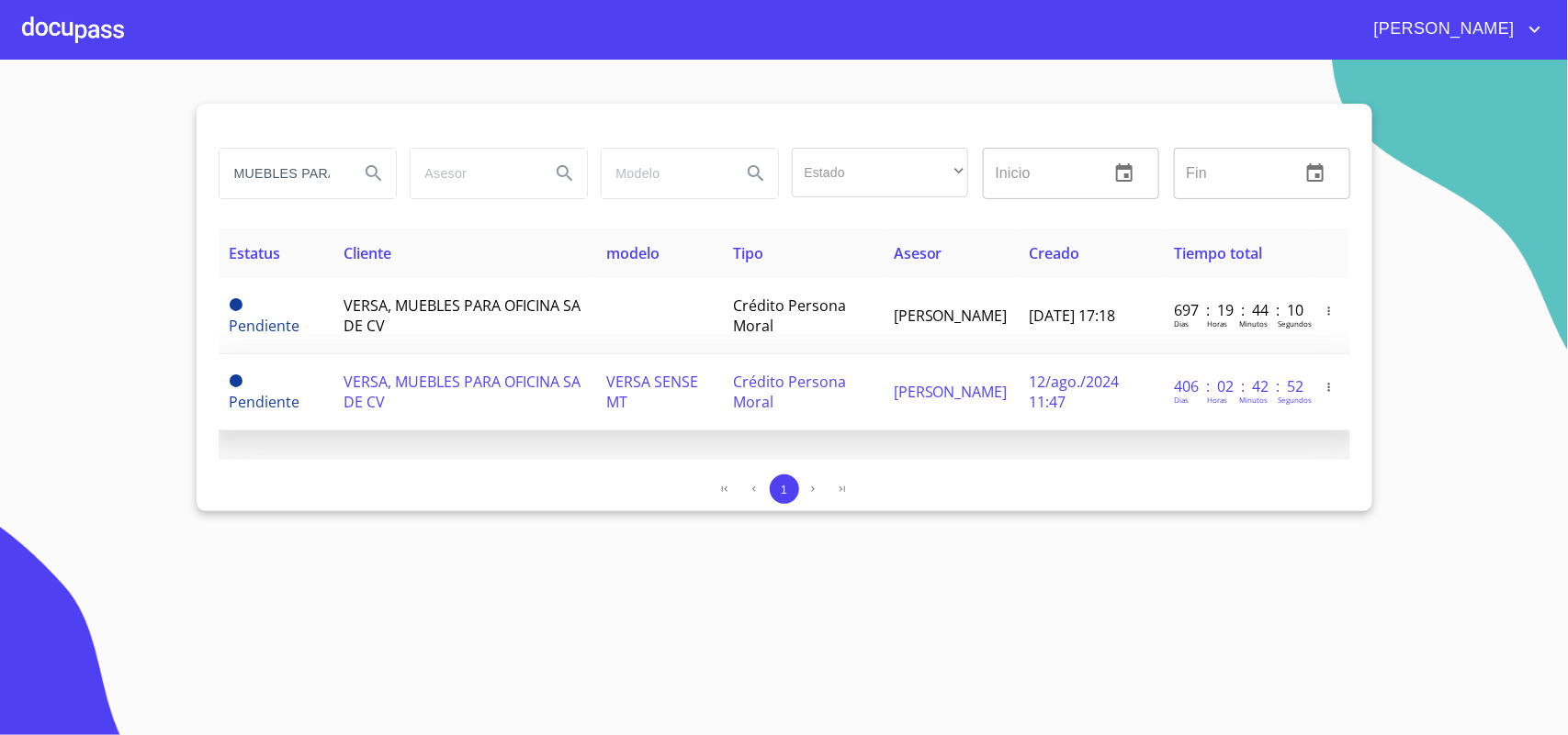
click at [441, 399] on td "VERSA, MUEBLES PARA OFICINA SA DE CV" at bounding box center [464, 392] width 263 height 77
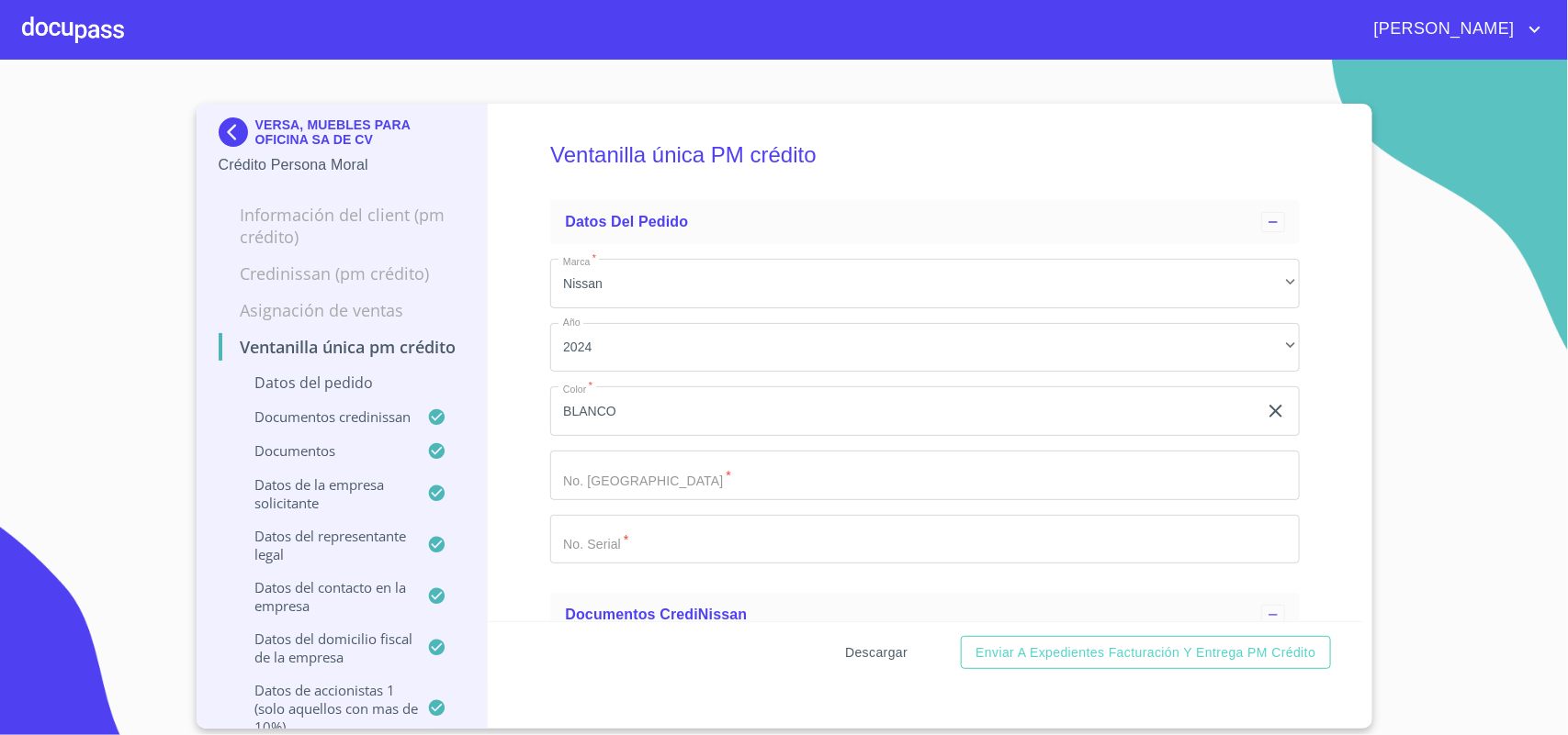
click at [868, 662] on span "Descargar" at bounding box center [876, 652] width 63 height 23
click at [227, 118] on img at bounding box center [236, 132] width 37 height 30
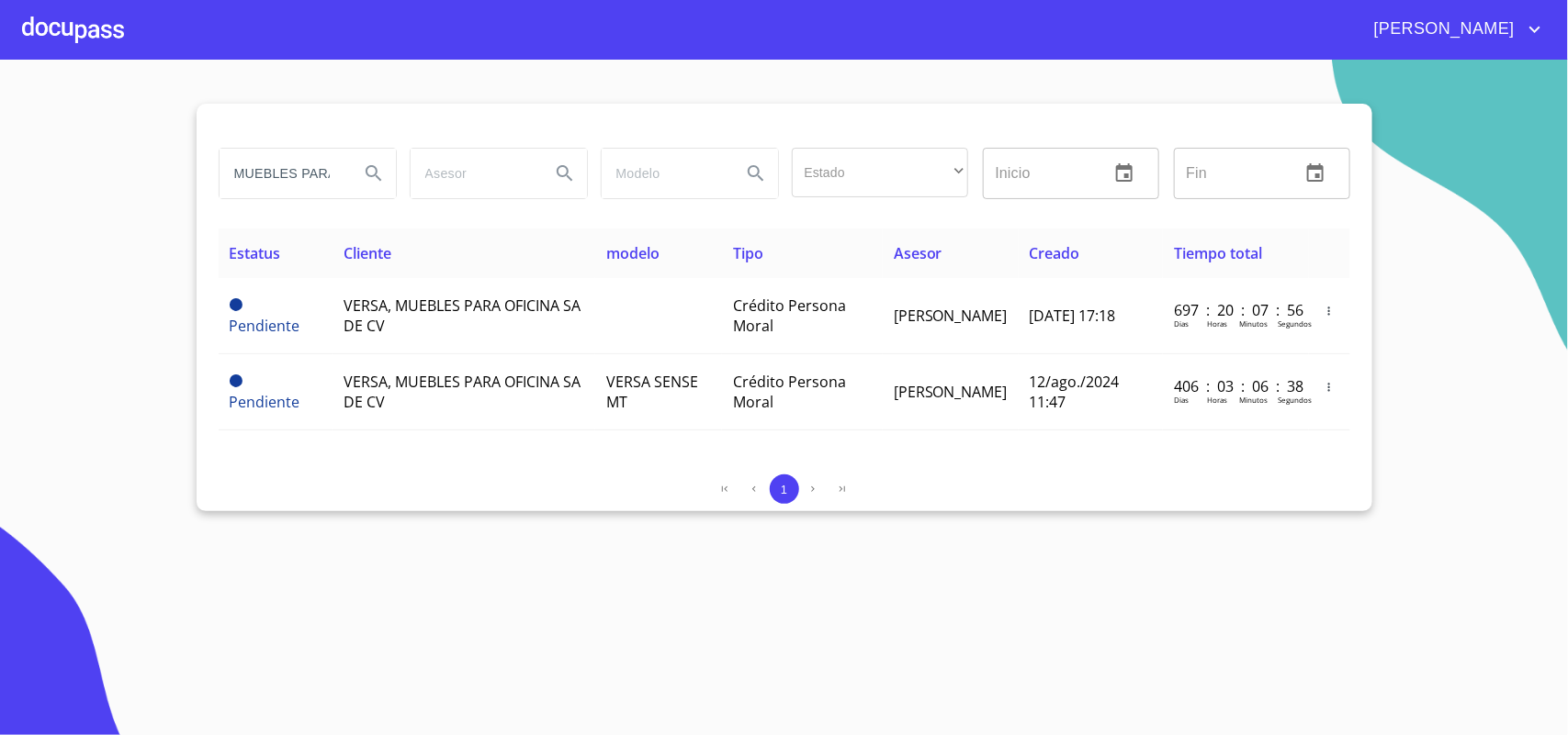
drag, startPoint x: 337, startPoint y: 167, endPoint x: 0, endPoint y: 156, distance: 337.2
click at [113, 163] on section "MUEBLES PARA OFICINA Estado ​ ​ Inicio ​ Fin ​ Estatus Cliente modelo Tipo Ases…" at bounding box center [784, 397] width 1568 height 676
type input "OFICINA"
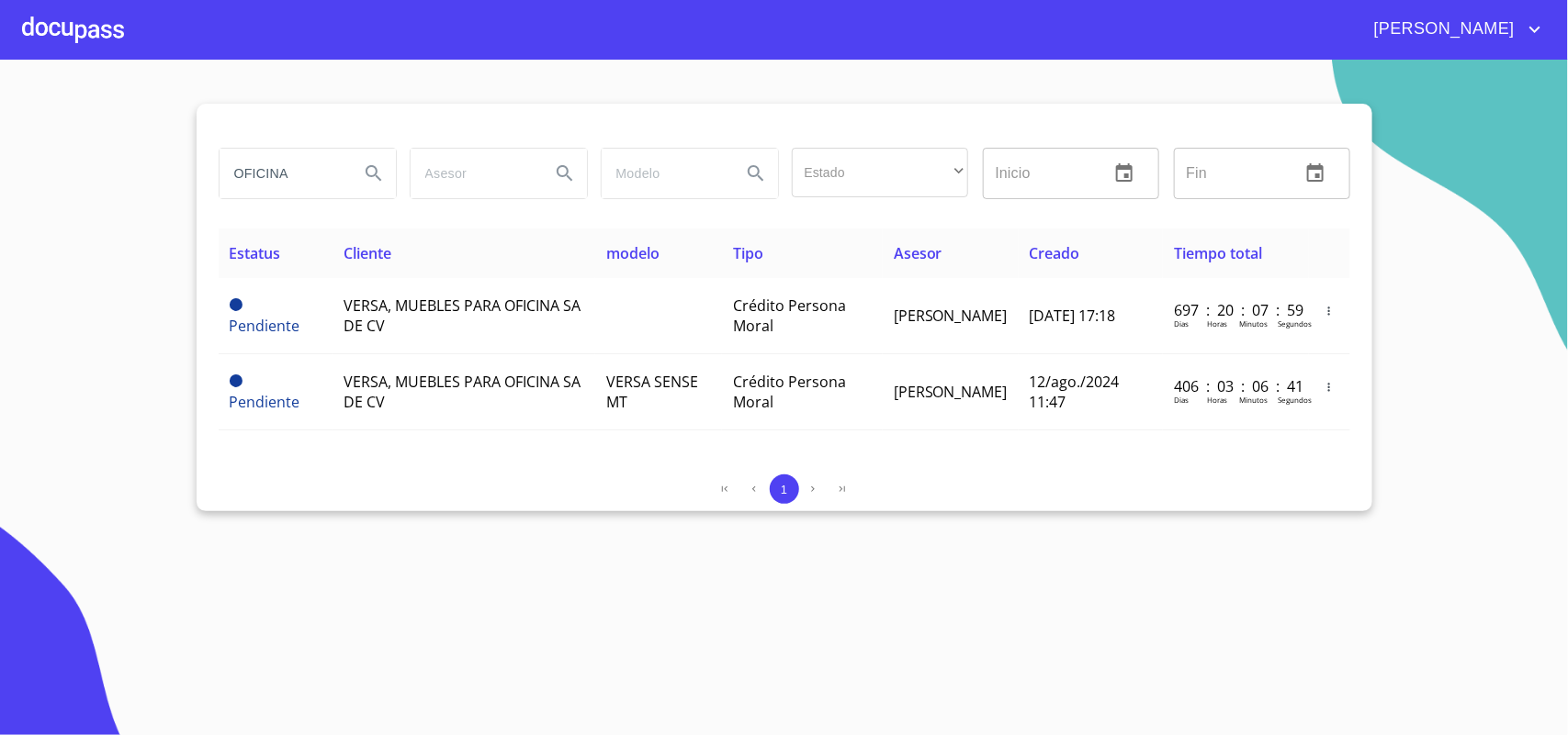
drag, startPoint x: 329, startPoint y: 168, endPoint x: 0, endPoint y: 128, distance: 331.4
click at [0, 128] on section "OFICINA Estado ​ ​ Inicio ​ Fin ​ Estatus Cliente modelo Tipo Asesor Creado Tie…" at bounding box center [784, 397] width 1568 height 676
type input "CORF MAQUINARIA"
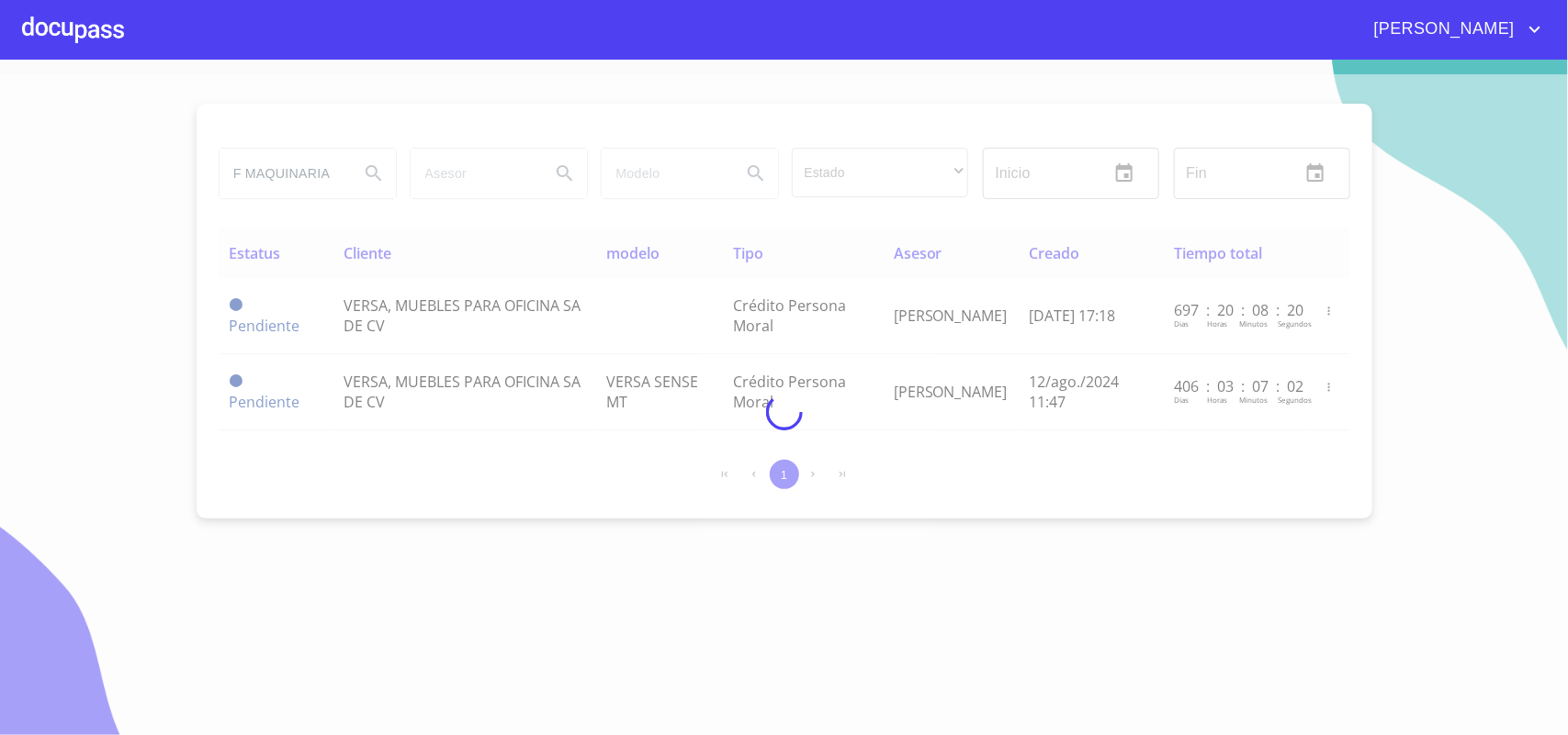
scroll to position [0, 0]
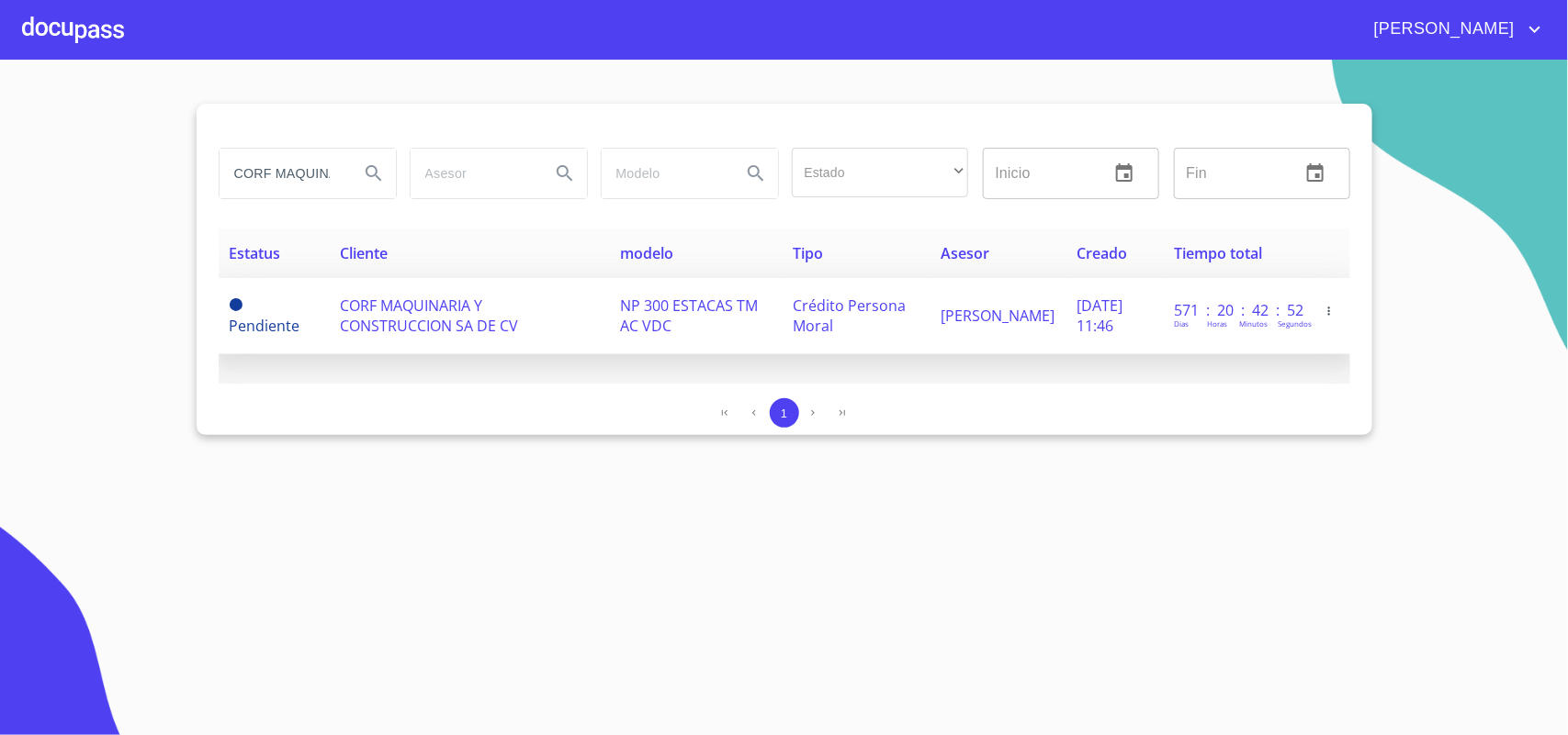
click at [437, 320] on span "CORF MAQUINARIA Y CONSTRUCCION SA DE CV" at bounding box center [428, 316] width 178 height 41
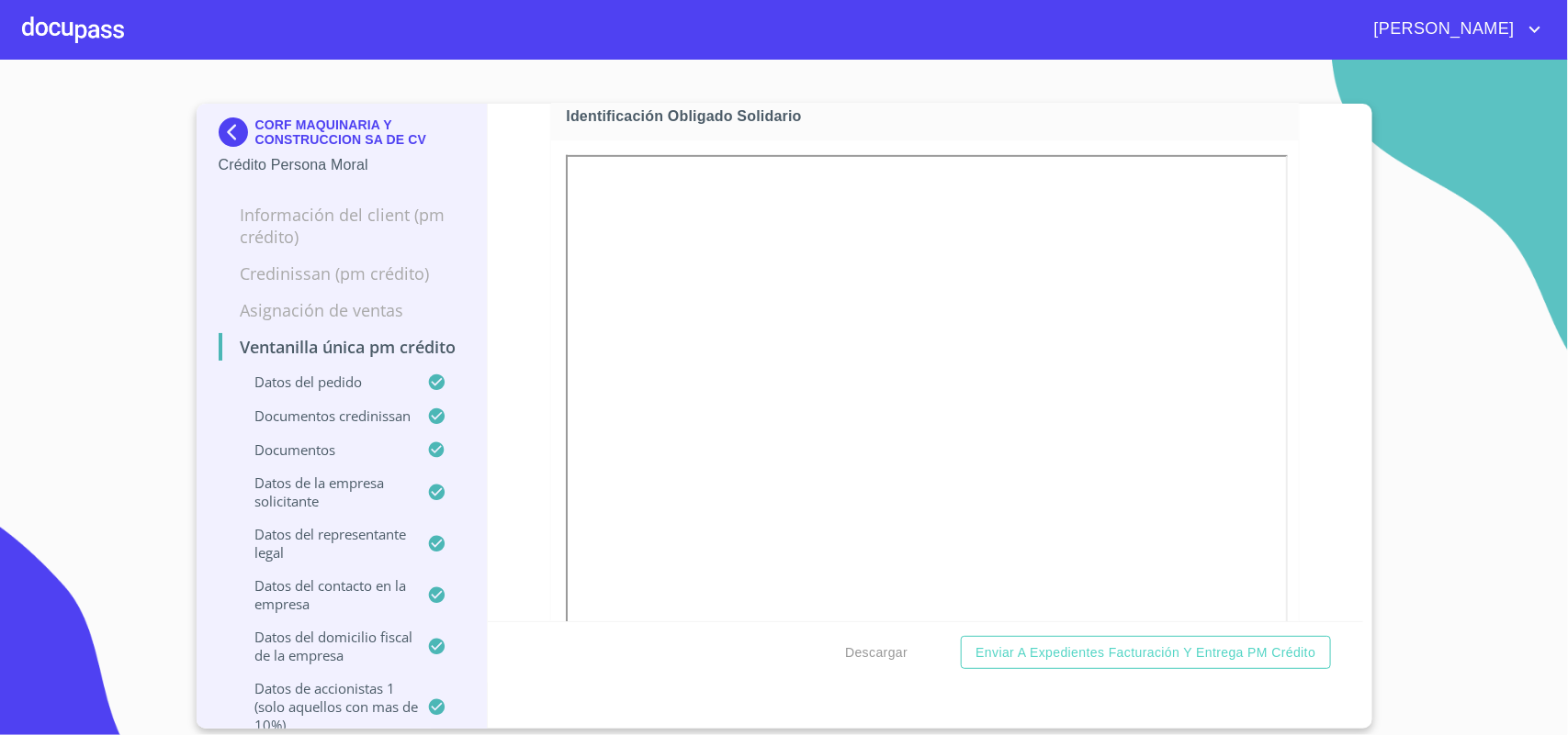
scroll to position [3677, 0]
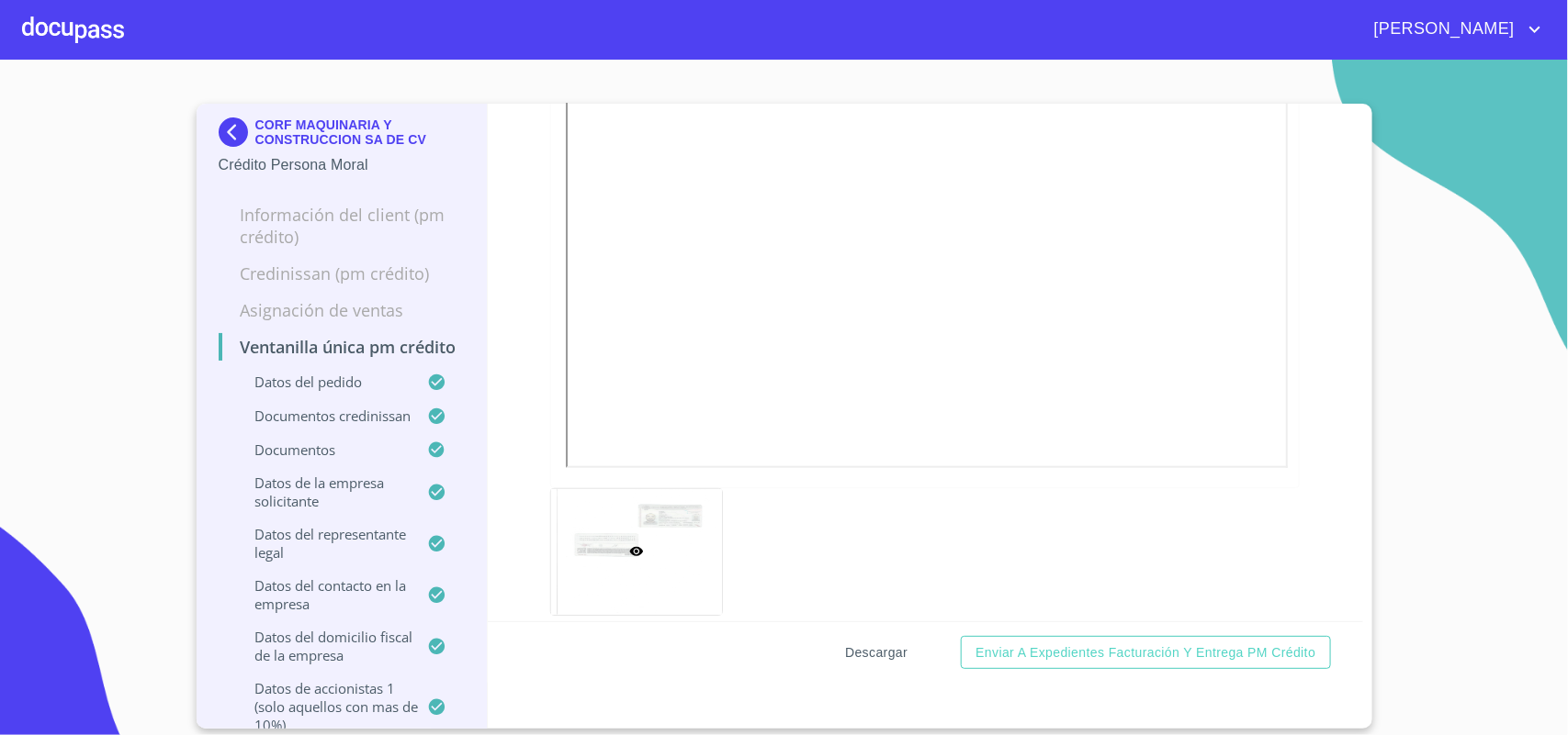
click at [878, 645] on span "Descargar" at bounding box center [876, 652] width 63 height 23
click at [228, 121] on img at bounding box center [236, 132] width 37 height 30
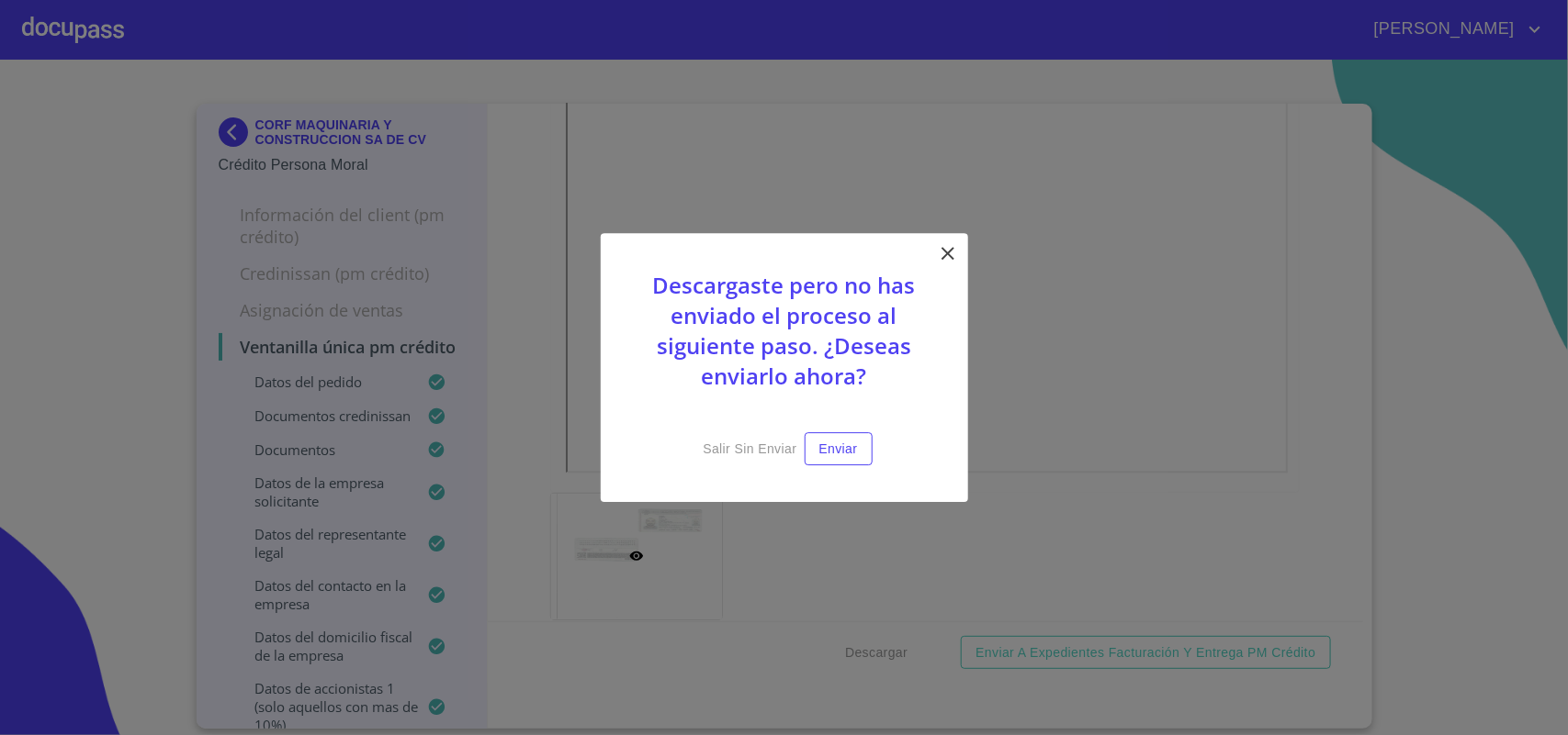
click at [937, 245] on icon at bounding box center [947, 253] width 22 height 22
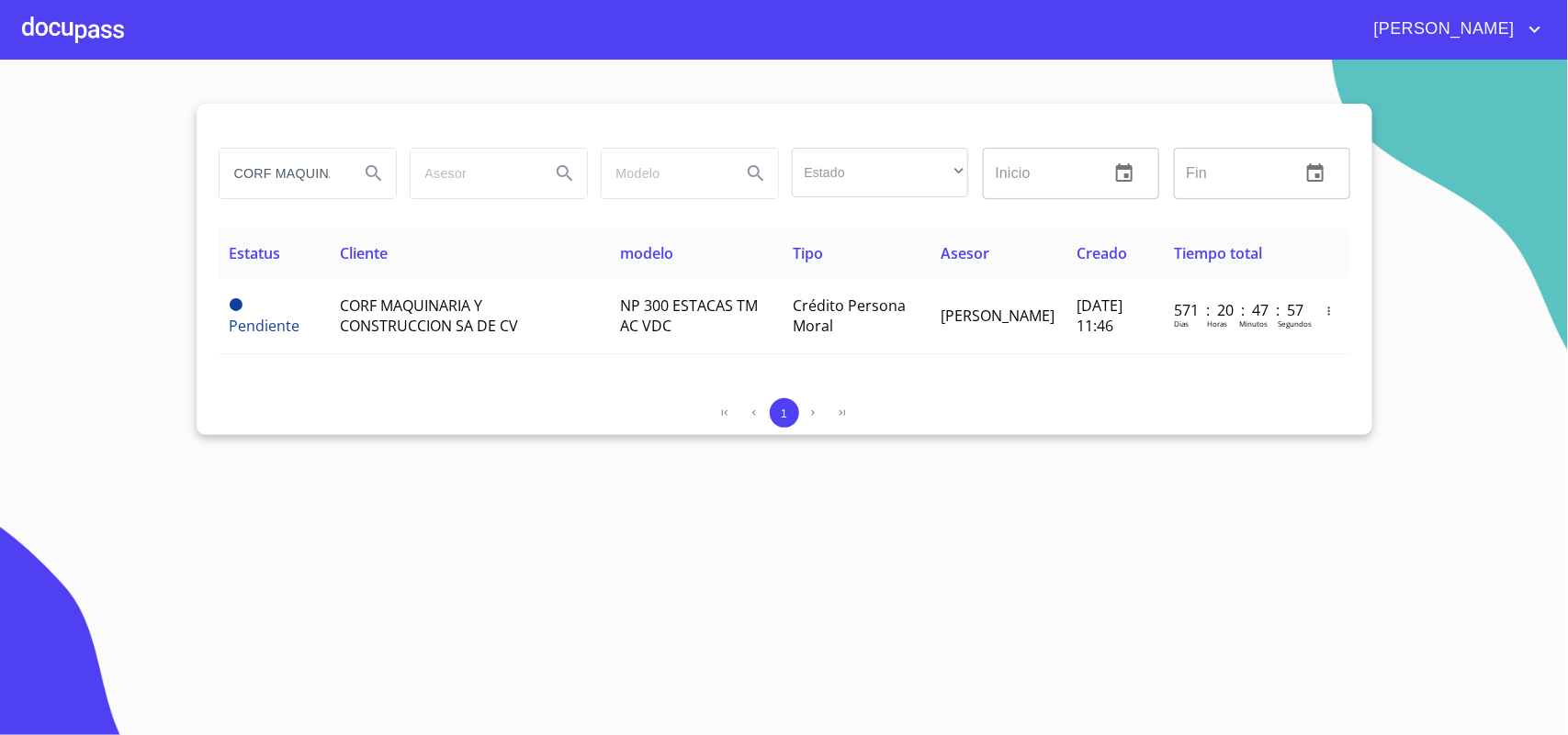
drag, startPoint x: 336, startPoint y: 168, endPoint x: 0, endPoint y: 151, distance: 336.4
click at [6, 152] on section "CORF MAQUINARIA Estado ​ ​ Inicio ​ Fin ​ Estatus Cliente modelo Tipo Asesor Cr…" at bounding box center [784, 397] width 1568 height 676
type input "RIA"
drag, startPoint x: 290, startPoint y: 174, endPoint x: 0, endPoint y: 151, distance: 290.9
click at [0, 163] on section "RIA Estado ​ ​ Inicio ​ Fin ​ Estatus Cliente modelo Tipo Asesor Creado Tiempo …" at bounding box center [784, 397] width 1568 height 676
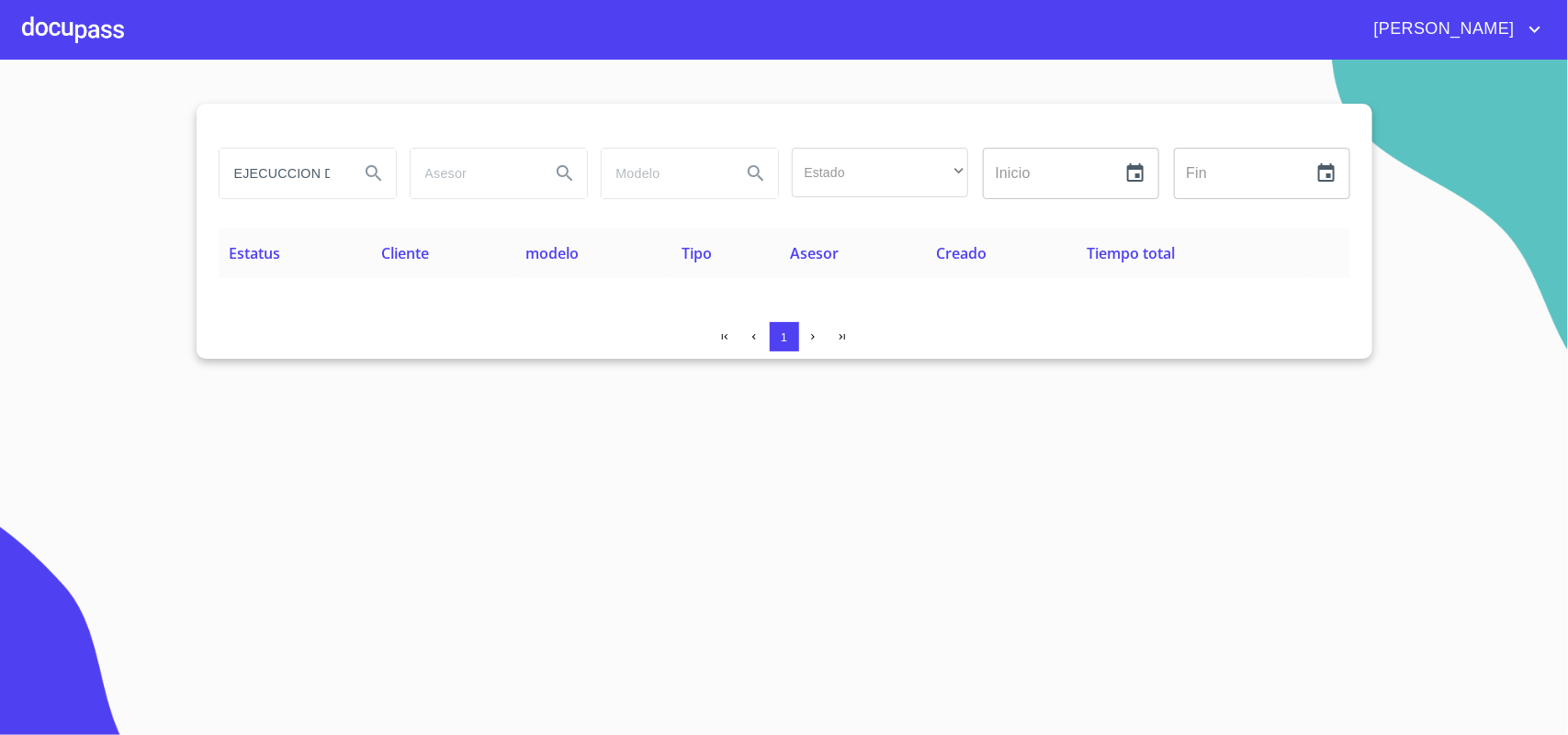
click at [303, 166] on input "EJECUCCION DE PROYECTOS" at bounding box center [281, 173] width 125 height 50
type input "PROYECTOS"
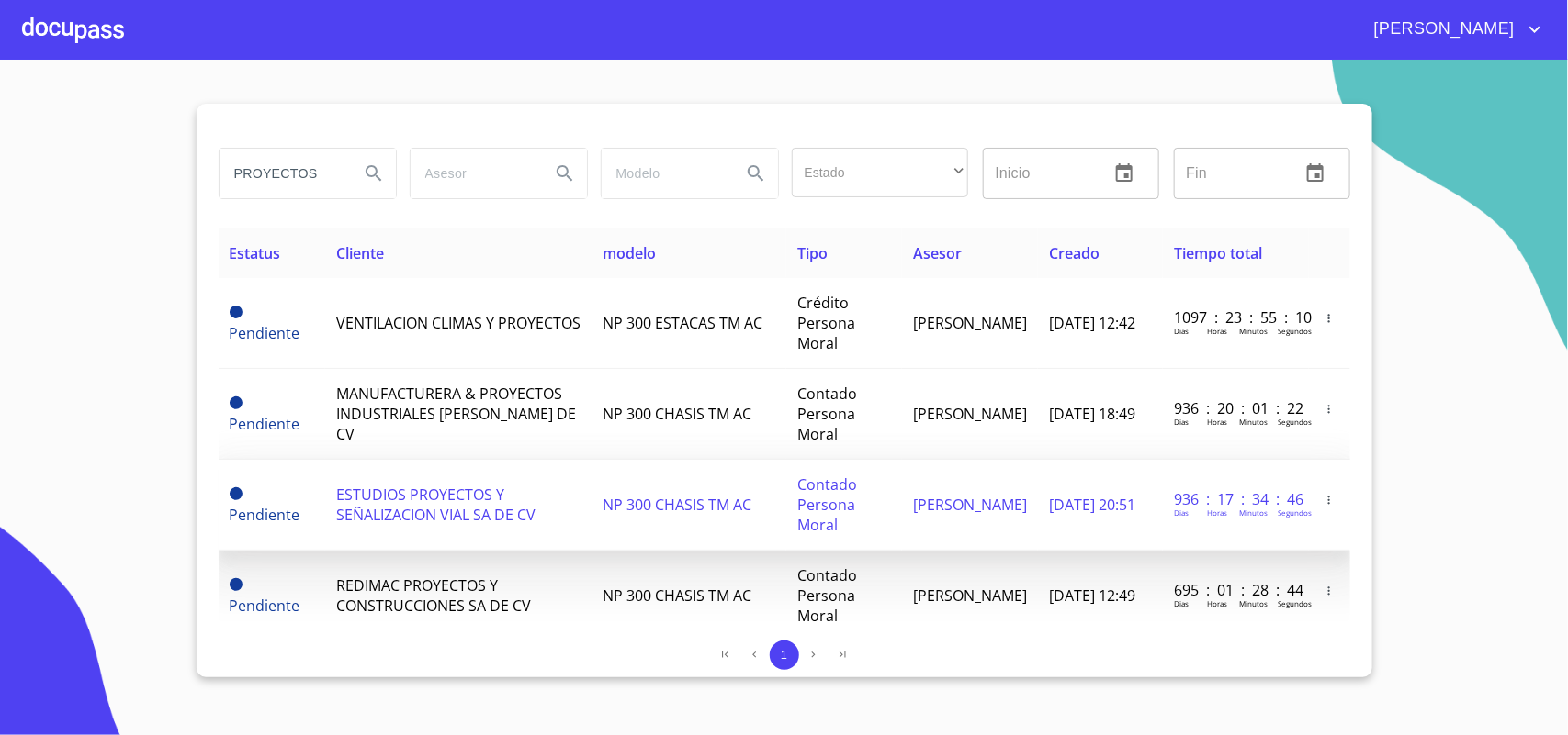
scroll to position [115, 0]
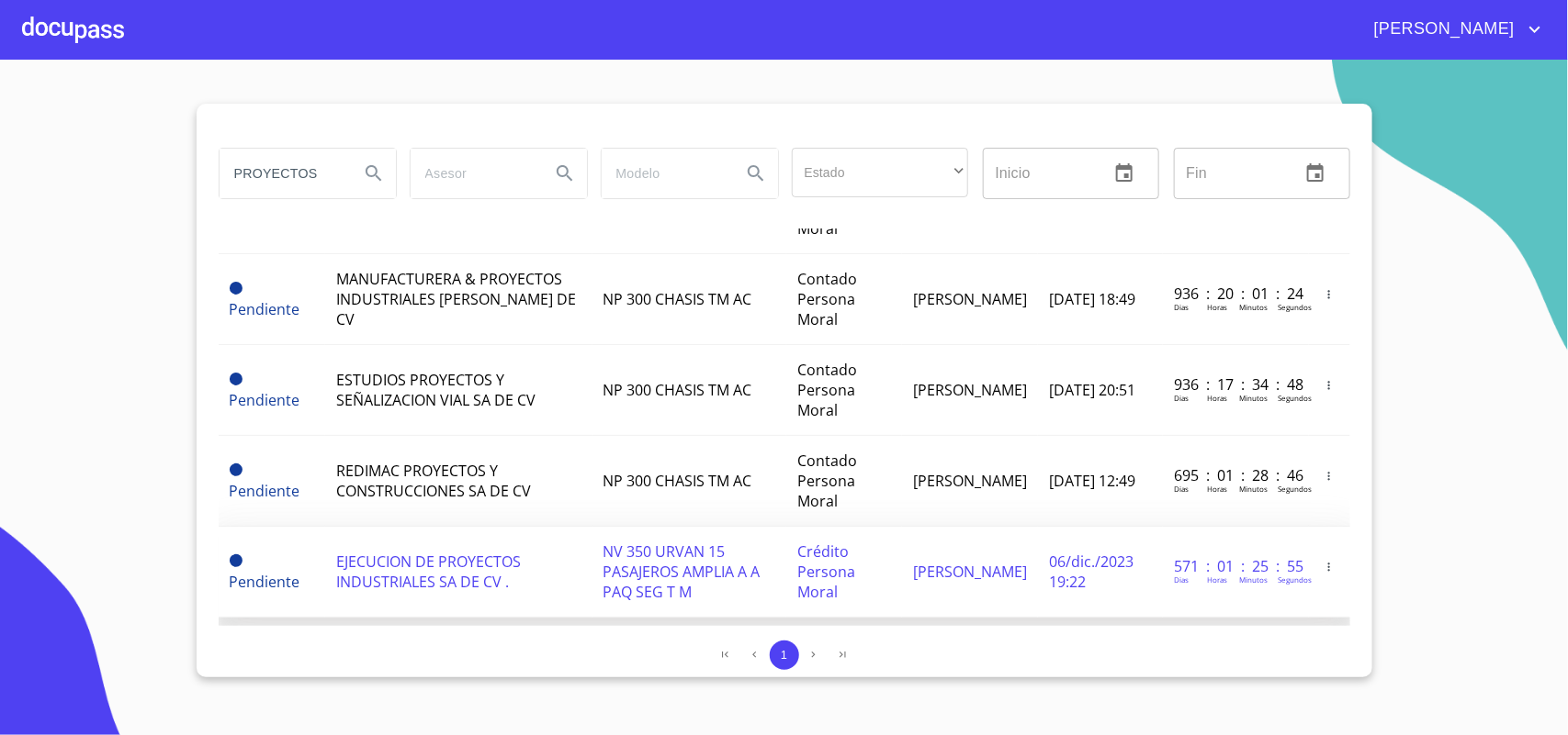
click at [413, 579] on span "EJECUCION DE PROYECTOS INDUSTRIALES SA DE CV ." at bounding box center [427, 572] width 184 height 41
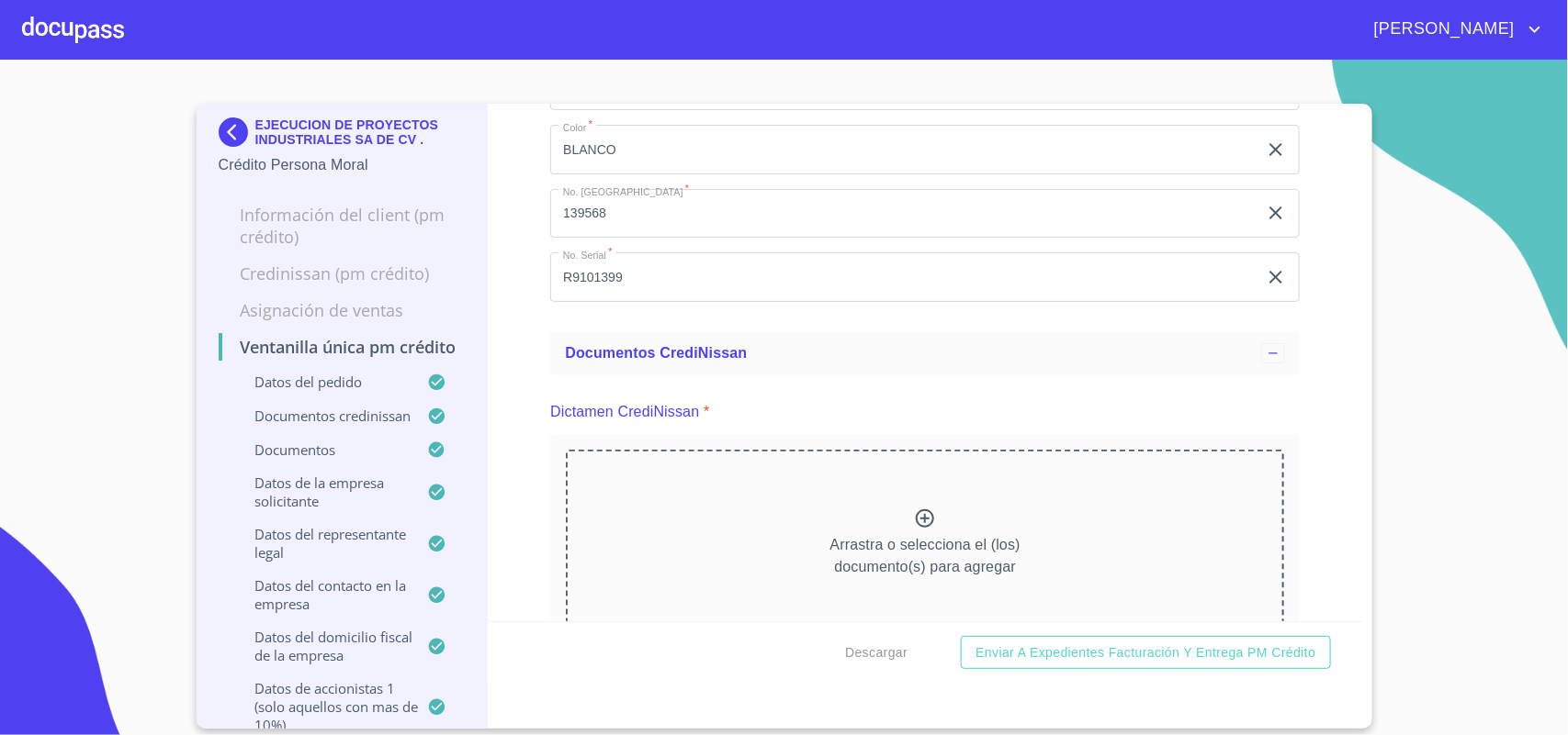
scroll to position [688, 0]
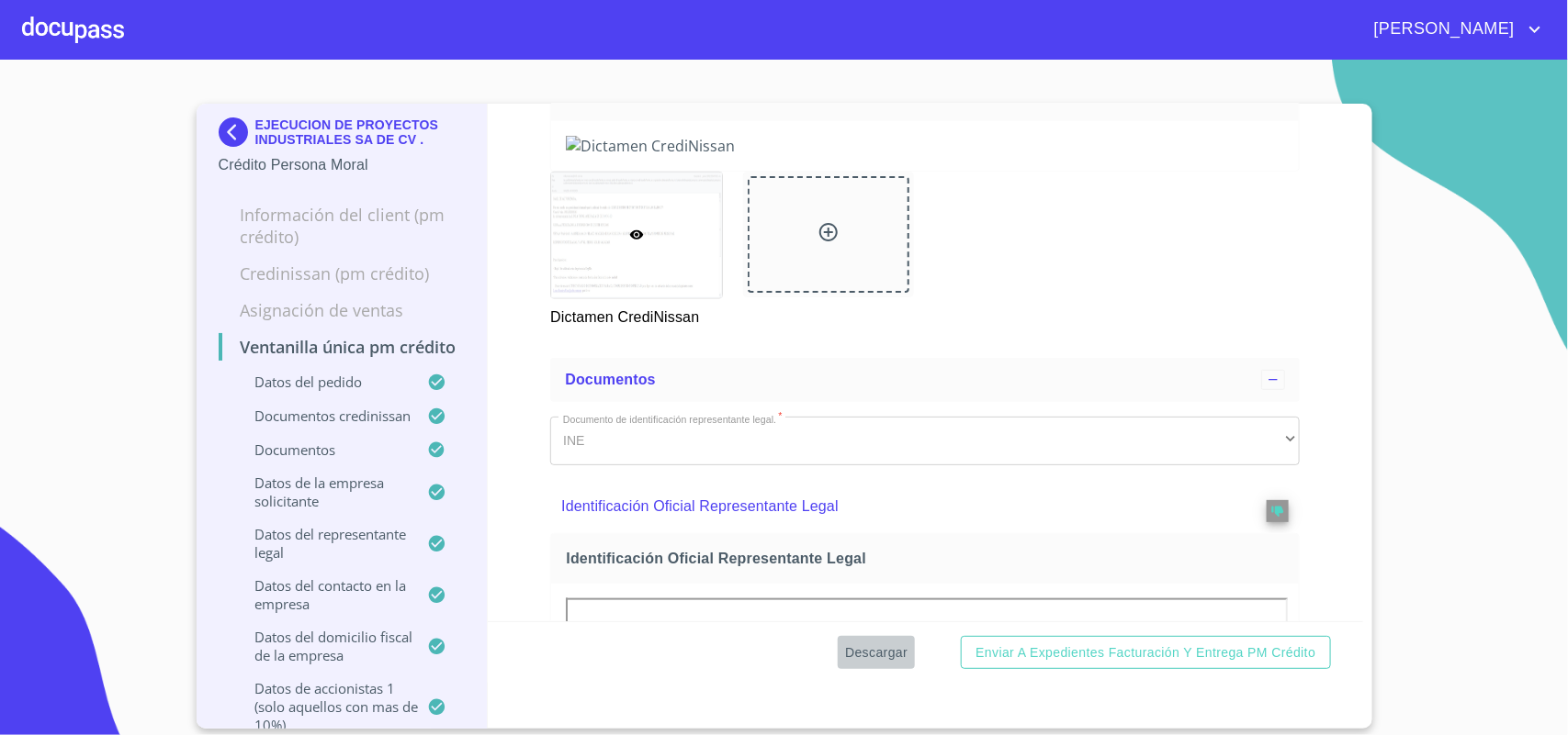
click at [866, 650] on span "Descargar" at bounding box center [876, 652] width 63 height 23
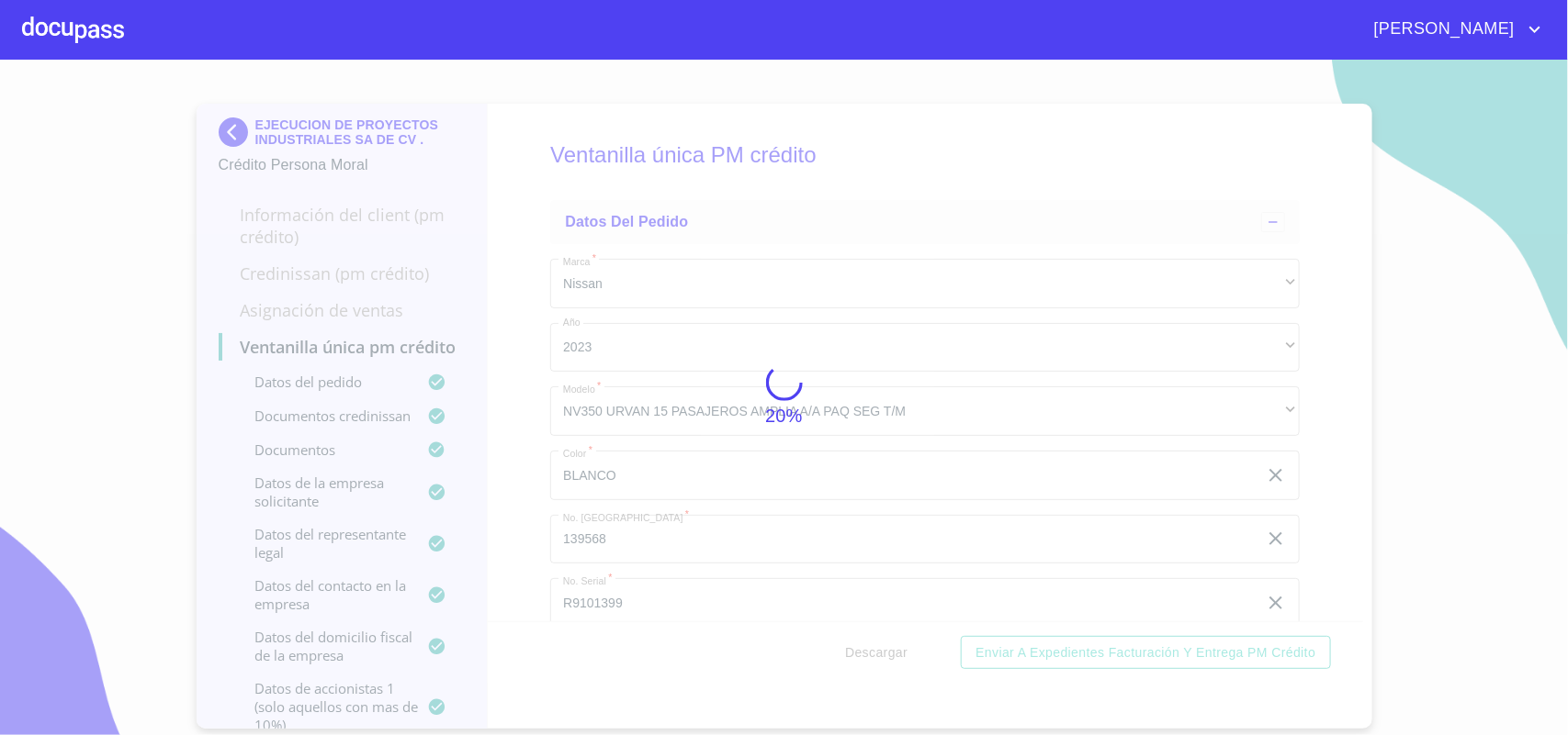
scroll to position [688, 0]
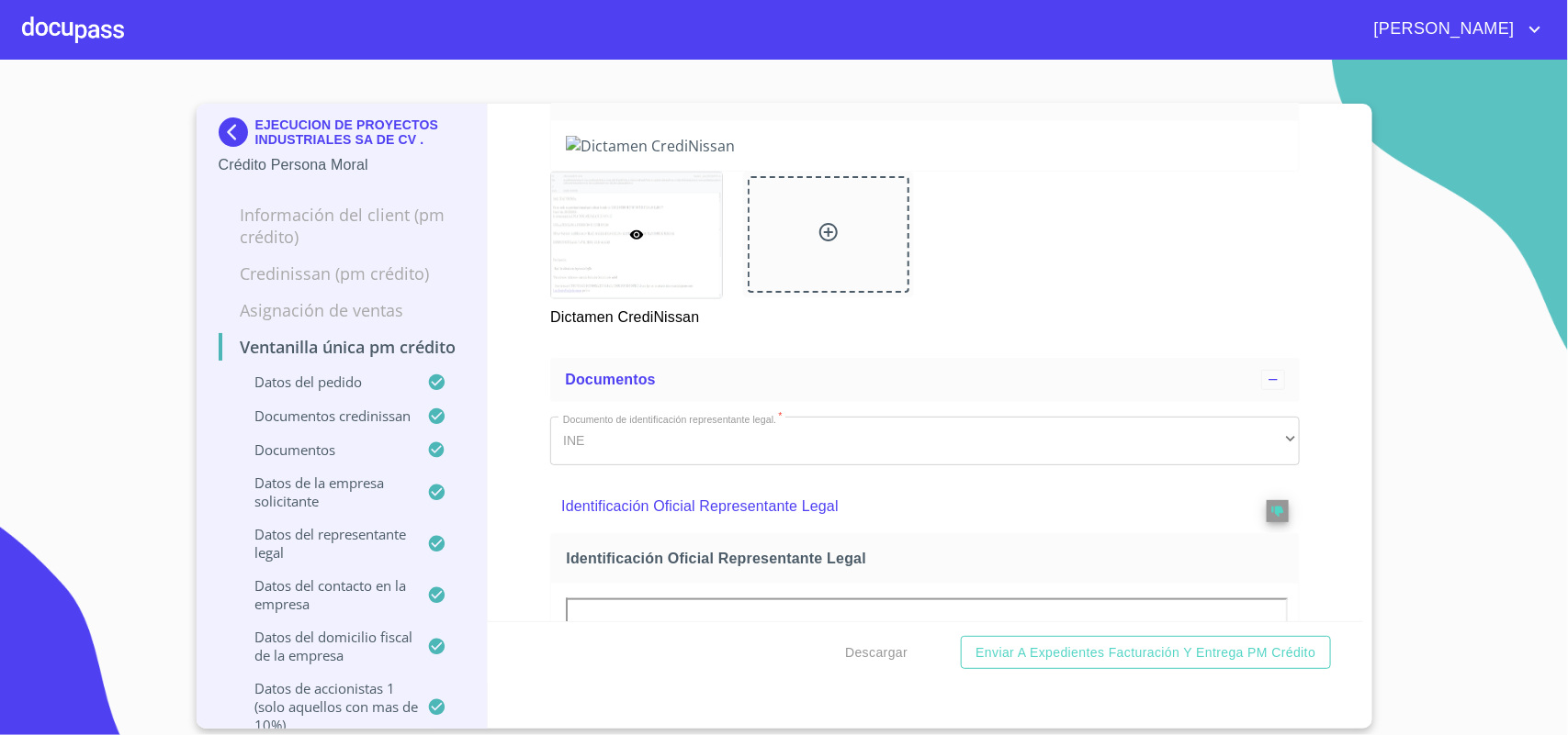
click at [223, 137] on img at bounding box center [236, 132] width 37 height 30
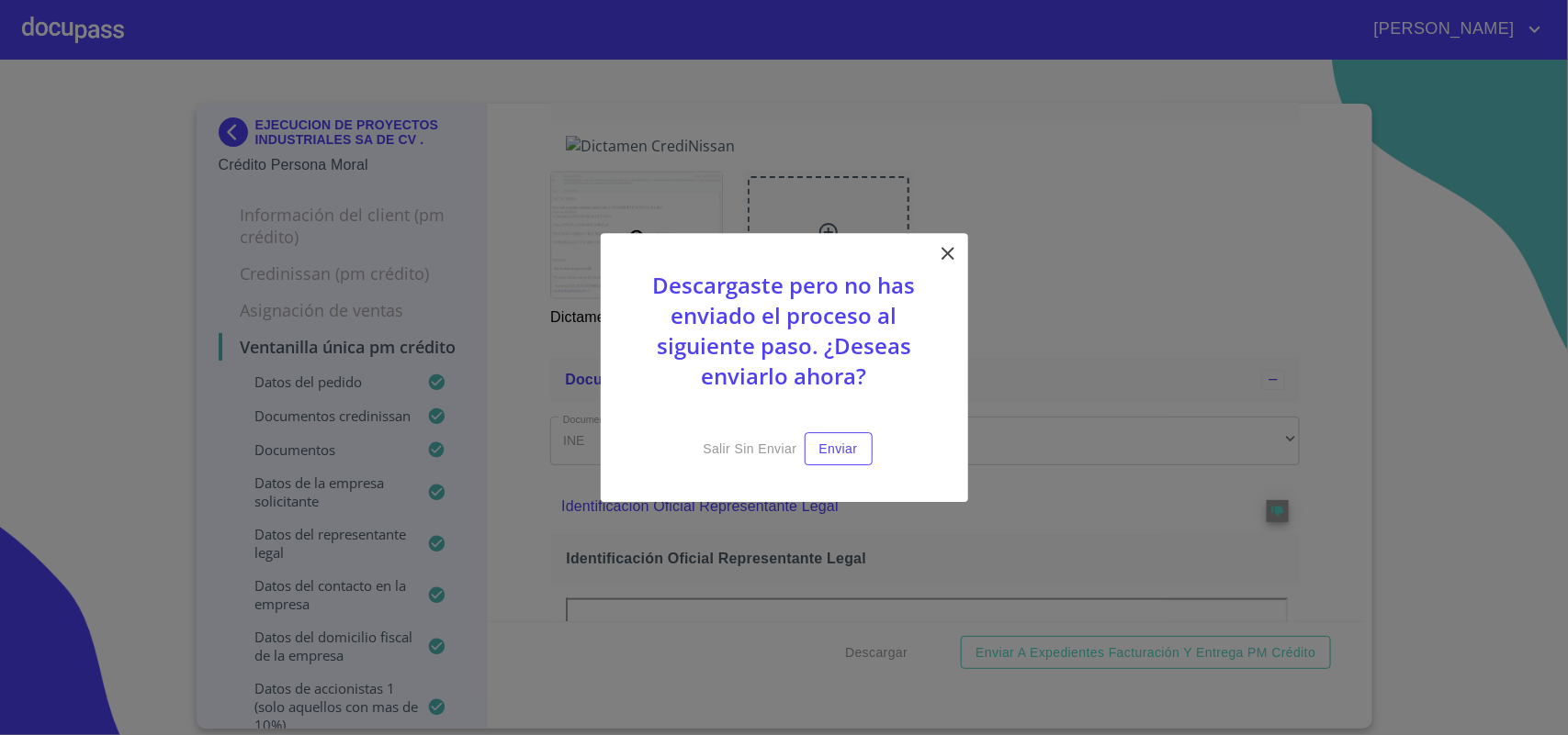
click at [955, 245] on icon at bounding box center [947, 253] width 22 height 22
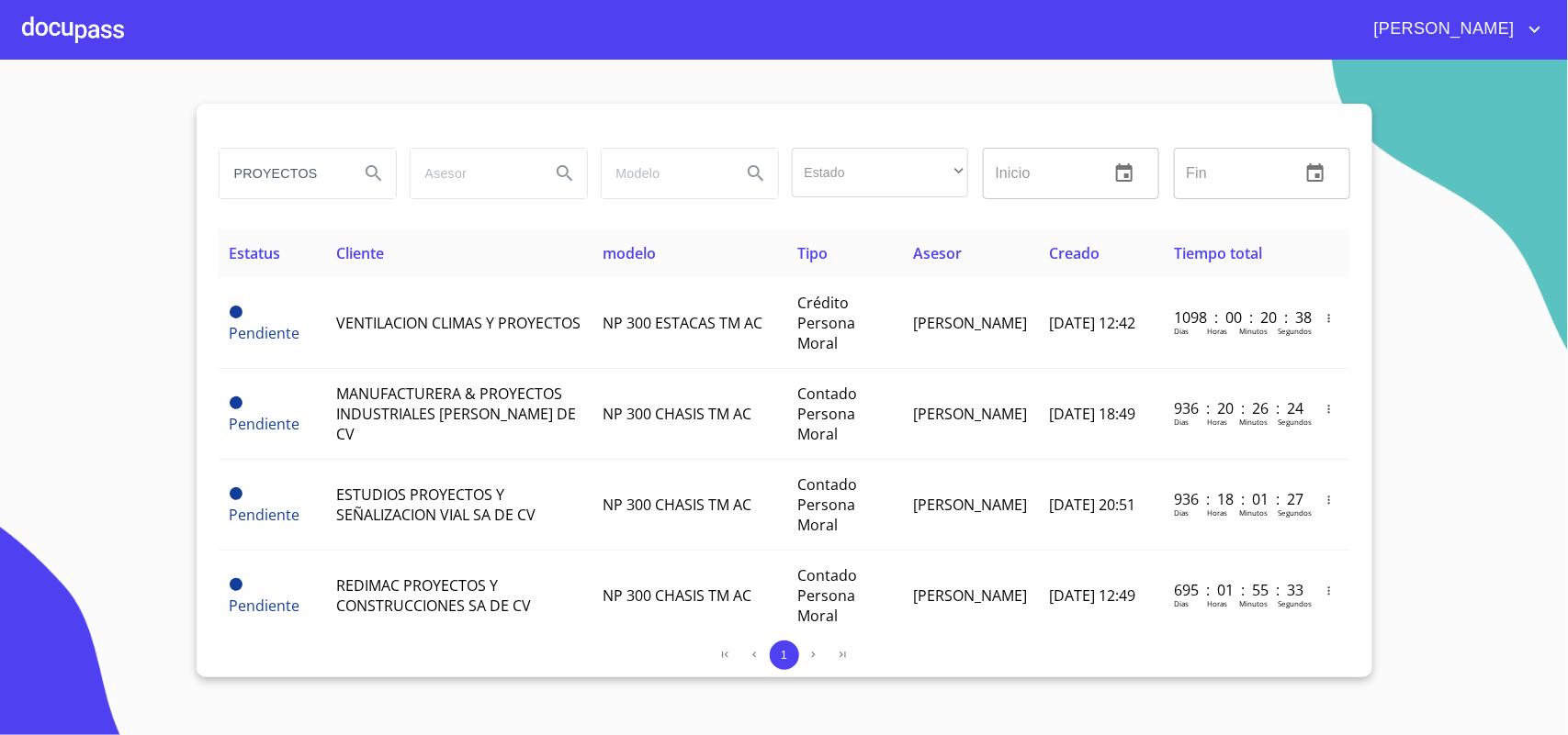
drag, startPoint x: 338, startPoint y: 172, endPoint x: 49, endPoint y: 162, distance: 289.2
click at [56, 163] on section "PROYECTOS Estado ​ ​ Inicio ​ Fin ​ Estatus Cliente modelo Tipo Asesor Creado T…" at bounding box center [784, 397] width 1568 height 676
type input "sepimsa"
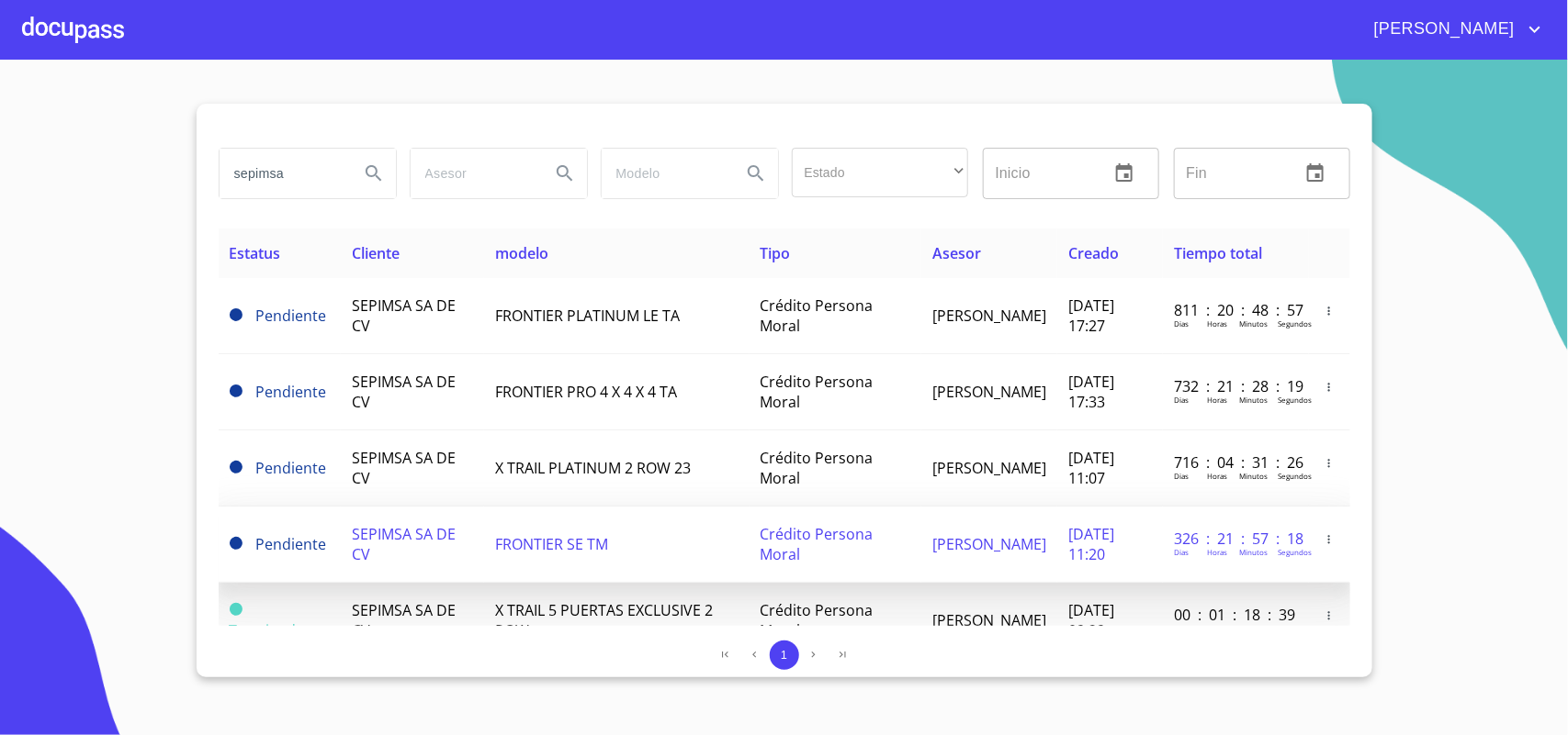
click at [408, 521] on td "SEPIMSA SA DE CV" at bounding box center [412, 545] width 143 height 77
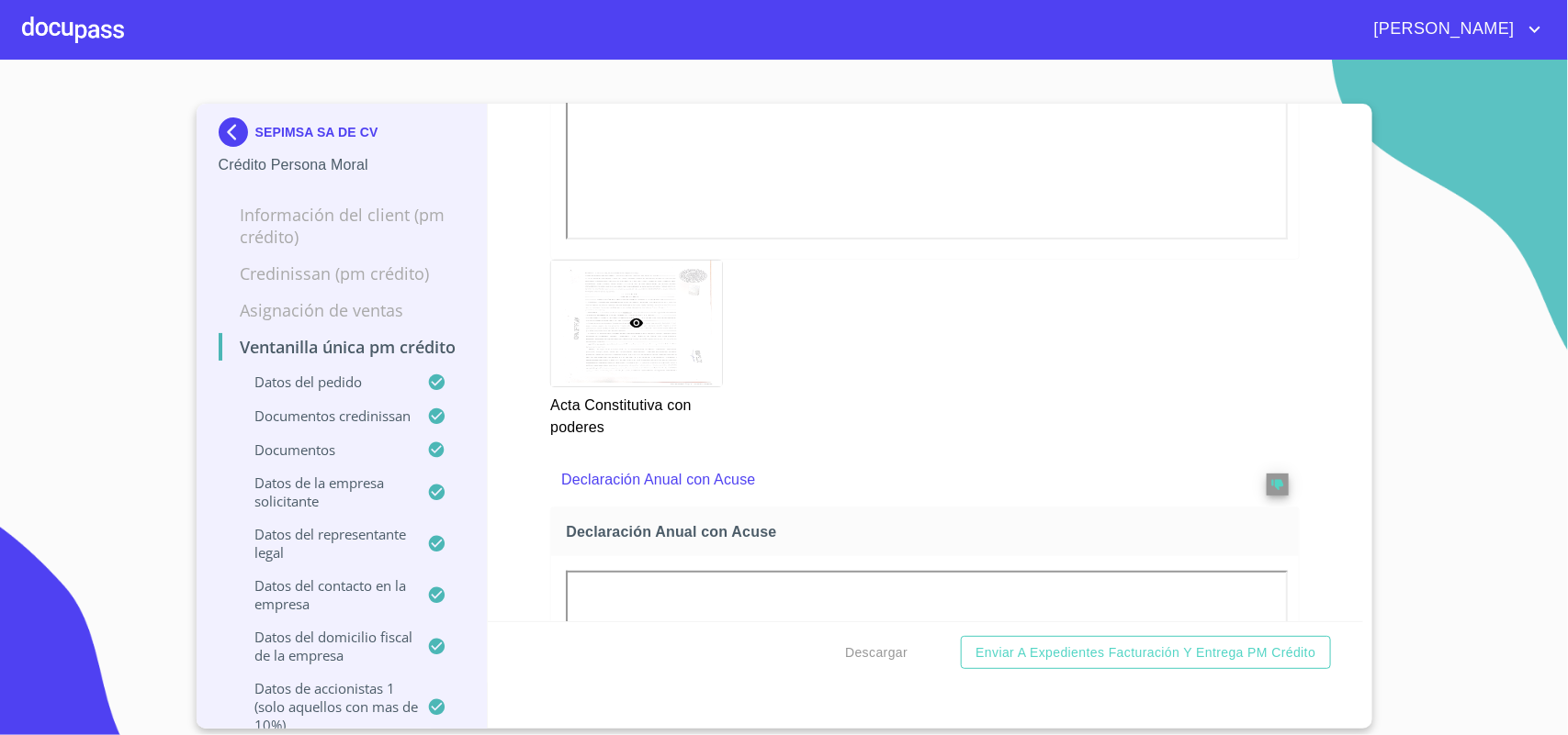
scroll to position [6419, 0]
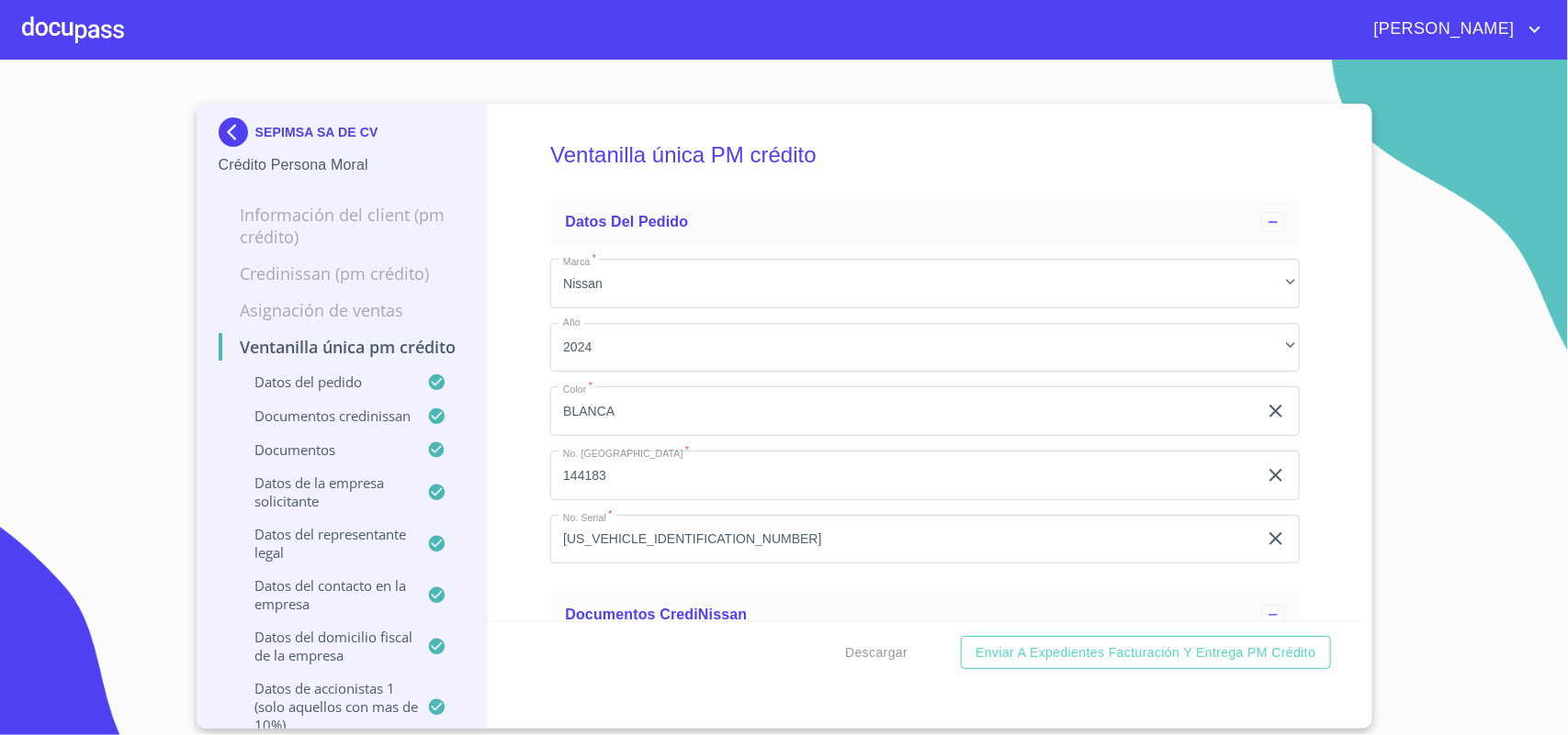
scroll to position [6419, 0]
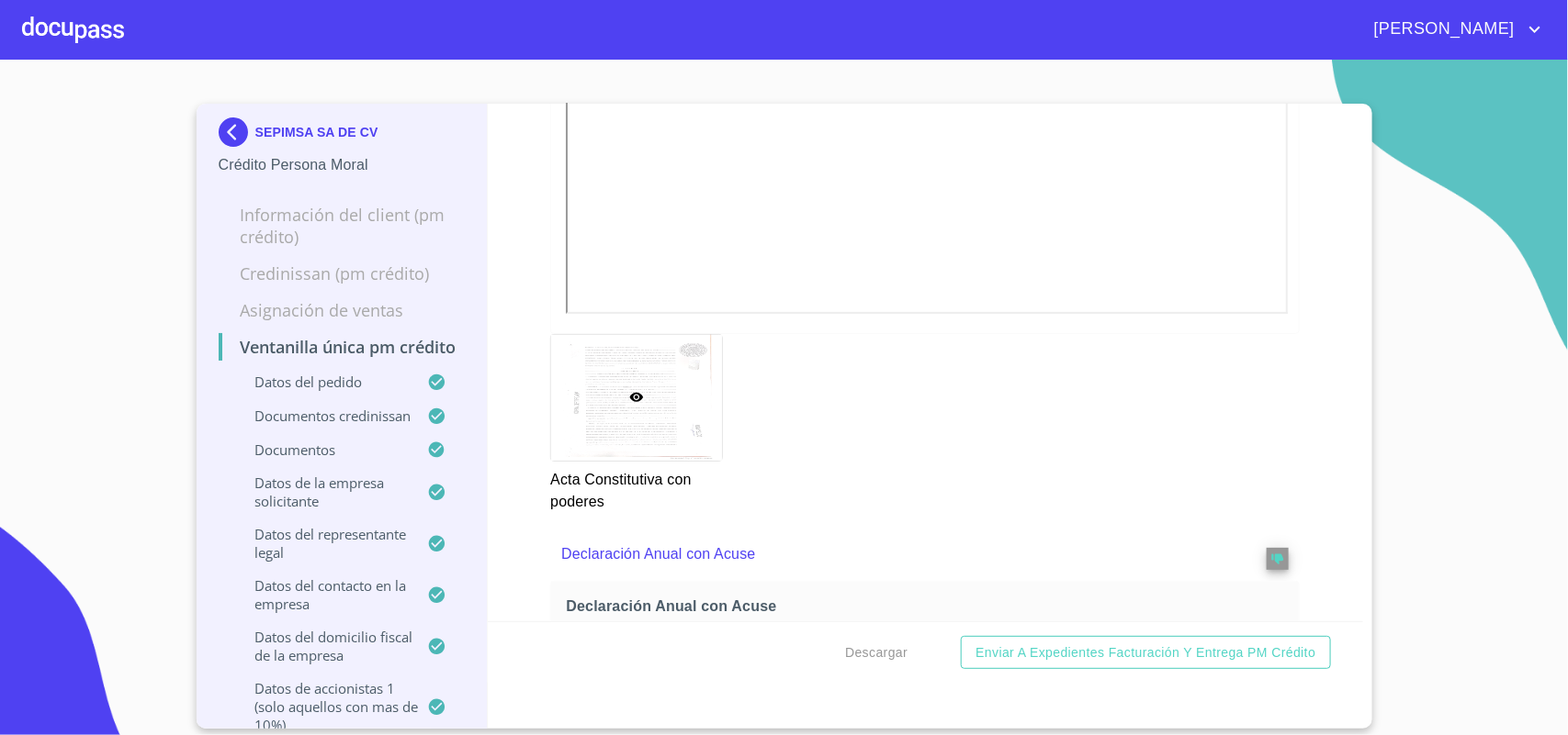
click at [239, 124] on img at bounding box center [236, 132] width 37 height 30
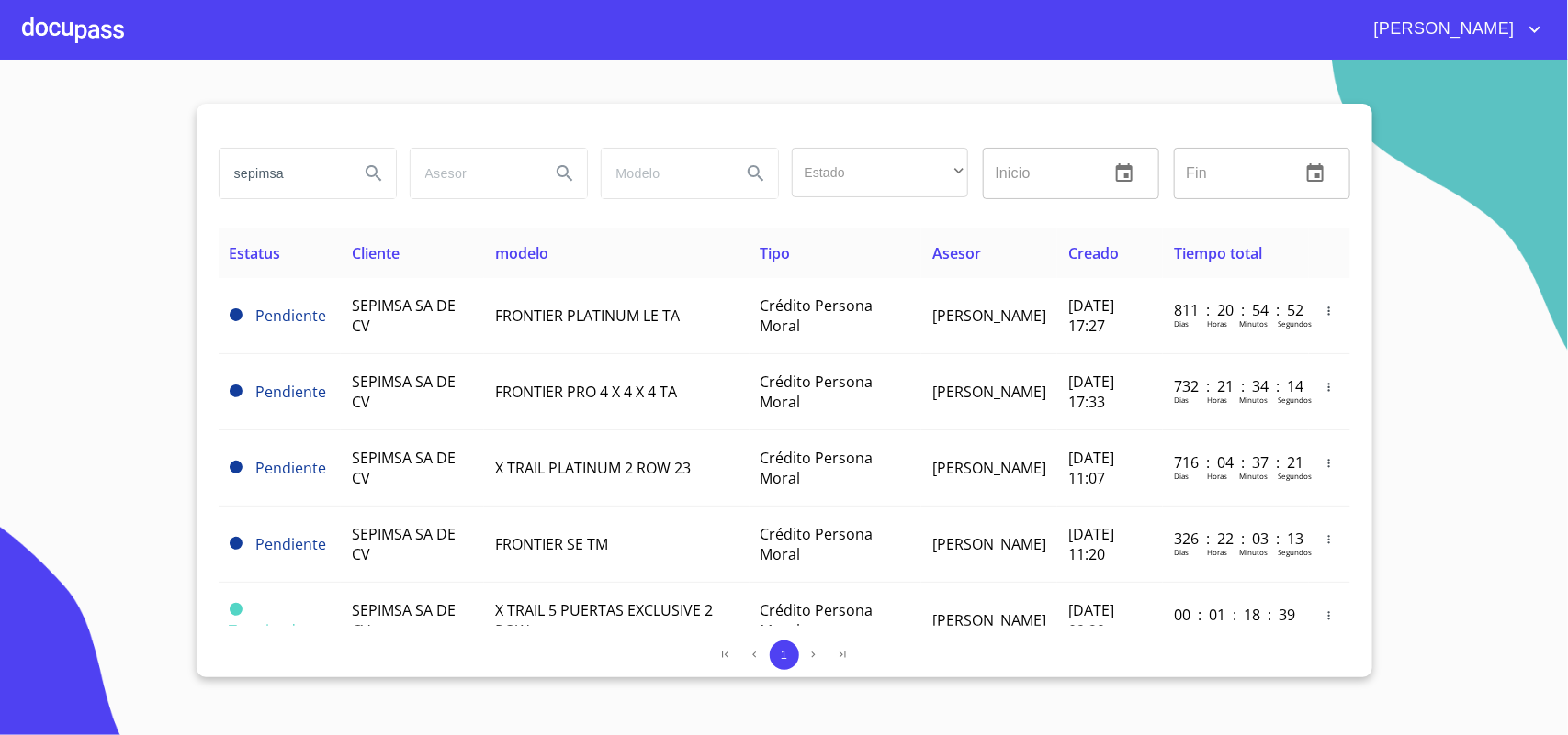
drag, startPoint x: 300, startPoint y: 171, endPoint x: 0, endPoint y: 86, distance: 311.8
click at [0, 135] on section "sepimsa Estado ​ ​ Inicio ​ Fin ​ Estatus Cliente modelo Tipo Asesor Creado Tie…" at bounding box center [784, 397] width 1568 height 676
type input "MAXINUTRE"
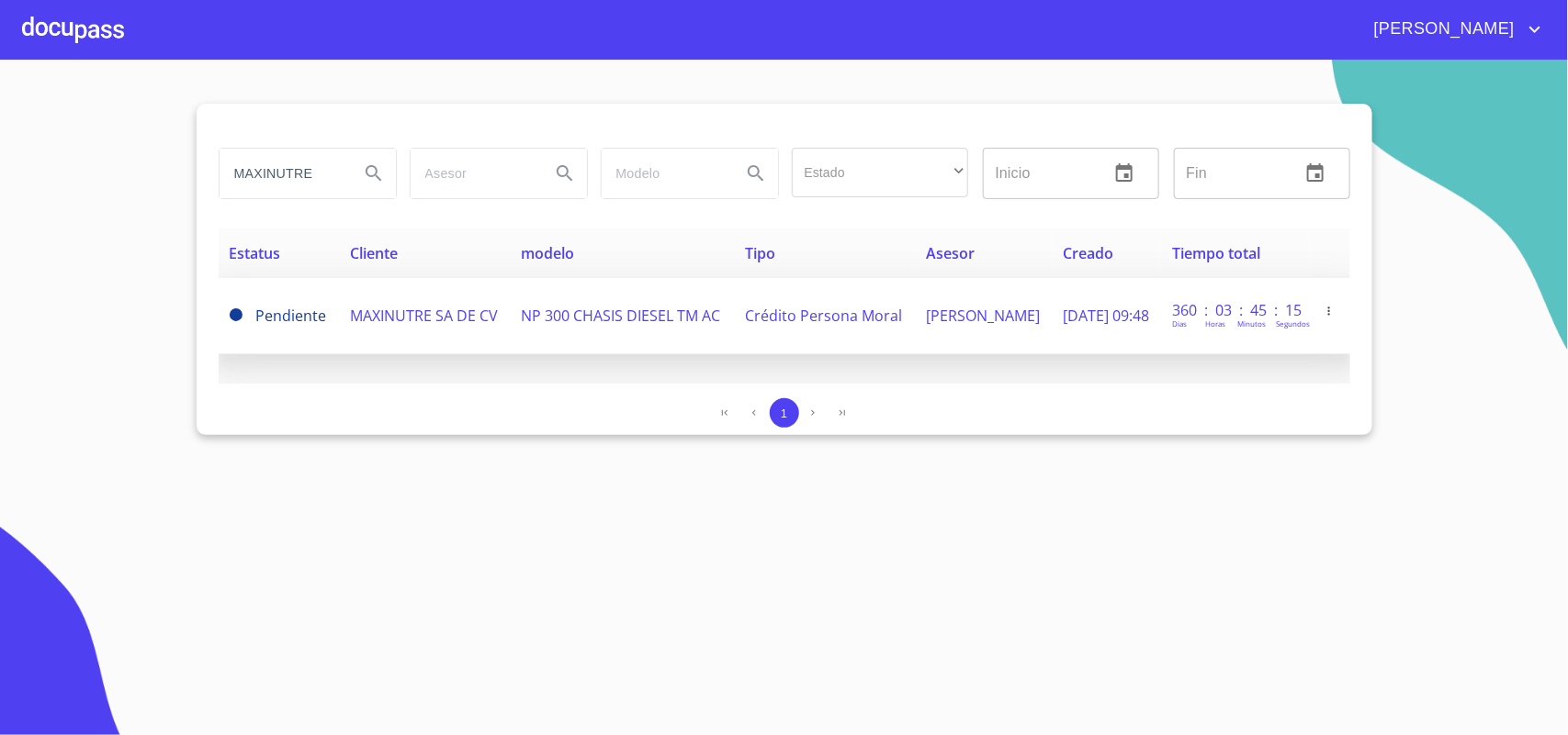
click at [357, 311] on span "MAXINUTRE SA DE CV" at bounding box center [423, 316] width 147 height 20
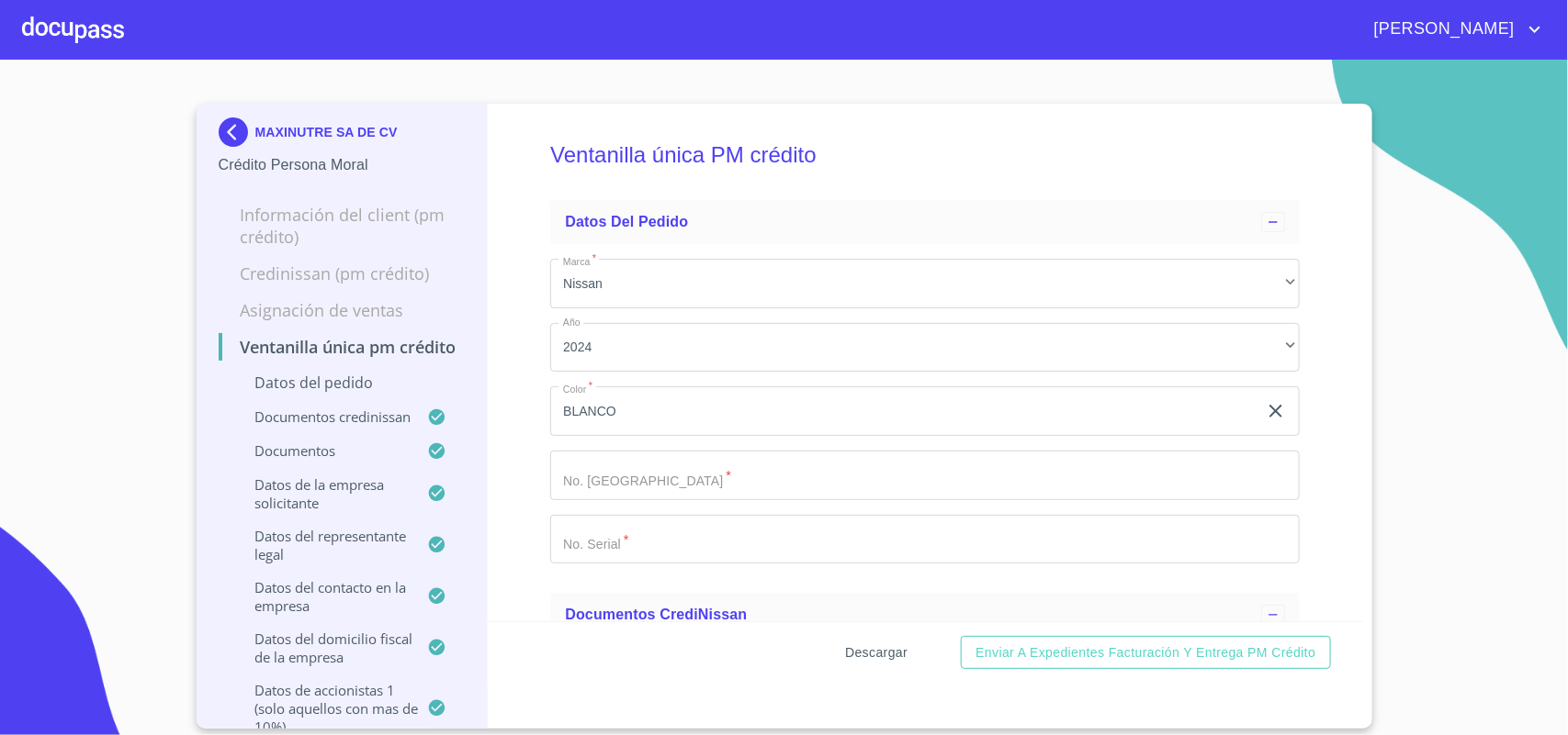
click at [885, 650] on span "Descargar" at bounding box center [876, 652] width 63 height 23
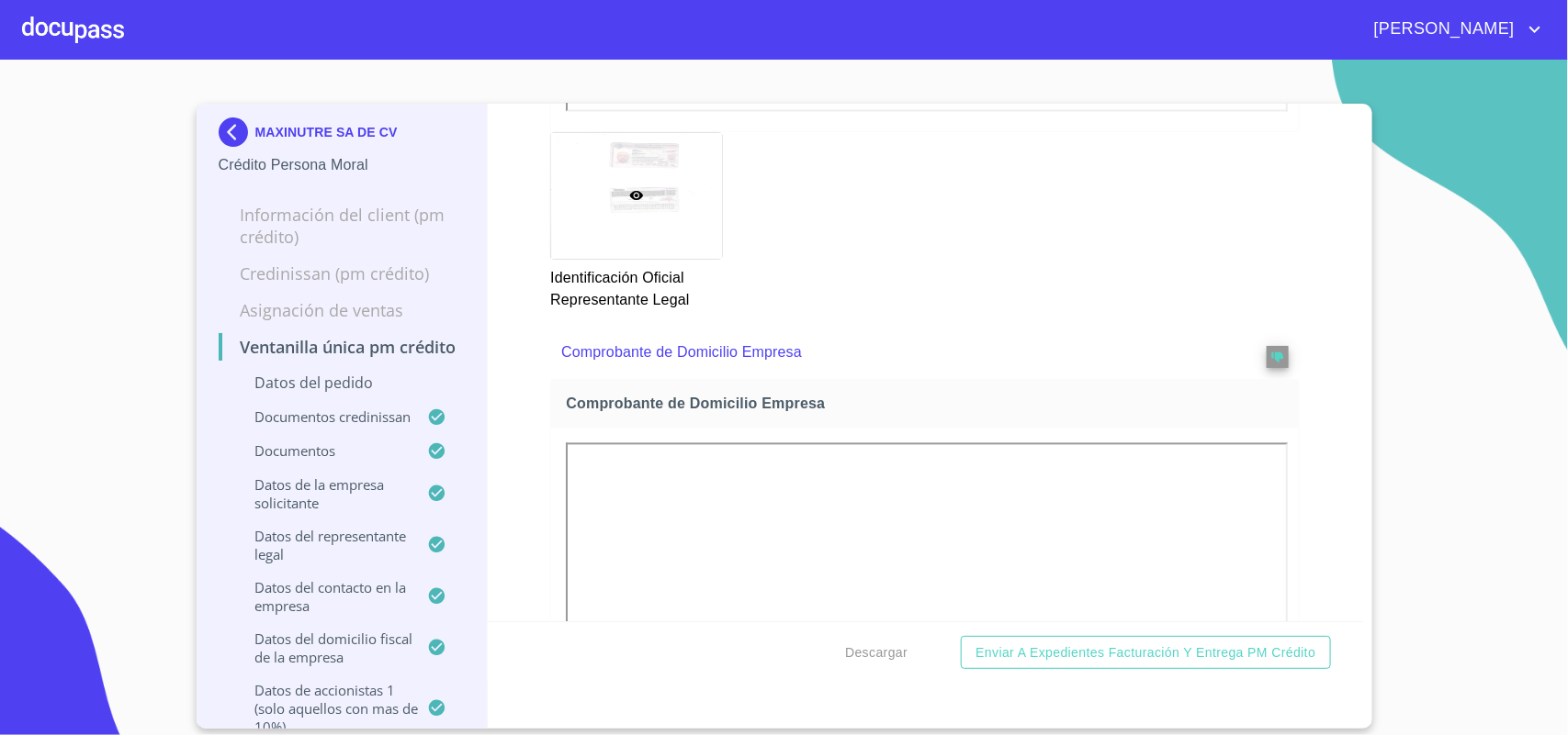
scroll to position [1606, 0]
click at [225, 131] on img at bounding box center [236, 132] width 37 height 30
